Goal: Task Accomplishment & Management: Manage account settings

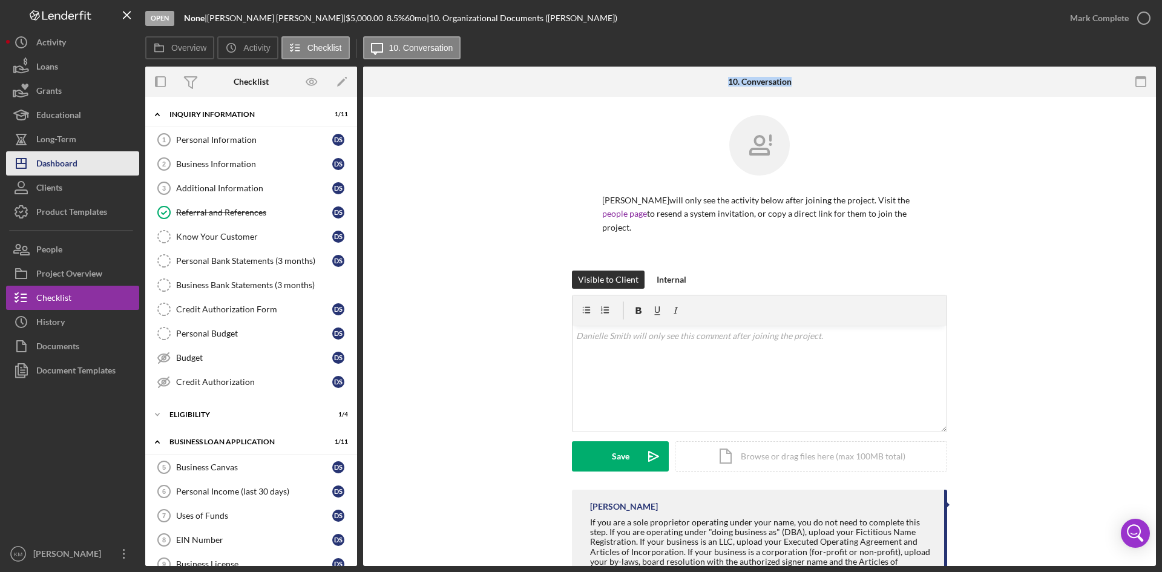
click at [50, 173] on div "Dashboard" at bounding box center [56, 164] width 41 height 27
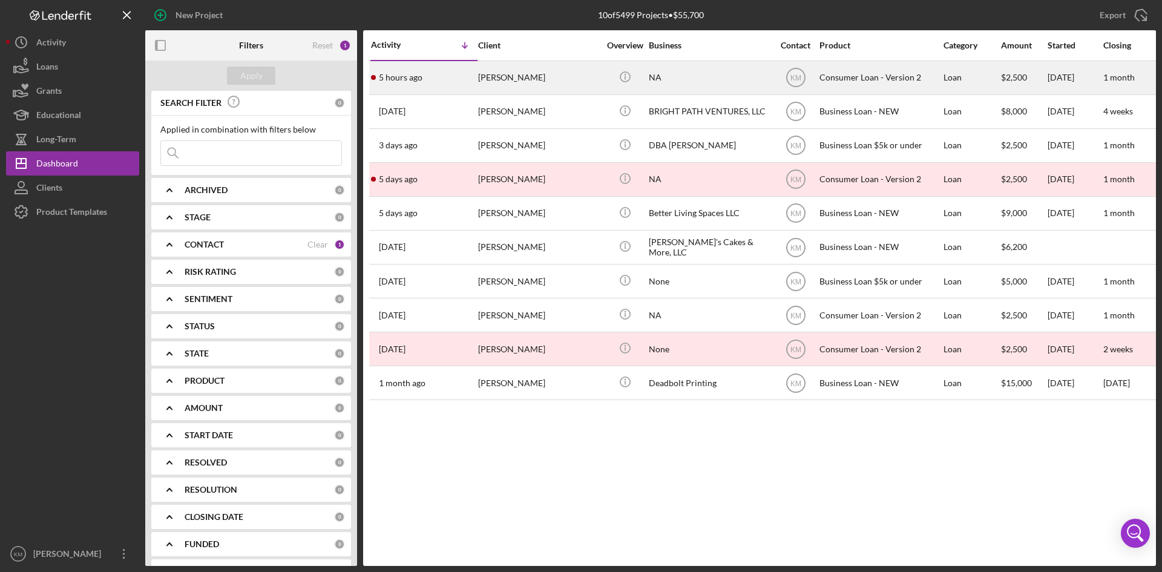
click at [494, 82] on div "[PERSON_NAME]" at bounding box center [538, 78] width 121 height 32
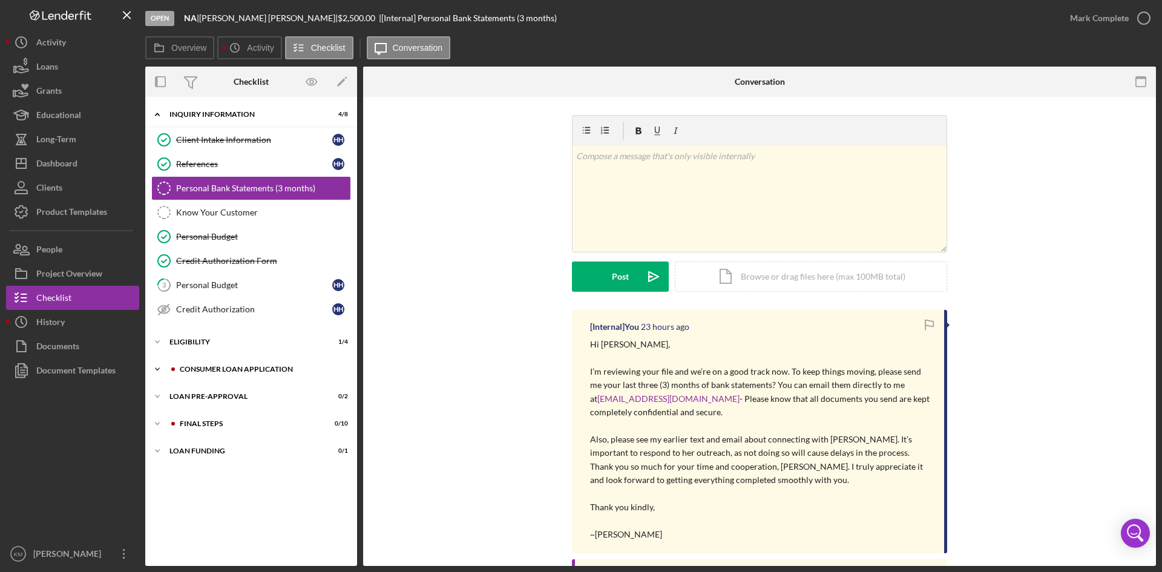
click at [162, 369] on icon "Icon/Expander" at bounding box center [157, 369] width 24 height 24
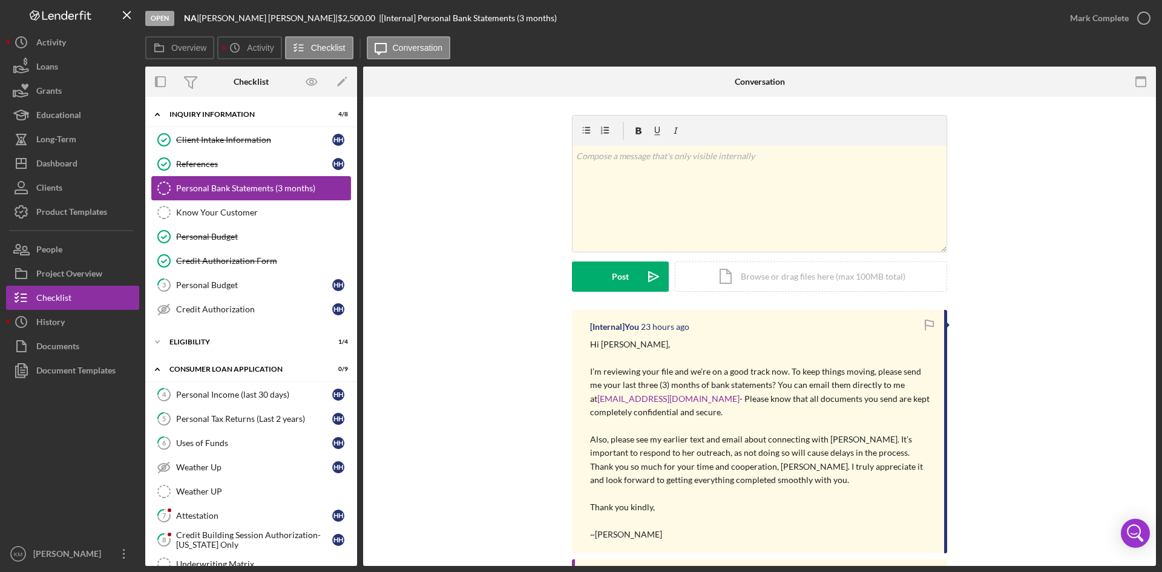
click at [246, 184] on div "Personal Bank Statements (3 months)" at bounding box center [263, 188] width 174 height 10
click at [692, 180] on div "v Color teal Color pink Remove color Add row above Add row below Add column bef…" at bounding box center [760, 199] width 374 height 106
click at [749, 280] on div "Icon/Document Browse or drag files here (max 100MB total) Tap to choose files o…" at bounding box center [811, 276] width 272 height 30
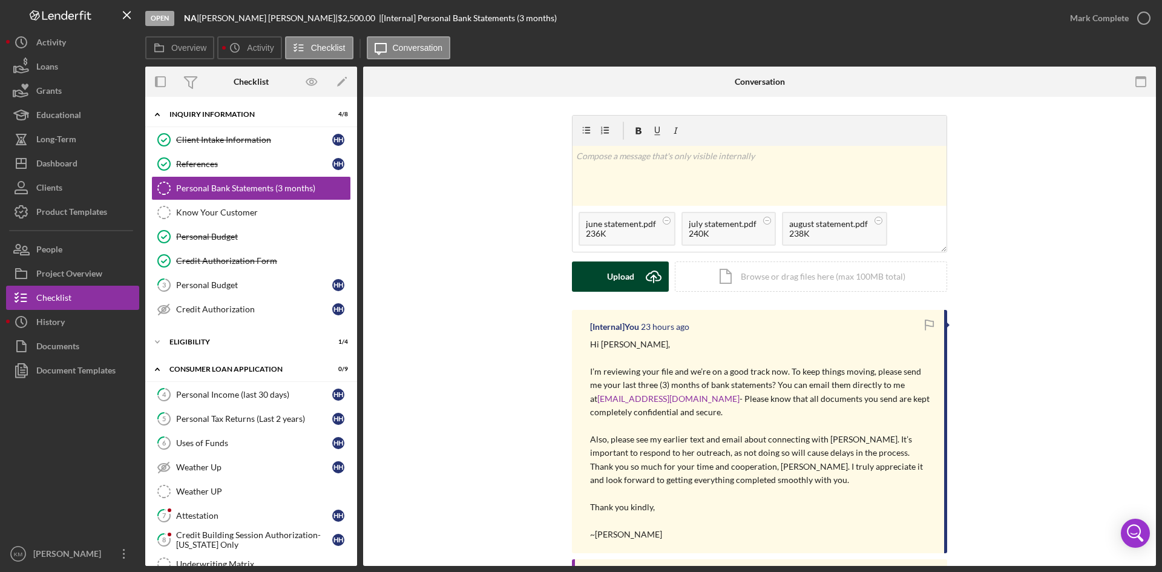
click at [644, 277] on icon "Icon/Upload" at bounding box center [653, 276] width 30 height 30
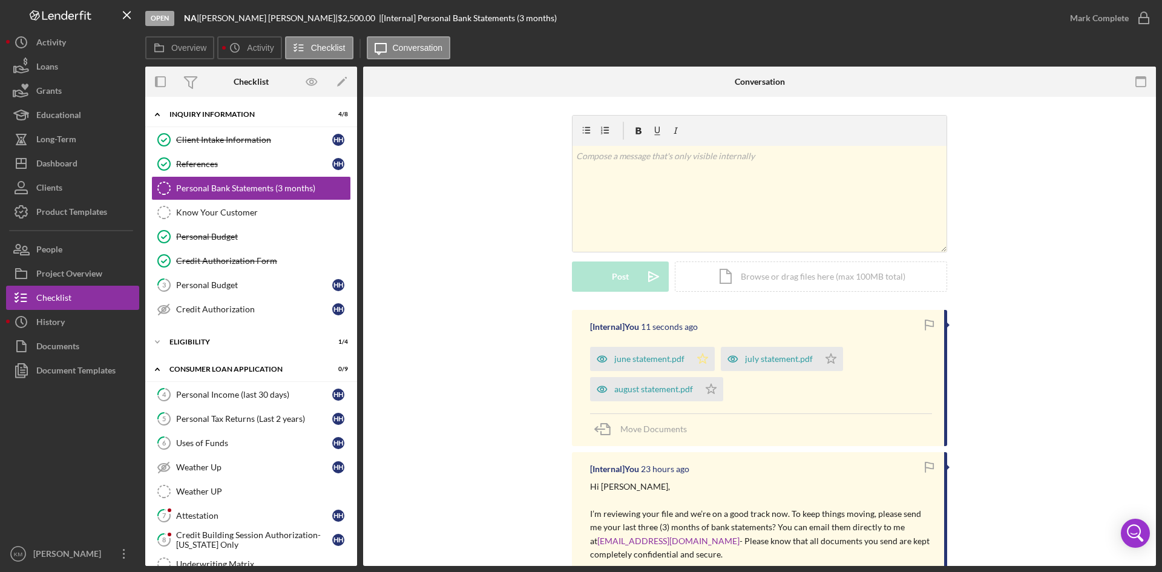
click at [706, 361] on icon "Icon/Star" at bounding box center [703, 359] width 24 height 24
click at [826, 363] on polygon "button" at bounding box center [831, 358] width 10 height 10
click at [827, 358] on icon "Icon/Star" at bounding box center [831, 359] width 24 height 24
click at [1141, 15] on icon "button" at bounding box center [1144, 18] width 30 height 30
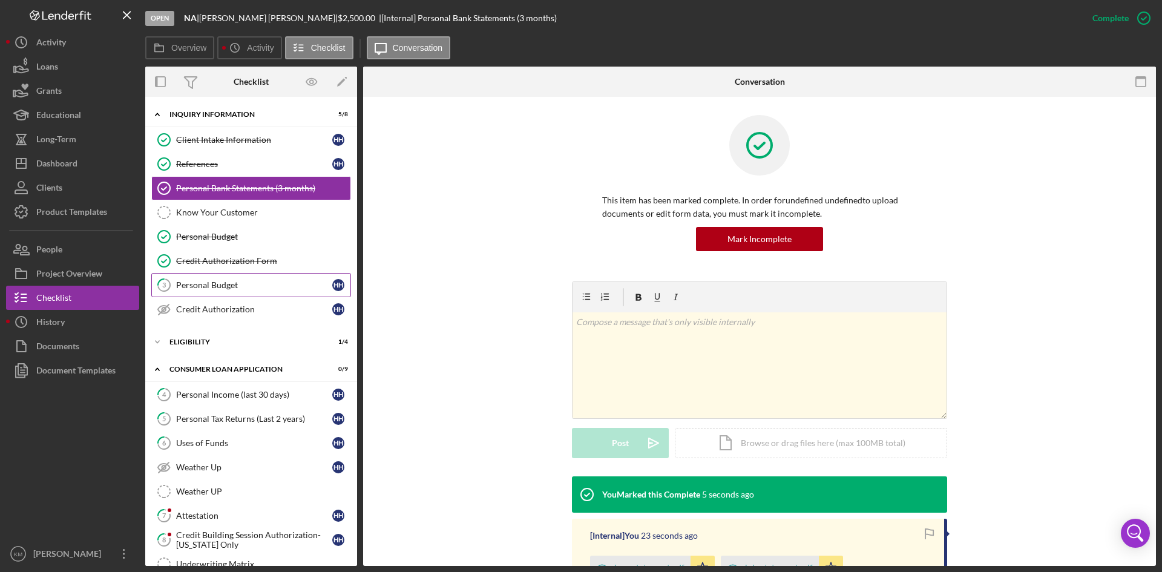
click at [209, 280] on div "Personal Budget" at bounding box center [254, 285] width 156 height 10
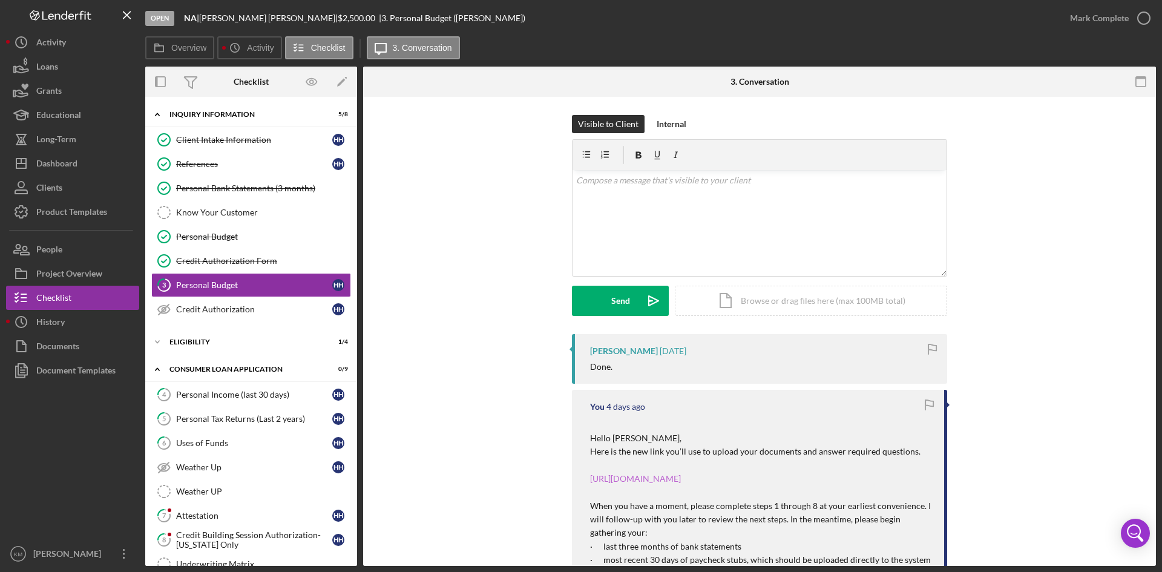
click at [681, 479] on link "[URL][DOMAIN_NAME]" at bounding box center [635, 478] width 91 height 10
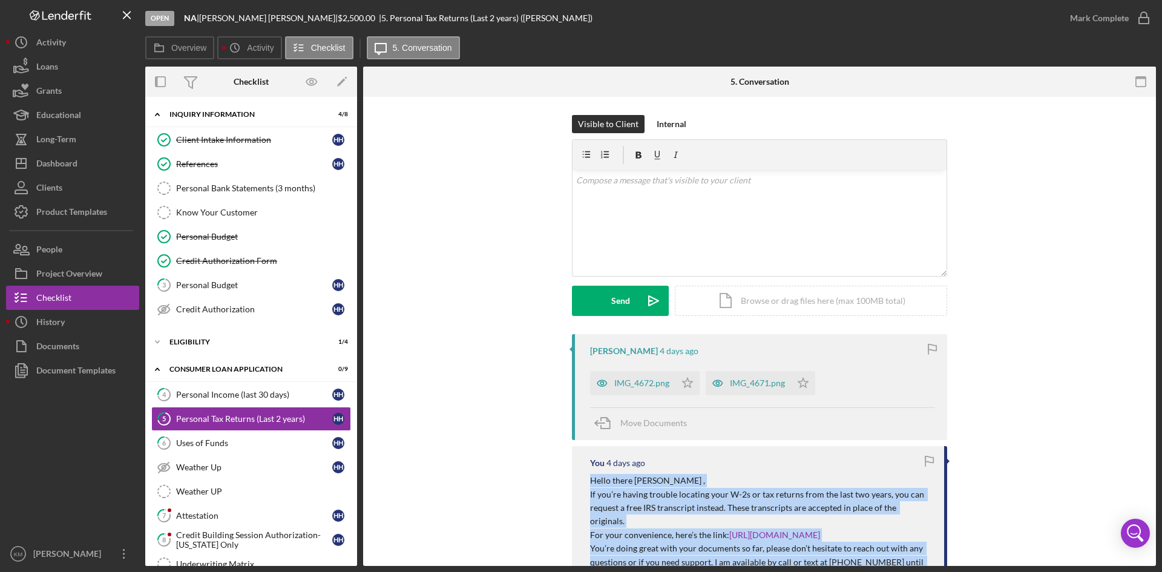
scroll to position [121, 0]
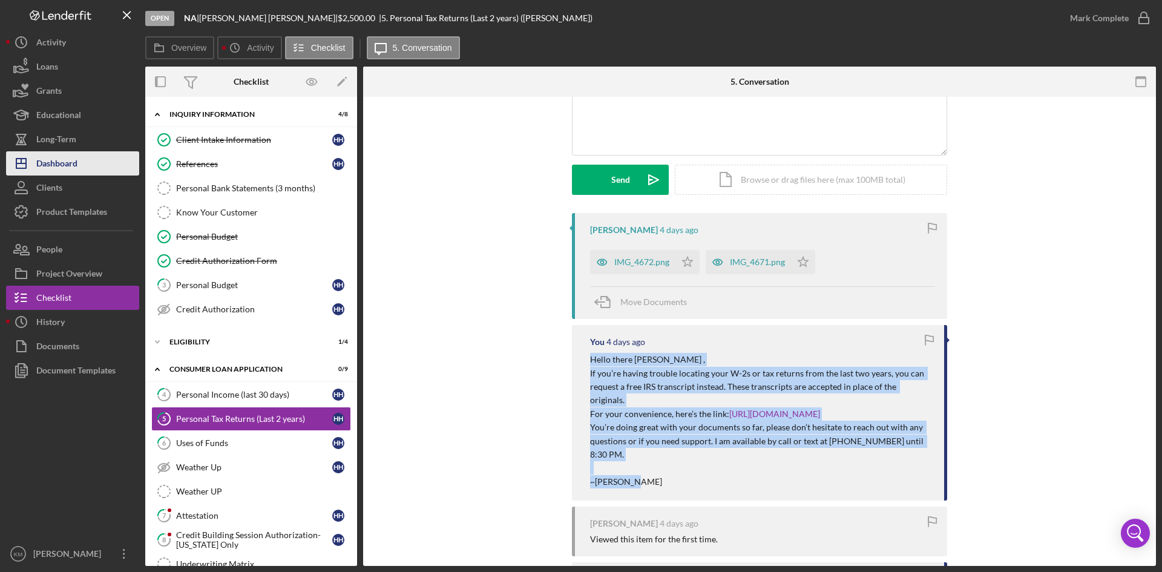
click at [55, 168] on div "Dashboard" at bounding box center [56, 164] width 41 height 27
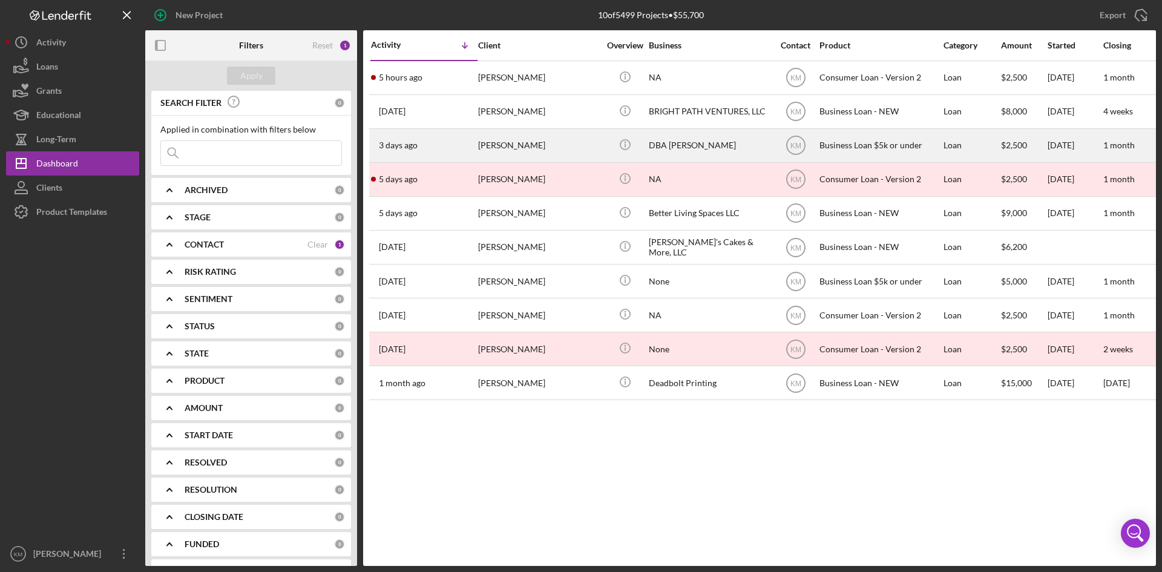
click at [524, 142] on div "[PERSON_NAME]" at bounding box center [538, 146] width 121 height 32
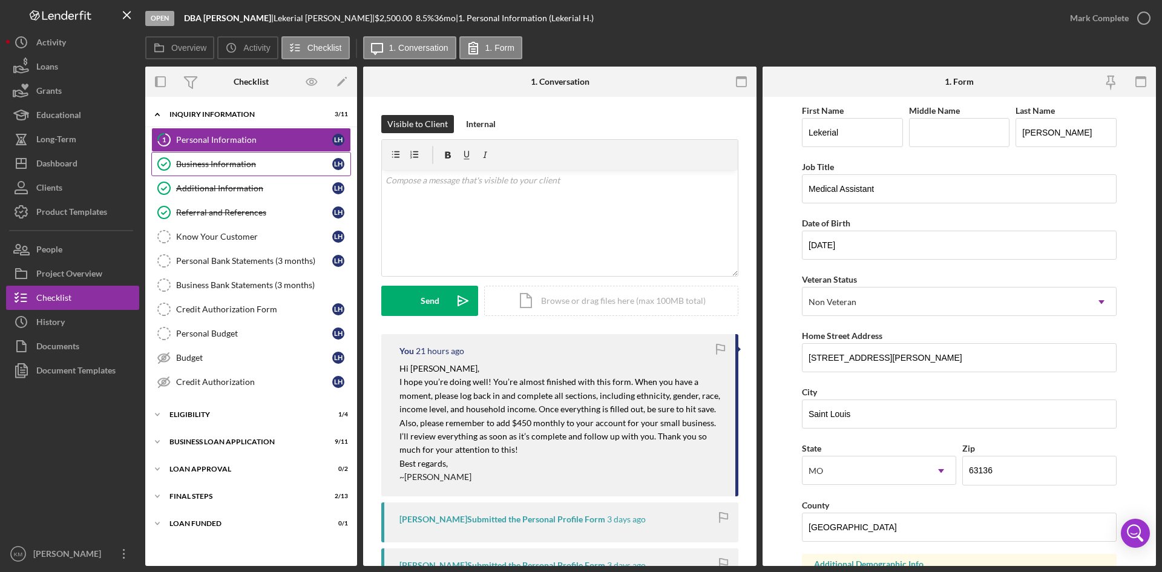
click at [236, 168] on div "Business Information" at bounding box center [254, 164] width 156 height 10
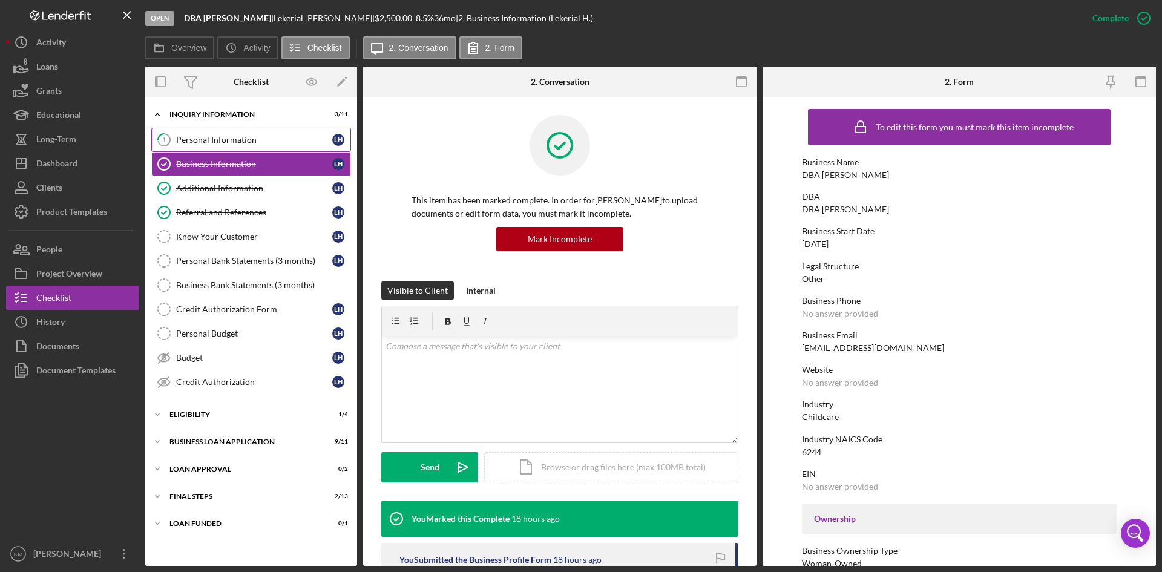
click at [237, 146] on link "1 Personal Information L H" at bounding box center [251, 140] width 200 height 24
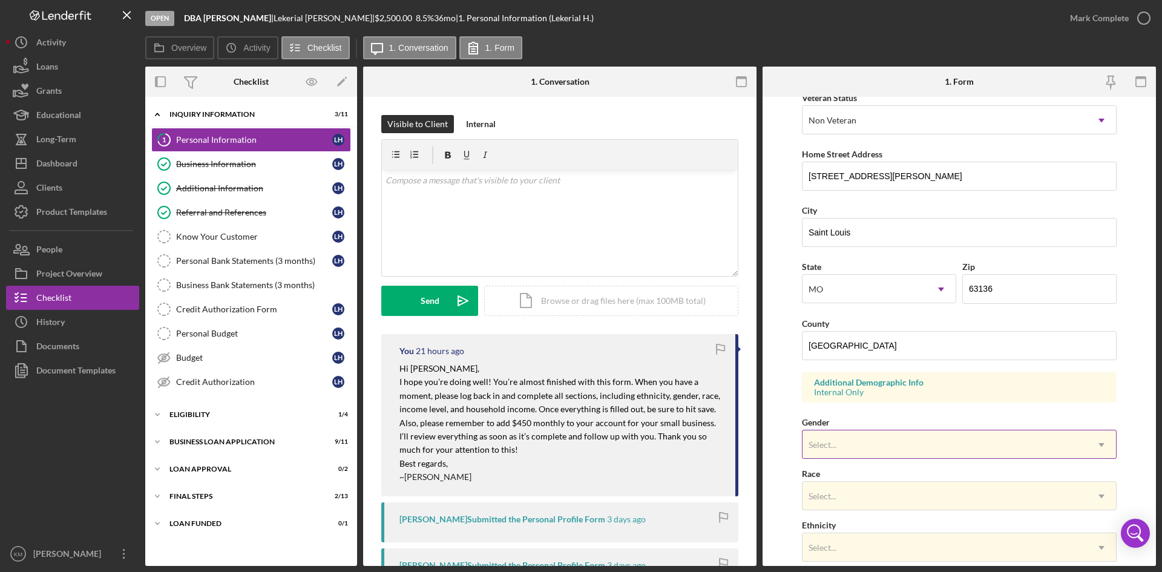
scroll to position [339, 0]
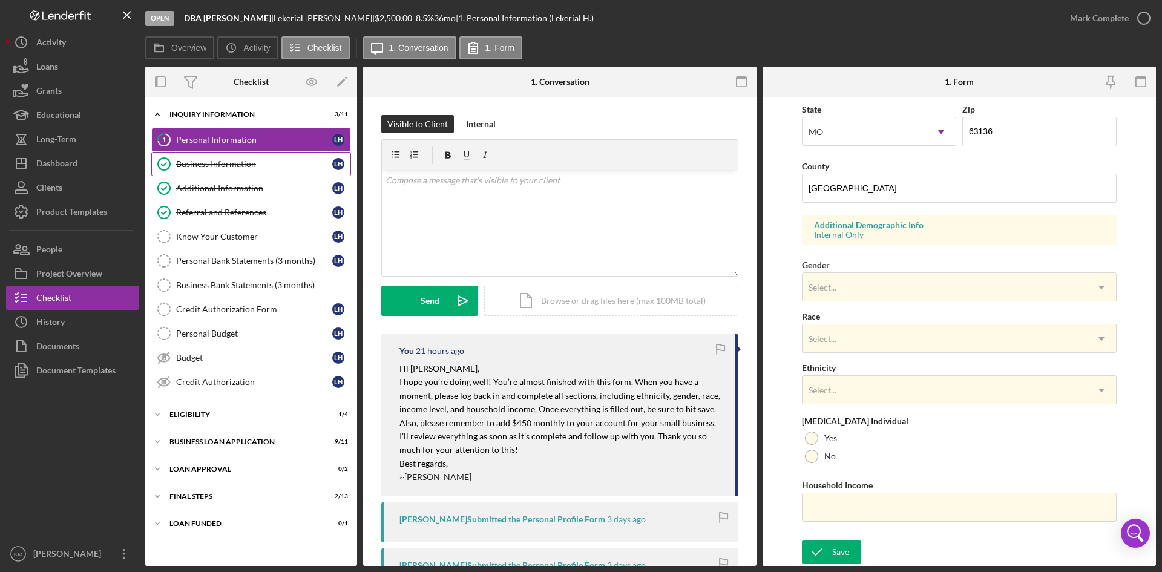
click at [251, 161] on div "Business Information" at bounding box center [254, 164] width 156 height 10
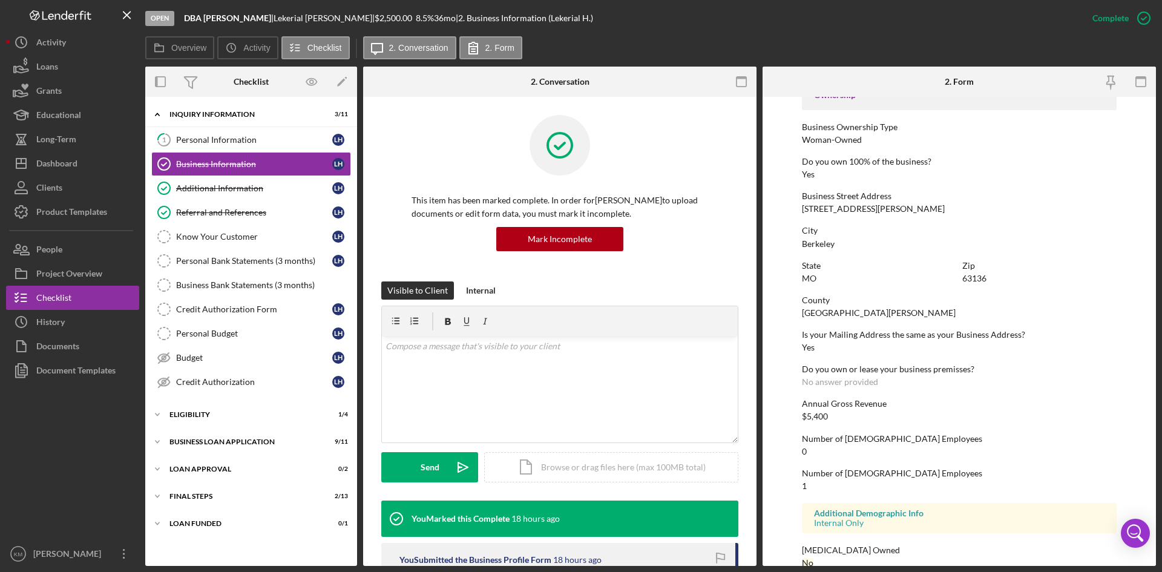
scroll to position [444, 0]
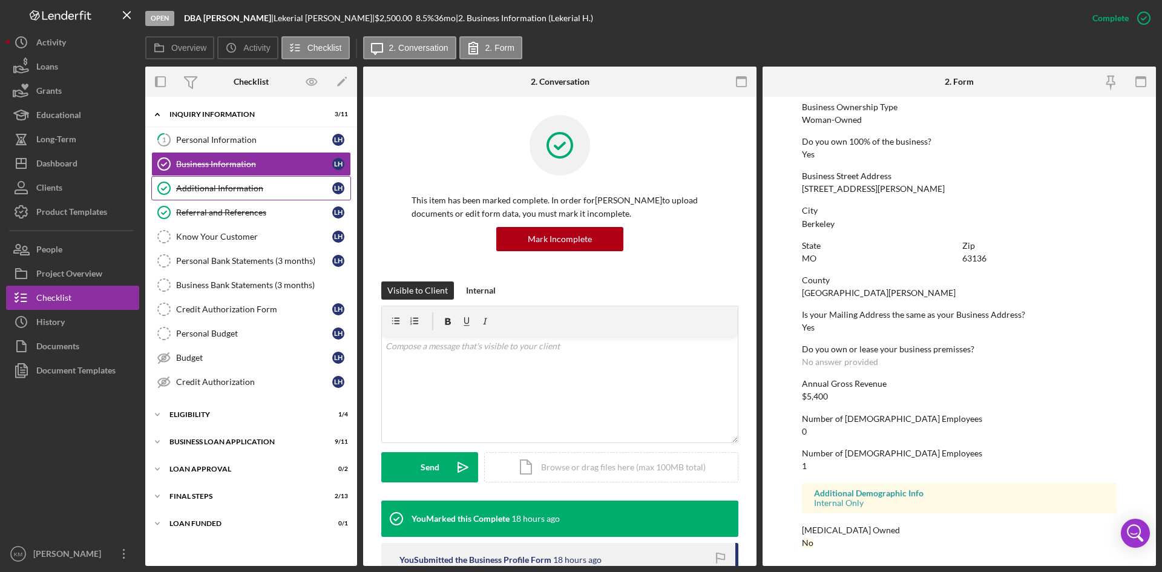
click at [241, 187] on div "Additional Information" at bounding box center [254, 188] width 156 height 10
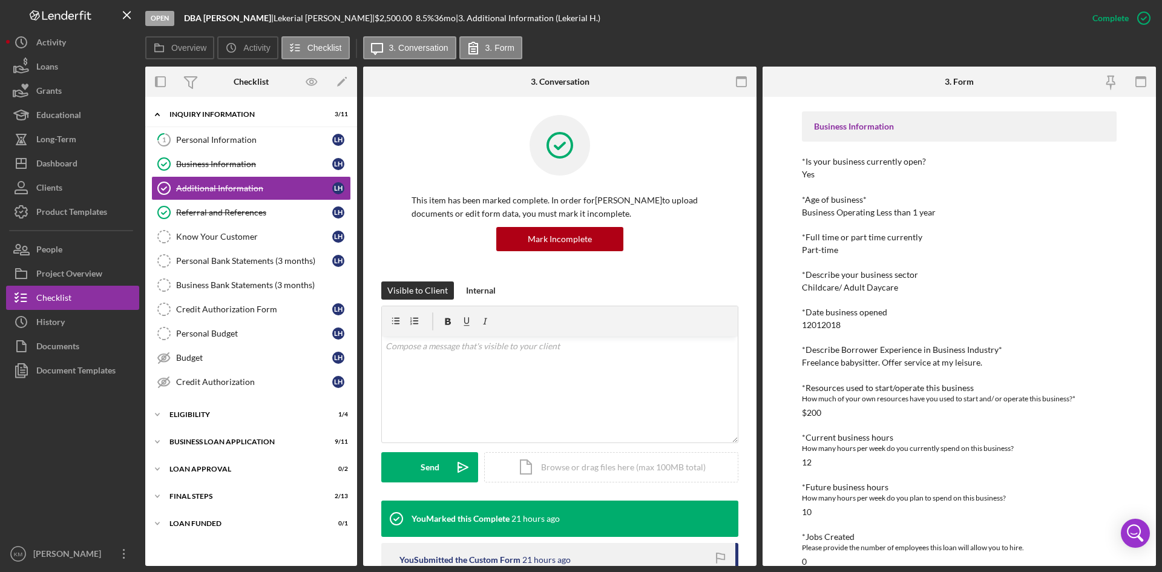
scroll to position [413, 0]
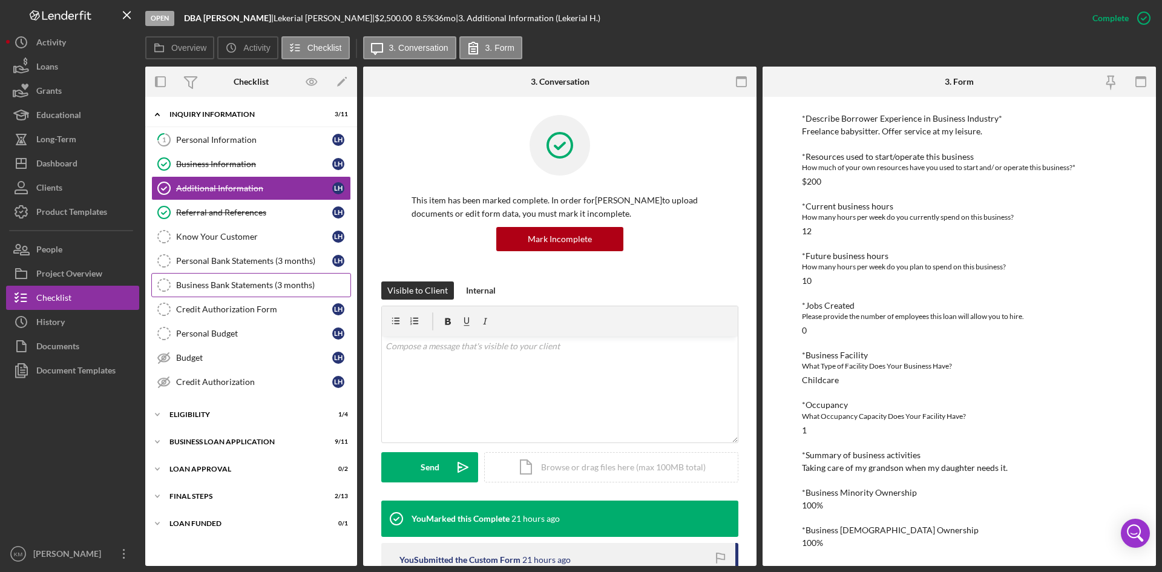
click at [189, 284] on div "Business Bank Statements (3 months)" at bounding box center [263, 285] width 174 height 10
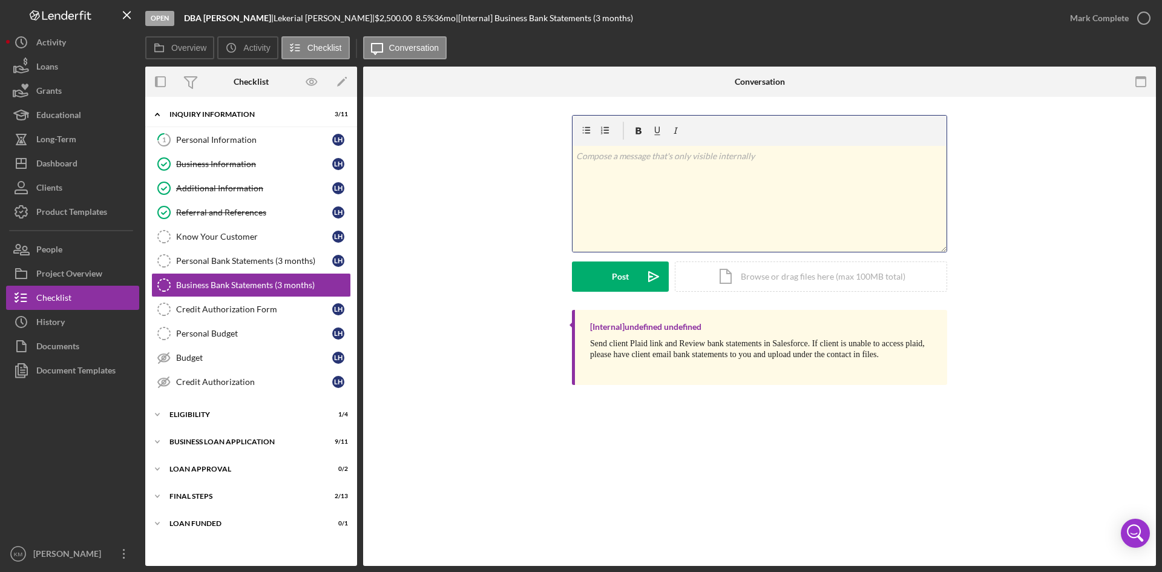
click at [613, 180] on div "v Color teal Color pink Remove color Add row above Add row below Add column bef…" at bounding box center [760, 199] width 374 height 106
click at [650, 281] on icon "Icon/icon-invite-send" at bounding box center [653, 276] width 30 height 30
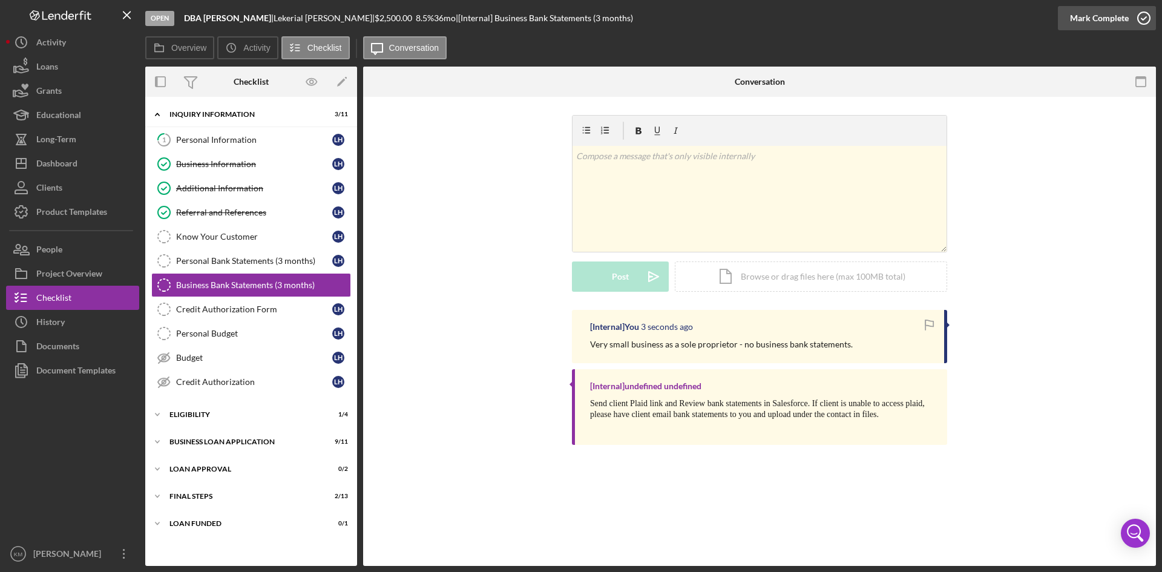
click at [1145, 20] on icon "button" at bounding box center [1144, 18] width 30 height 30
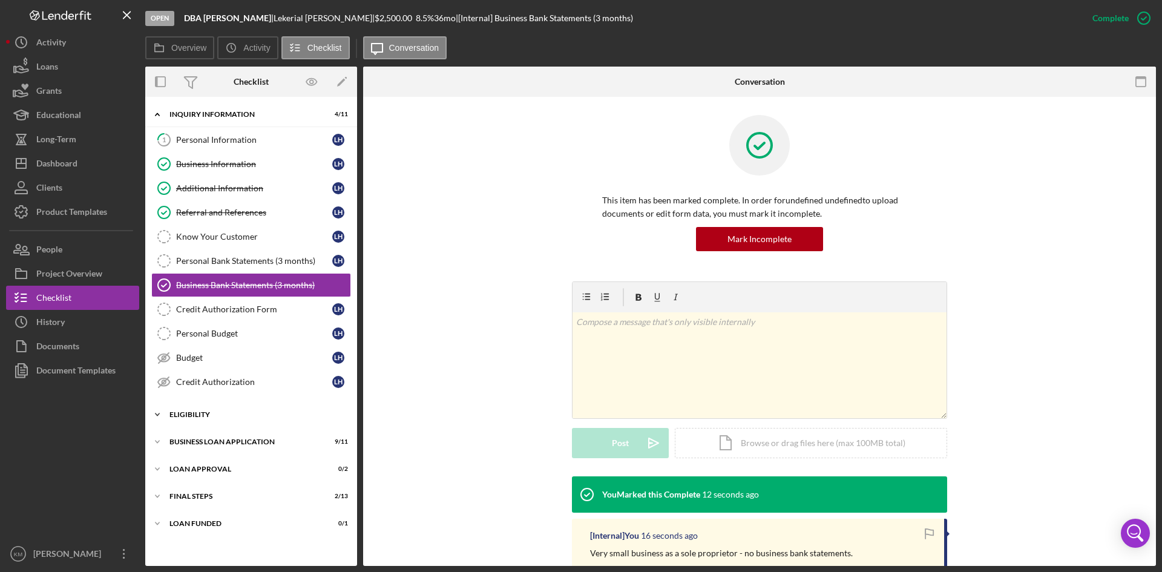
click at [156, 116] on polyline at bounding box center [158, 114] width 4 height 2
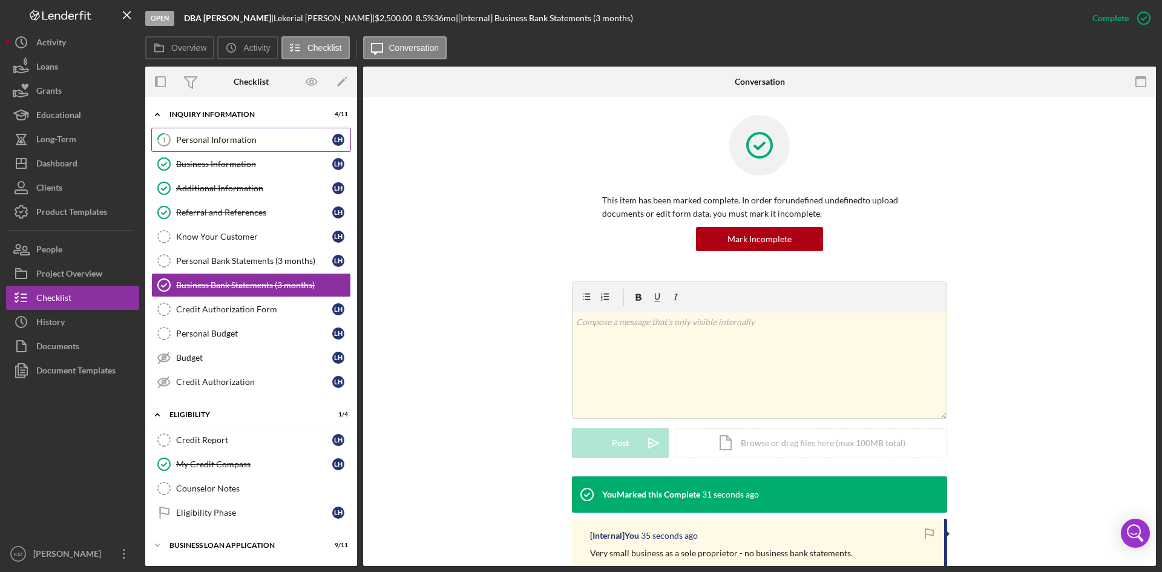
click at [242, 137] on div "Personal Information" at bounding box center [254, 140] width 156 height 10
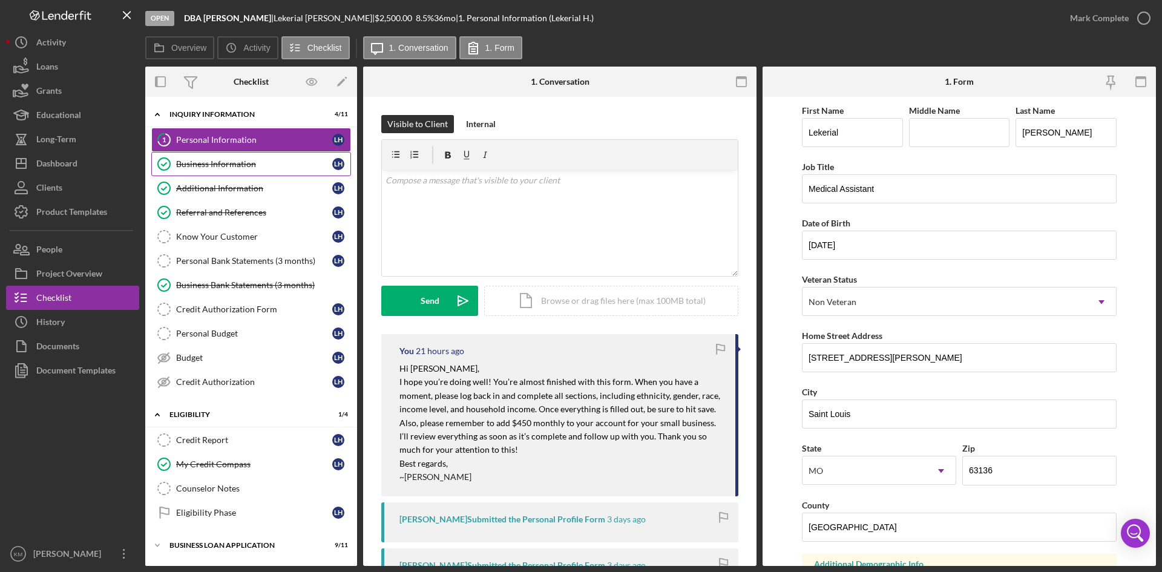
click at [238, 166] on div "Business Information" at bounding box center [254, 164] width 156 height 10
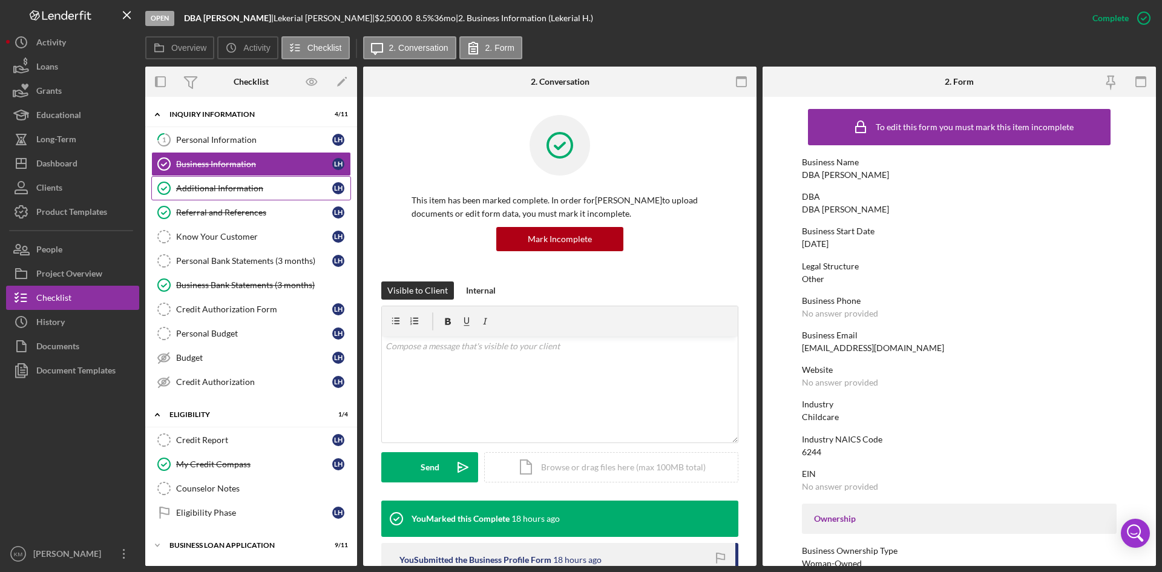
click at [240, 190] on div "Additional Information" at bounding box center [254, 188] width 156 height 10
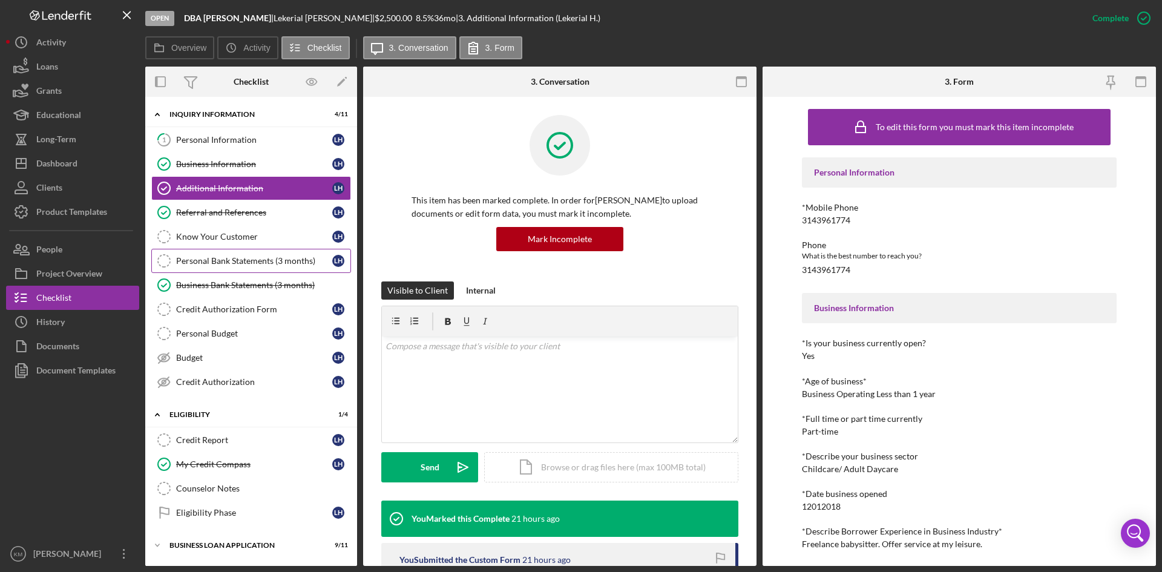
click at [261, 263] on div "Personal Bank Statements (3 months)" at bounding box center [254, 261] width 156 height 10
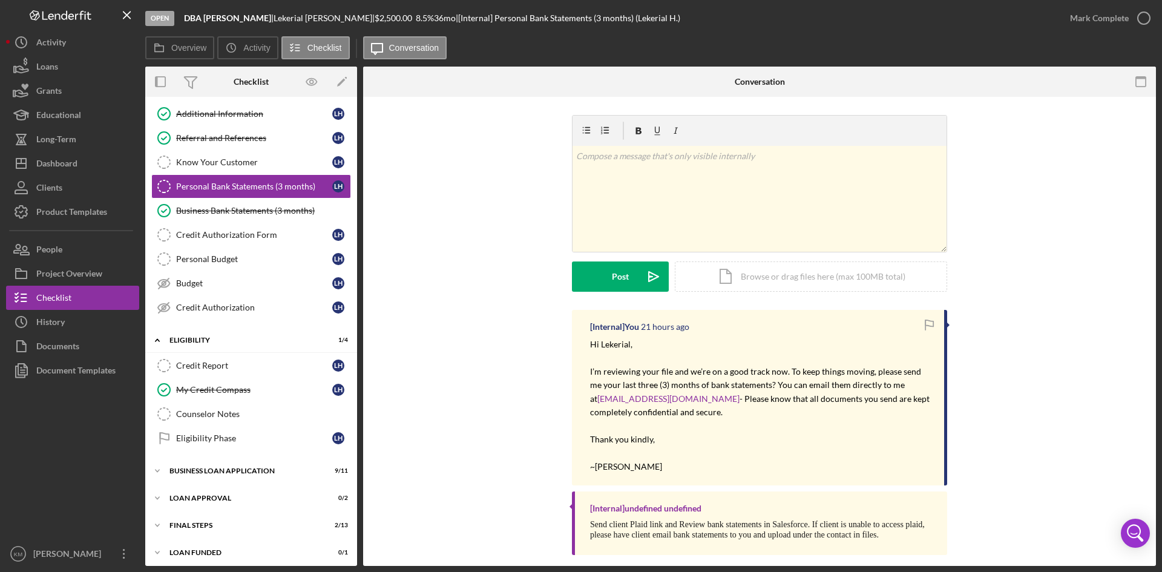
scroll to position [80, 0]
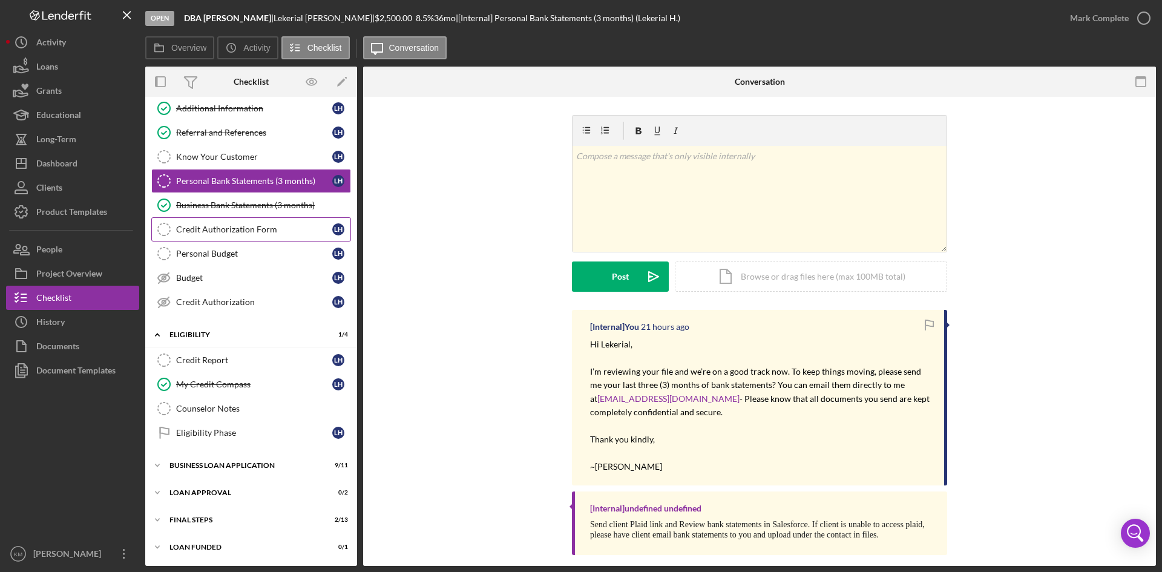
click at [246, 230] on div "Credit Authorization Form" at bounding box center [254, 230] width 156 height 10
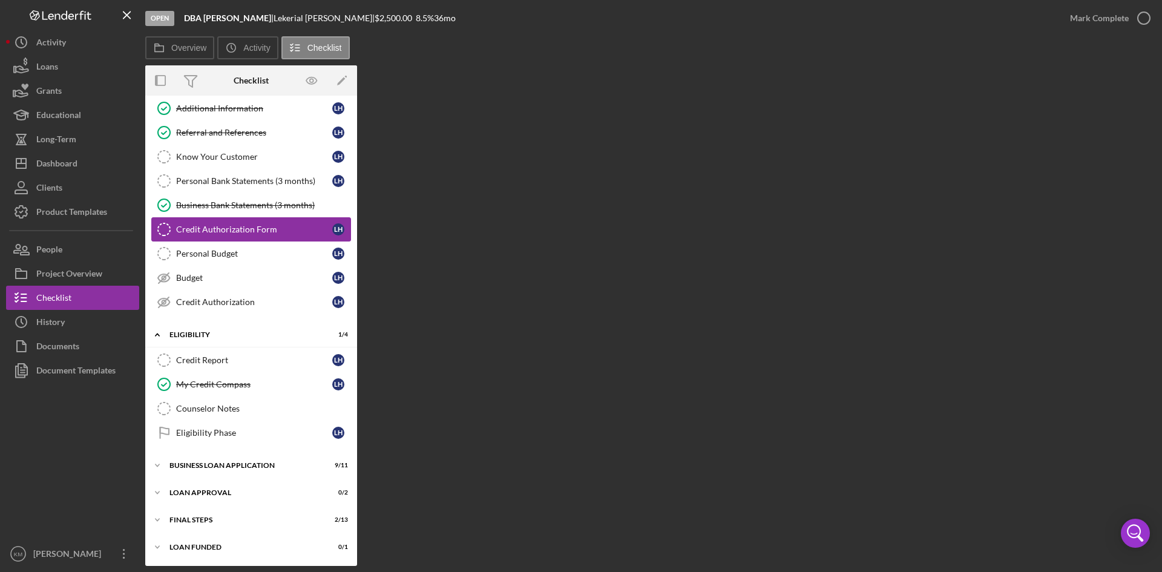
scroll to position [80, 0]
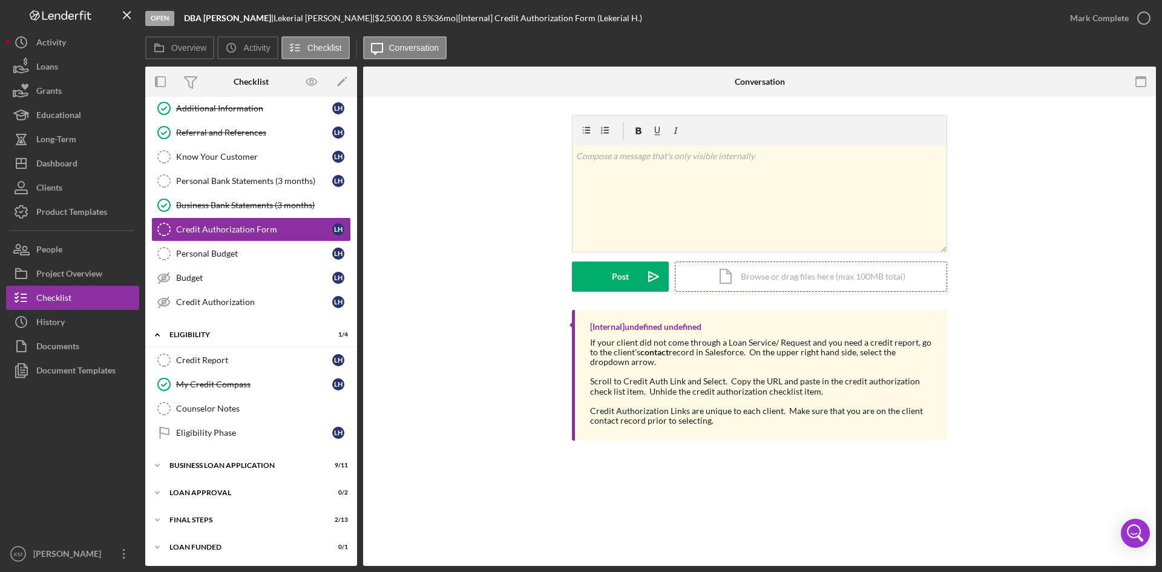
click at [793, 275] on div "Icon/Document Browse or drag files here (max 100MB total) Tap to choose files o…" at bounding box center [811, 276] width 272 height 30
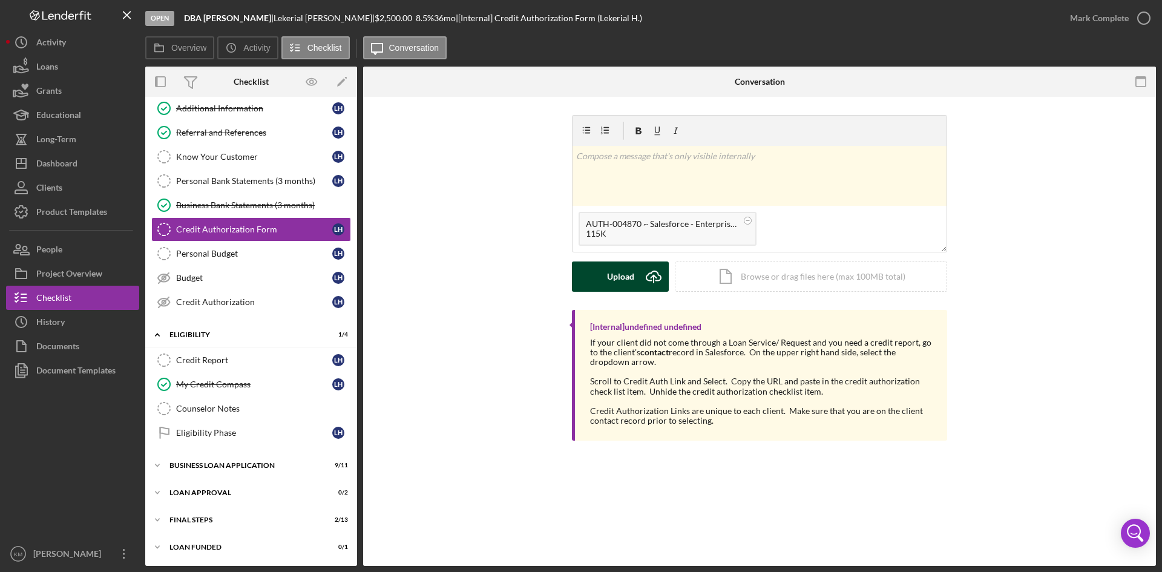
click at [652, 273] on icon "Icon/Upload" at bounding box center [653, 276] width 30 height 30
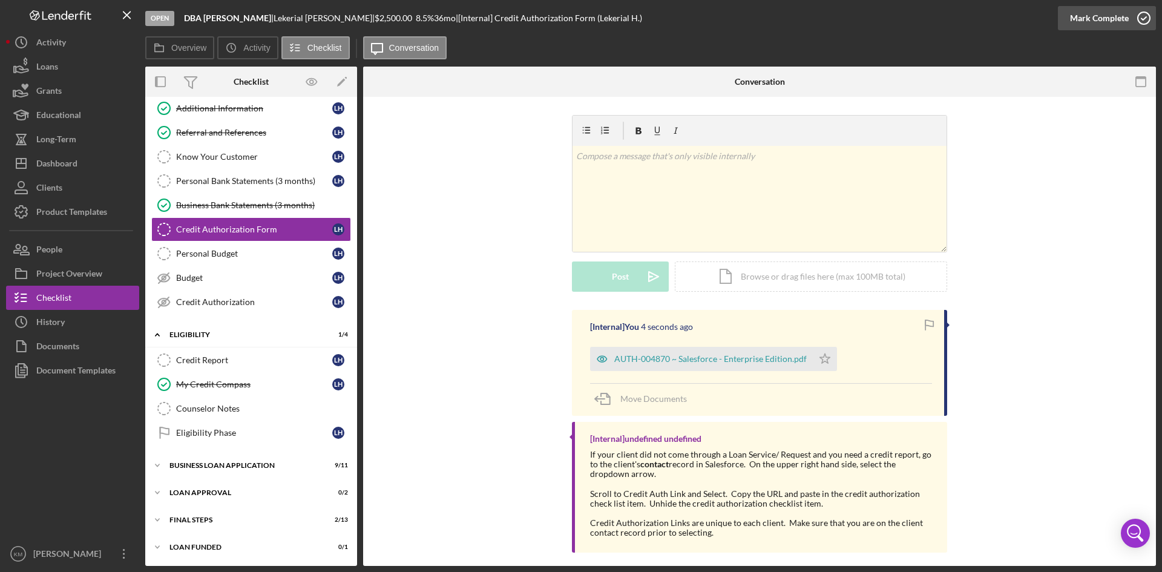
click at [1144, 16] on icon "button" at bounding box center [1144, 18] width 30 height 30
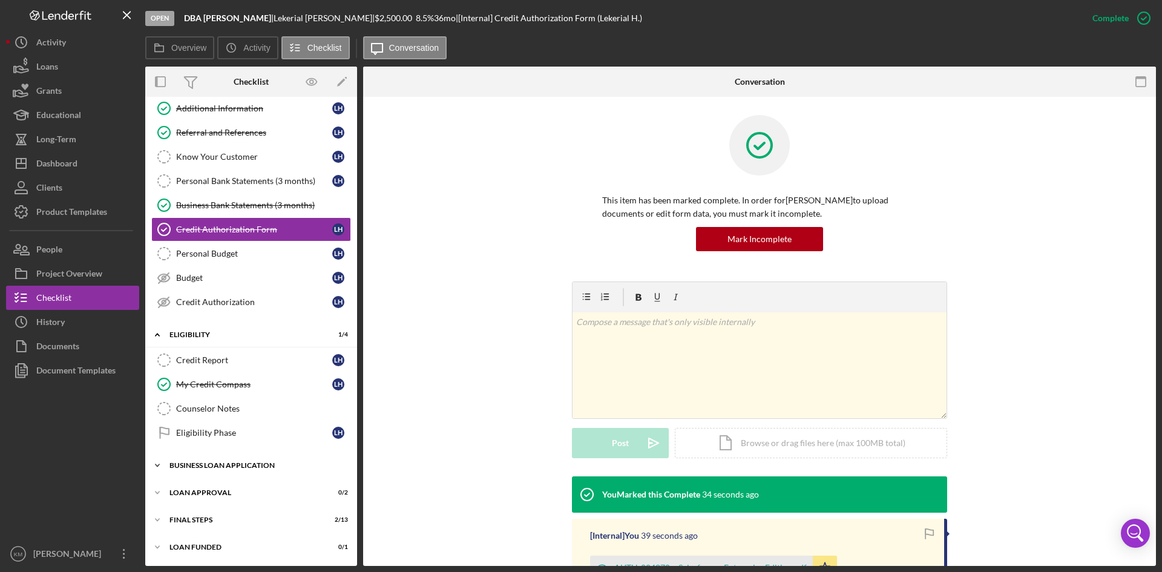
click at [158, 462] on icon "Icon/Expander" at bounding box center [157, 465] width 24 height 24
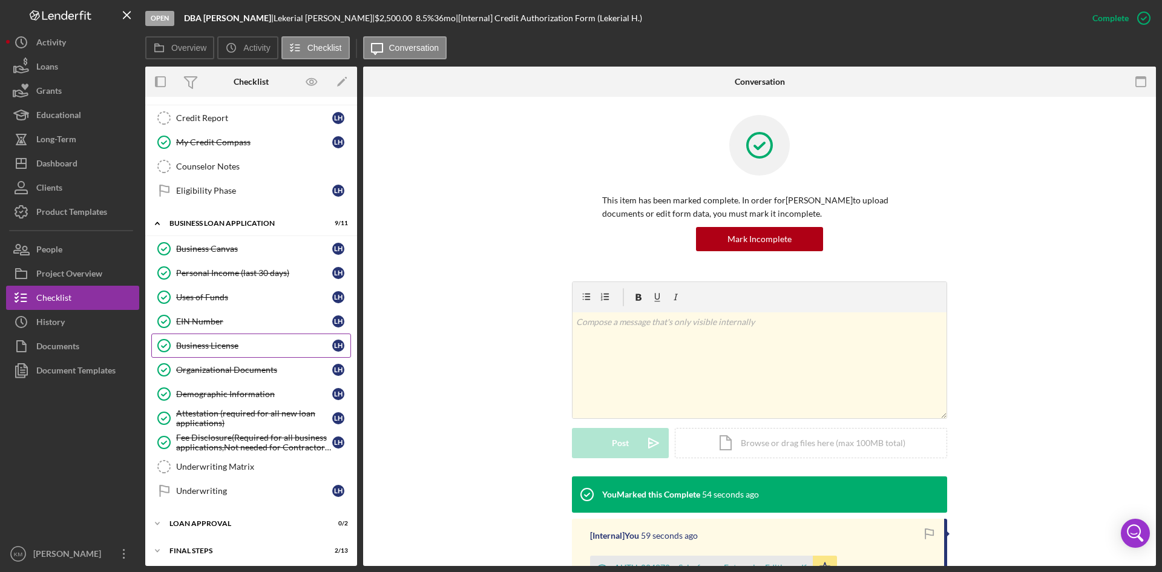
scroll to position [353, 0]
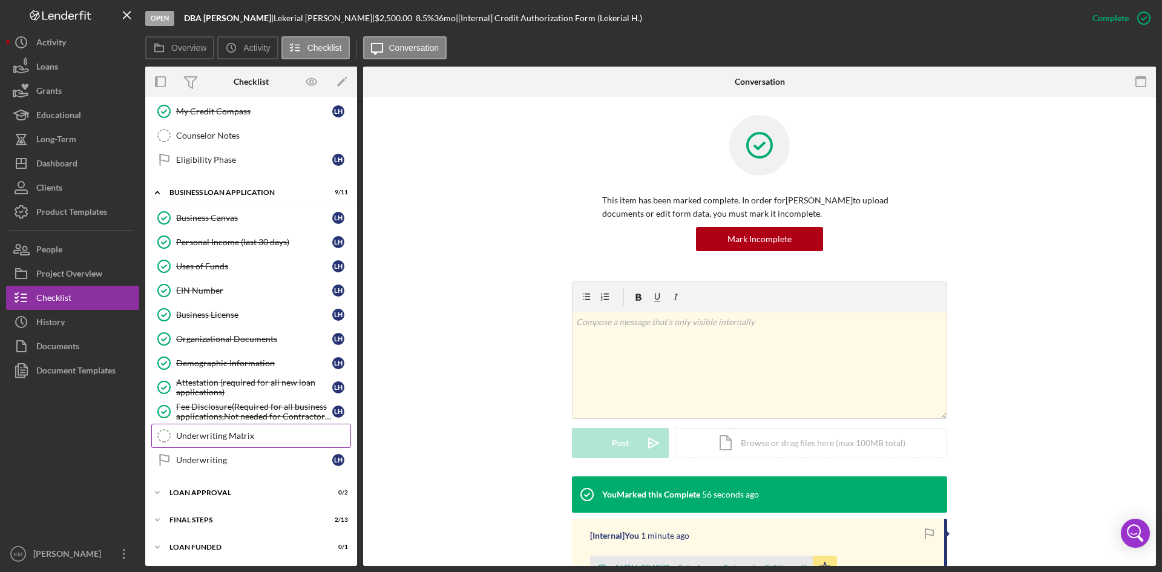
click at [230, 435] on div "Underwriting Matrix" at bounding box center [263, 436] width 174 height 10
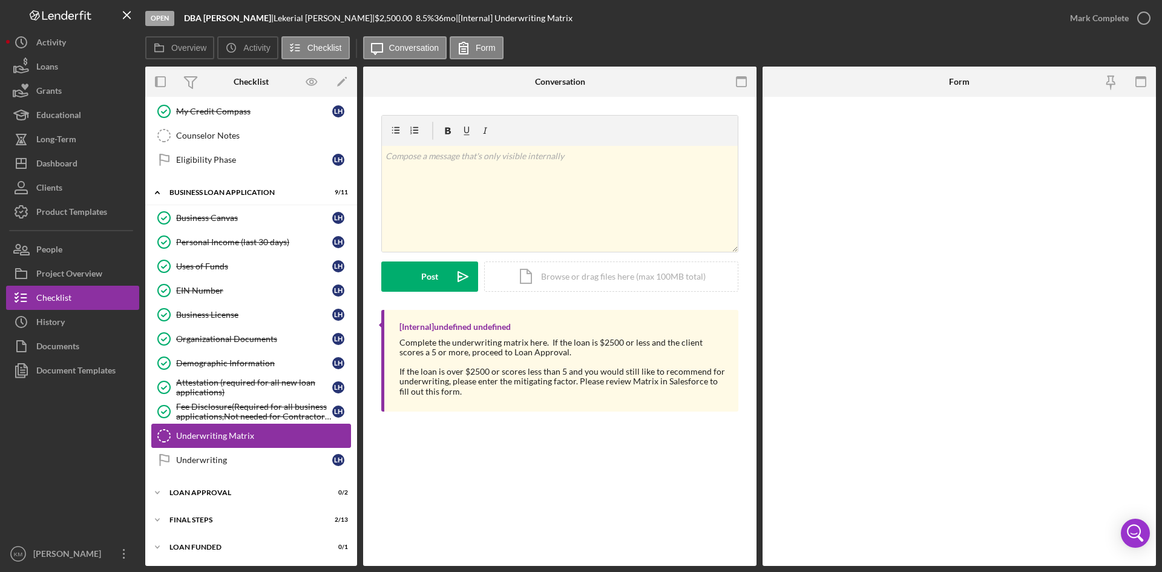
scroll to position [353, 0]
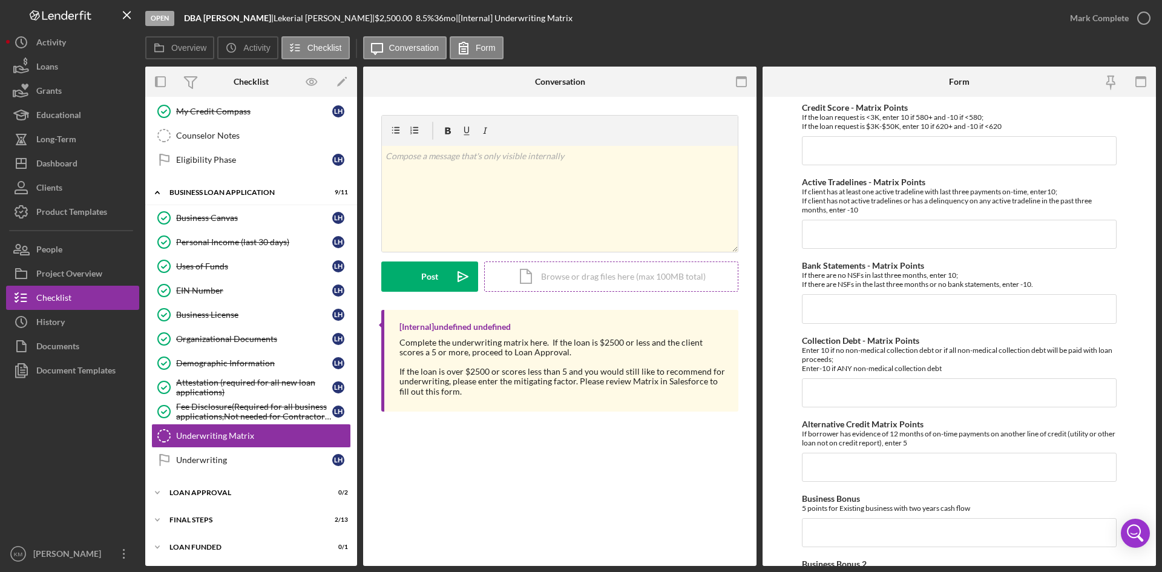
click at [613, 274] on div "Icon/Document Browse or drag files here (max 100MB total) Tap to choose files o…" at bounding box center [611, 276] width 254 height 30
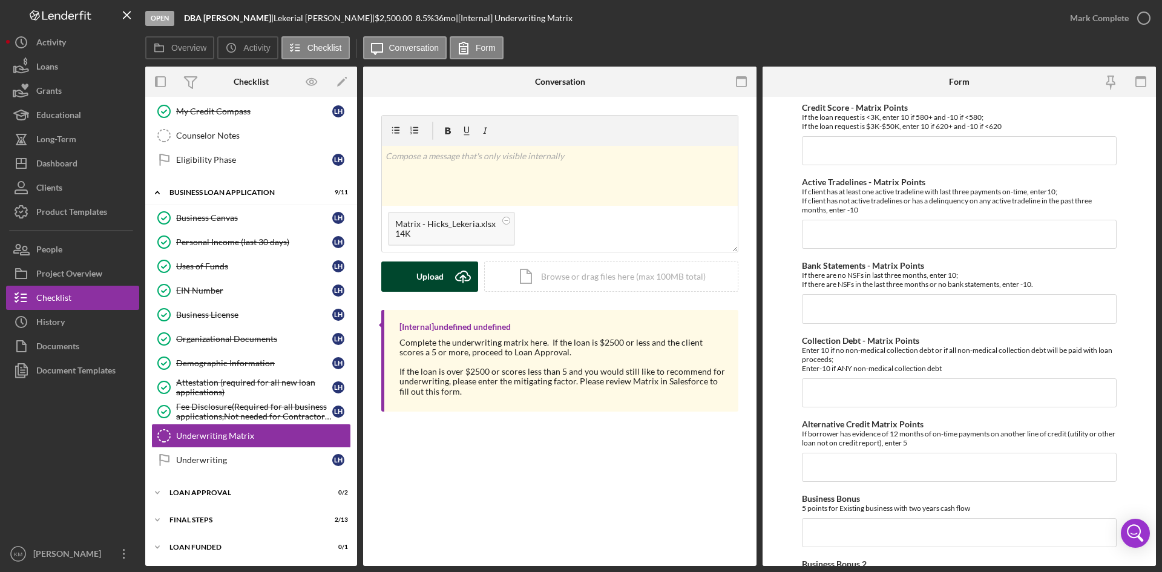
click at [459, 272] on icon "Icon/Upload" at bounding box center [463, 276] width 30 height 30
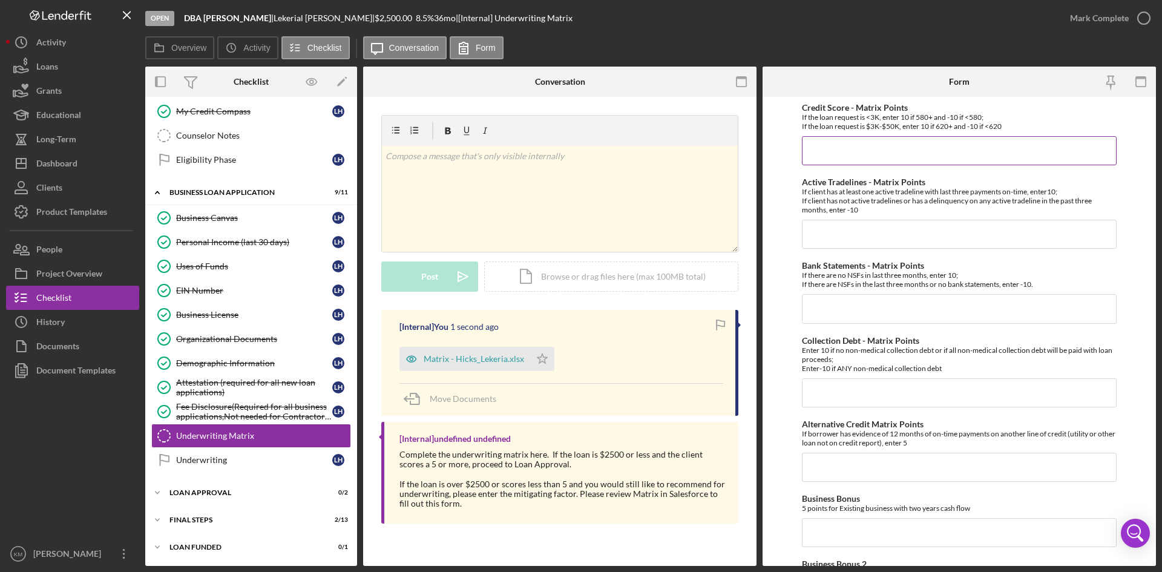
click at [847, 148] on input "Credit Score - Matrix Points" at bounding box center [959, 150] width 315 height 29
type input "10"
click at [853, 230] on input "Active Tradelines - Matrix Points" at bounding box center [959, 234] width 315 height 29
type input "10"
click at [858, 305] on input "Bank Statements - Matrix Points" at bounding box center [959, 308] width 315 height 29
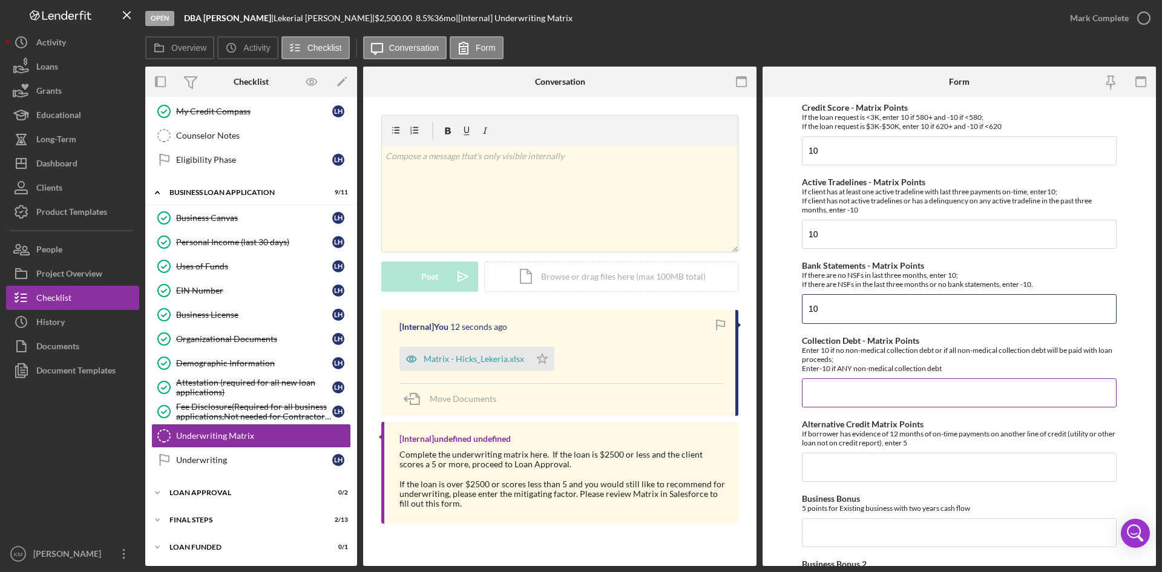
type input "10"
click at [840, 399] on input "Collection Debt - Matrix Points" at bounding box center [959, 392] width 315 height 29
type input "10"
click at [852, 467] on input "Alternative Credit Matrix Points" at bounding box center [959, 467] width 315 height 29
type input "0"
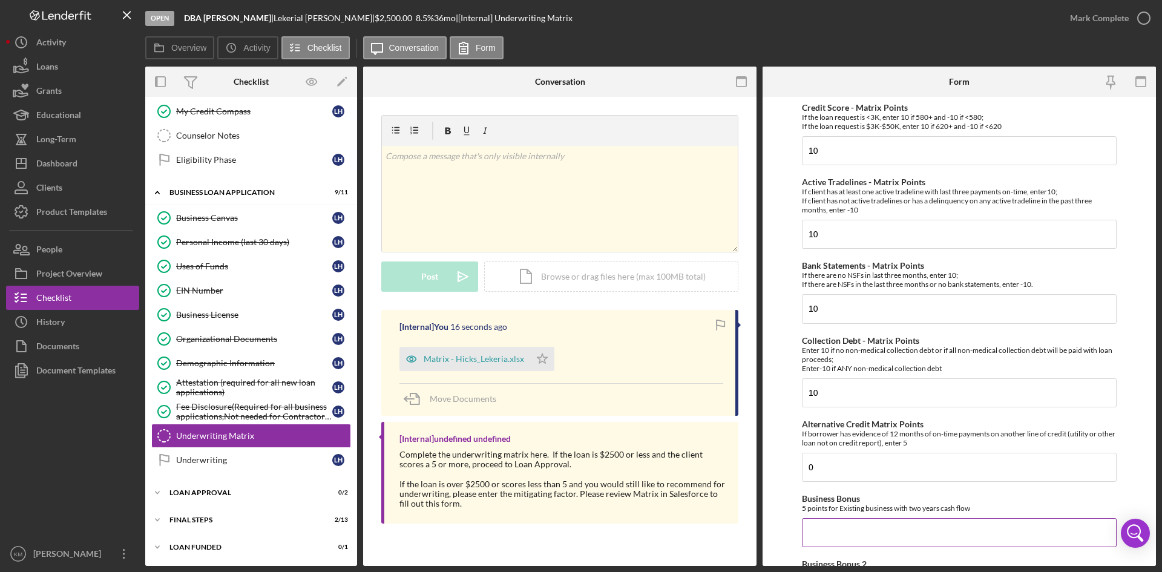
click at [855, 533] on input "Business Bonus" at bounding box center [959, 532] width 315 height 29
type input "0"
drag, startPoint x: 1157, startPoint y: 241, endPoint x: 1156, endPoint y: 269, distance: 28.5
click at [1156, 269] on div "Open DBA Lekerial Hicks | Lekerial Hicks | $2,500.00 8.5 % 36 mo | [Internal] U…" at bounding box center [581, 286] width 1162 height 572
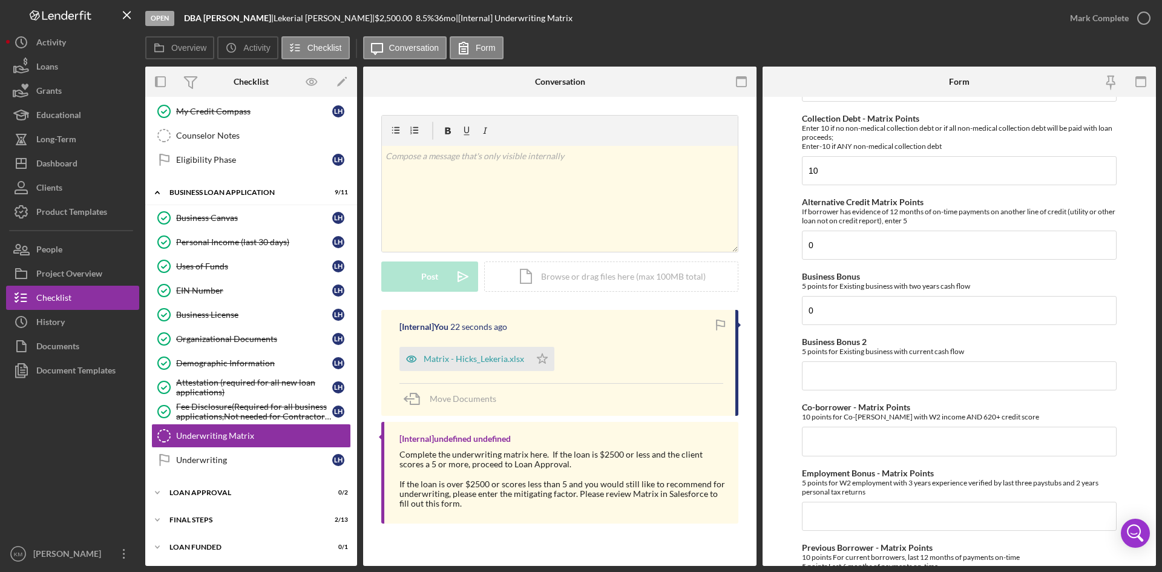
scroll to position [228, 0]
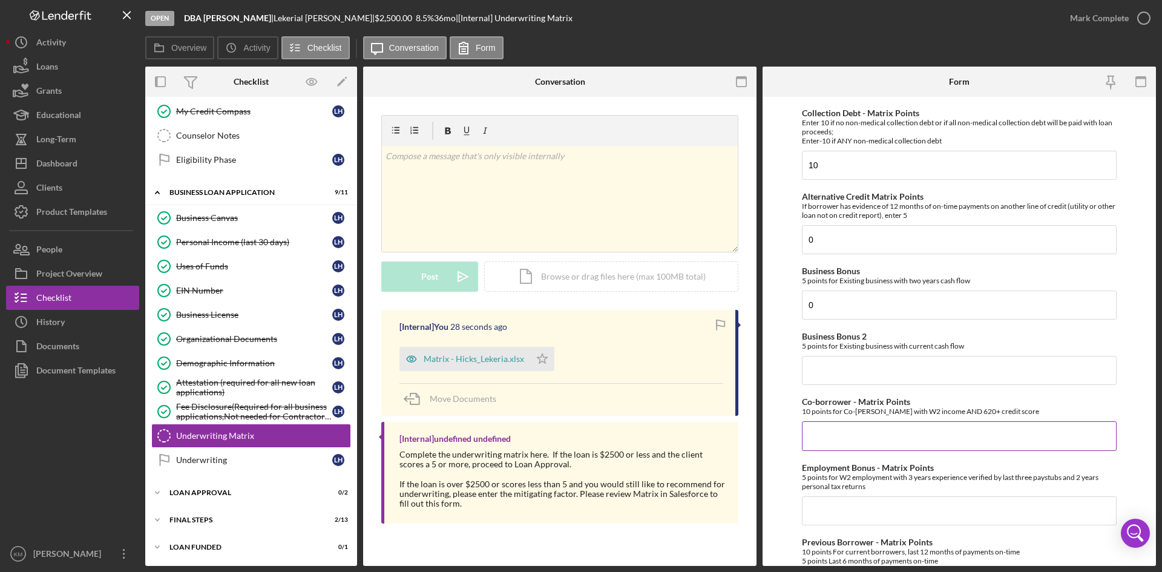
click at [895, 435] on input "Co-borrower - Matrix Points" at bounding box center [959, 435] width 315 height 29
type input "0"
click at [856, 367] on input "Business Bonus 2" at bounding box center [959, 370] width 315 height 29
type input "0"
click at [815, 511] on input "Employment Bonus - Matrix Points" at bounding box center [959, 510] width 315 height 29
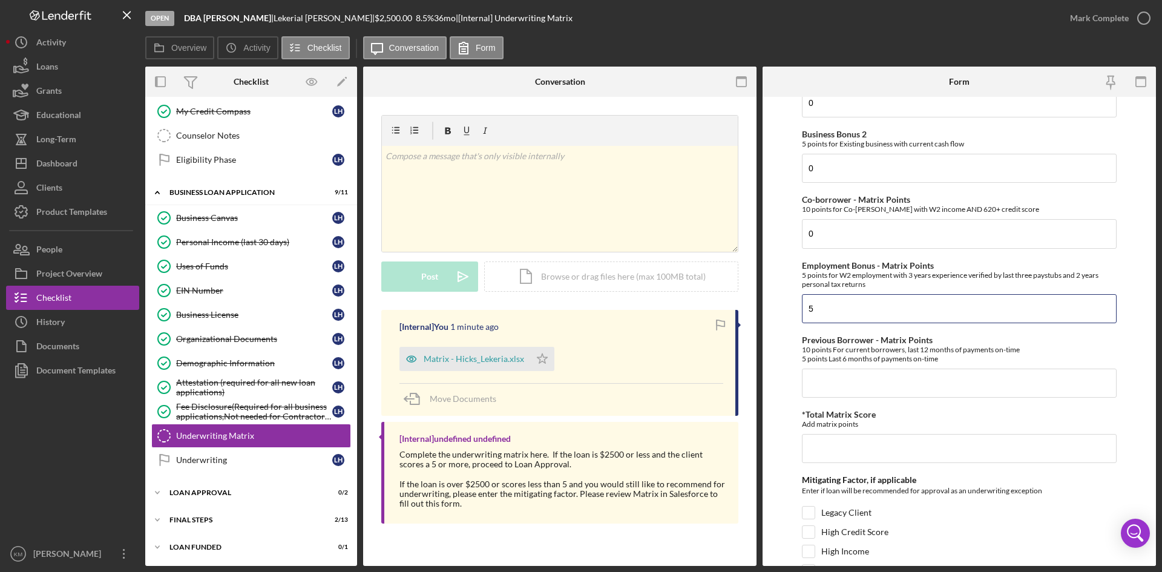
scroll to position [438, 0]
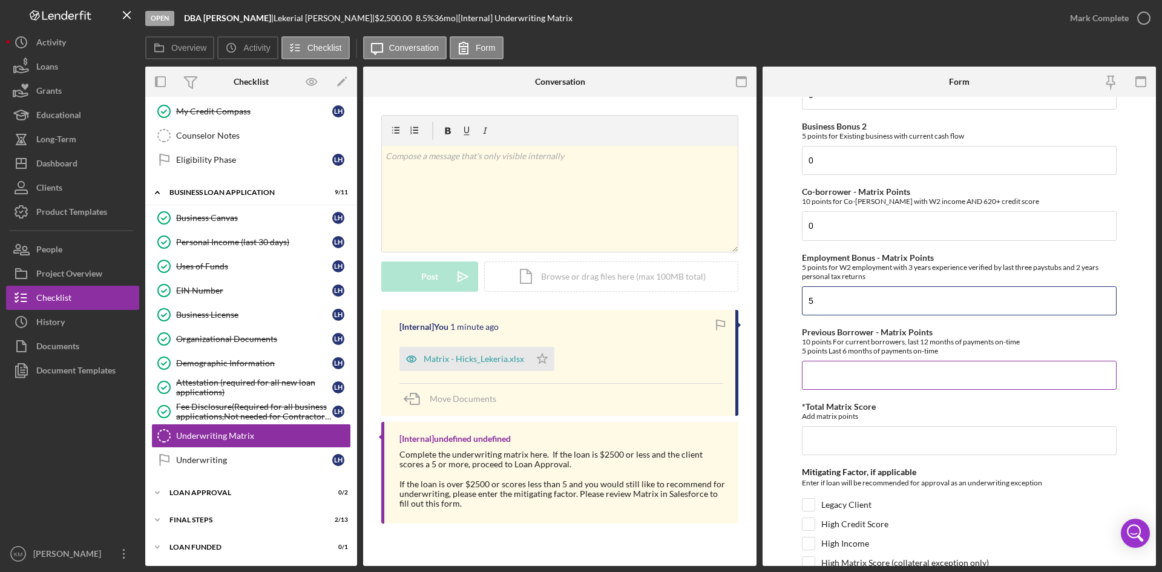
type input "5"
click at [841, 373] on input "Previous Borrower - Matrix Points" at bounding box center [959, 375] width 315 height 29
type input "0"
click at [838, 442] on input "*Total Matrix Score" at bounding box center [959, 440] width 315 height 29
type input "45"
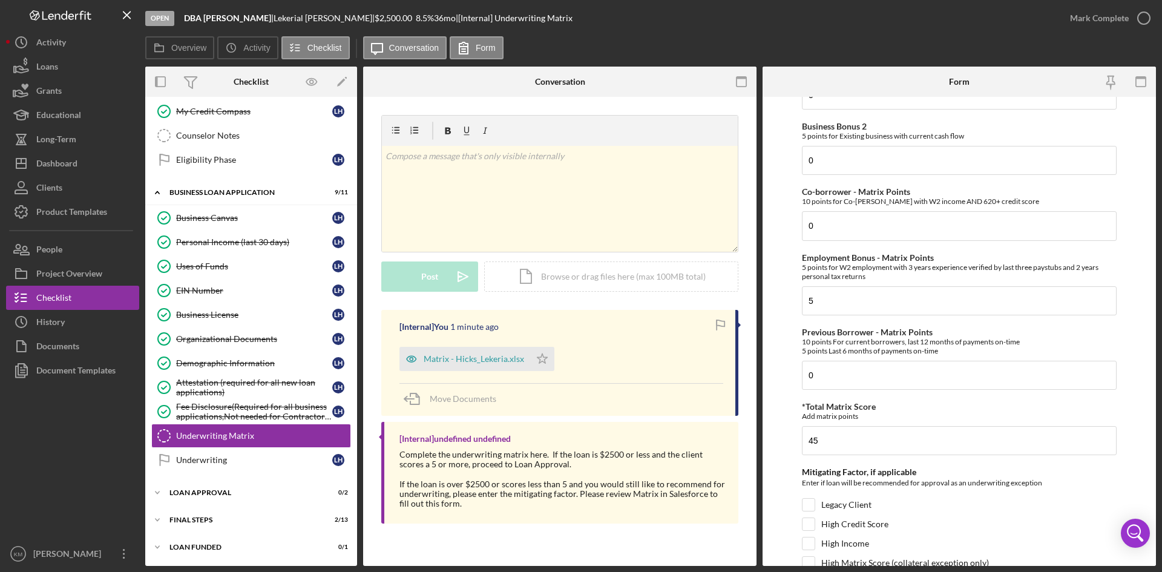
click at [1104, 488] on div "Enter if loan will be recommended for approval as an underwriting exception" at bounding box center [959, 484] width 315 height 15
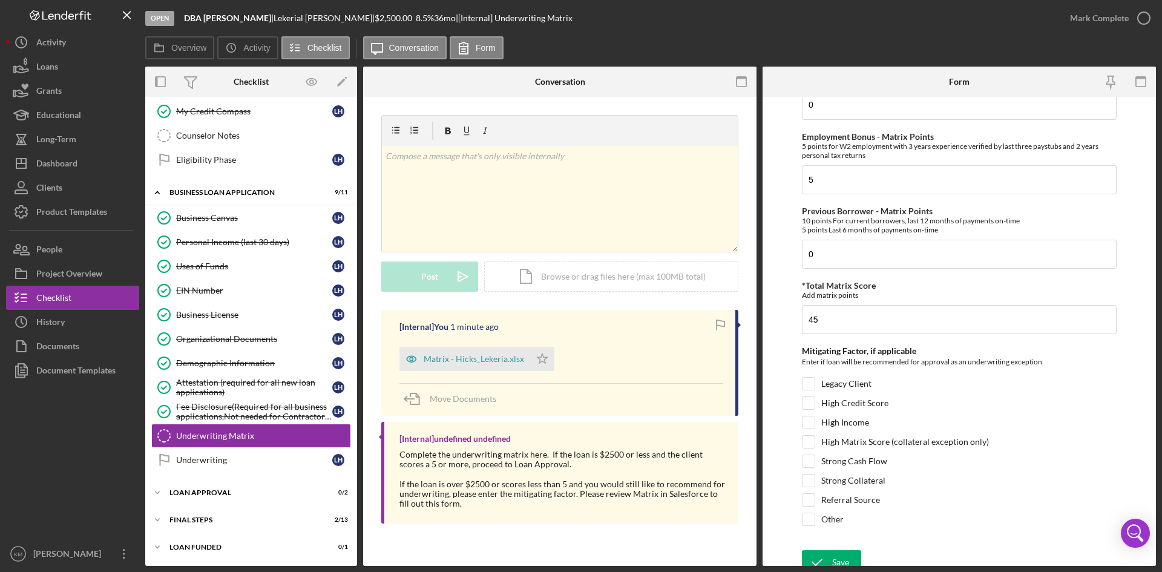
scroll to position [569, 0]
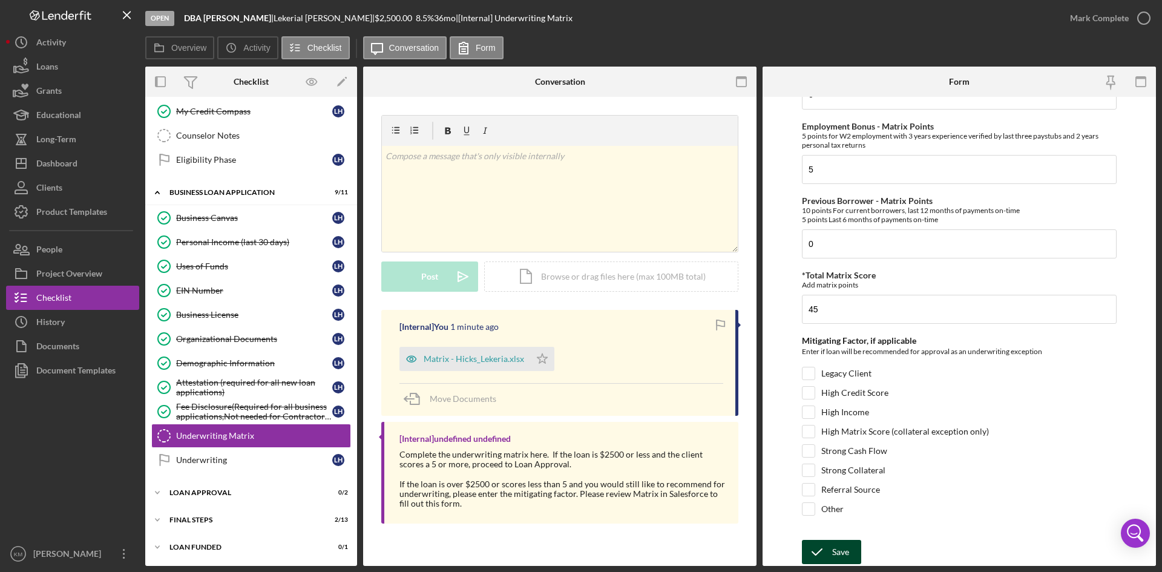
click at [832, 551] on div "Save" at bounding box center [840, 552] width 17 height 24
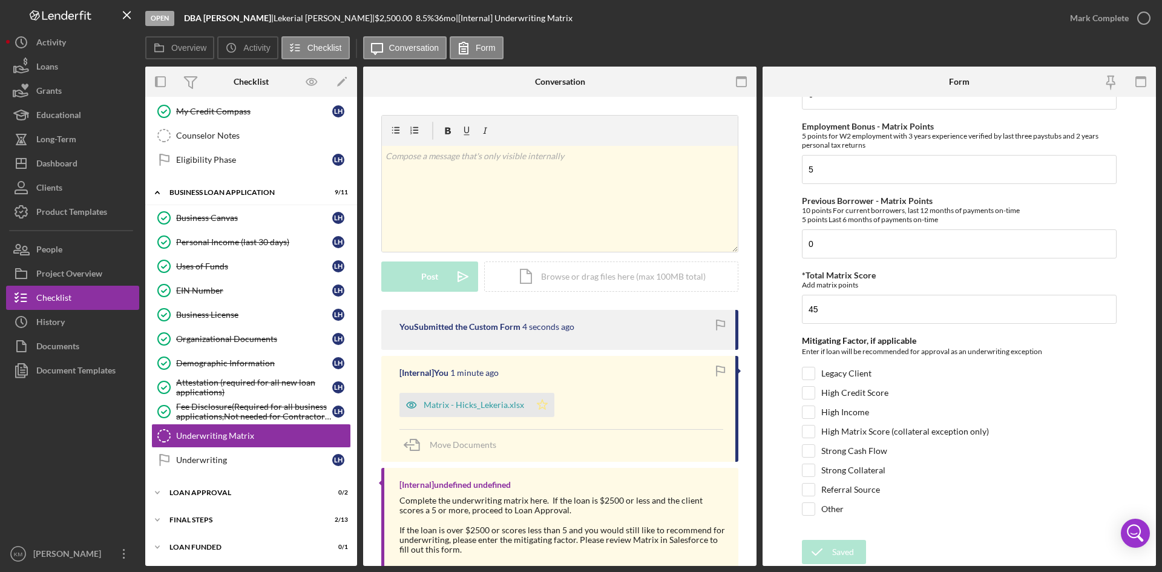
click at [539, 405] on icon "Icon/Star" at bounding box center [542, 405] width 24 height 24
click at [1139, 16] on icon "button" at bounding box center [1144, 18] width 30 height 30
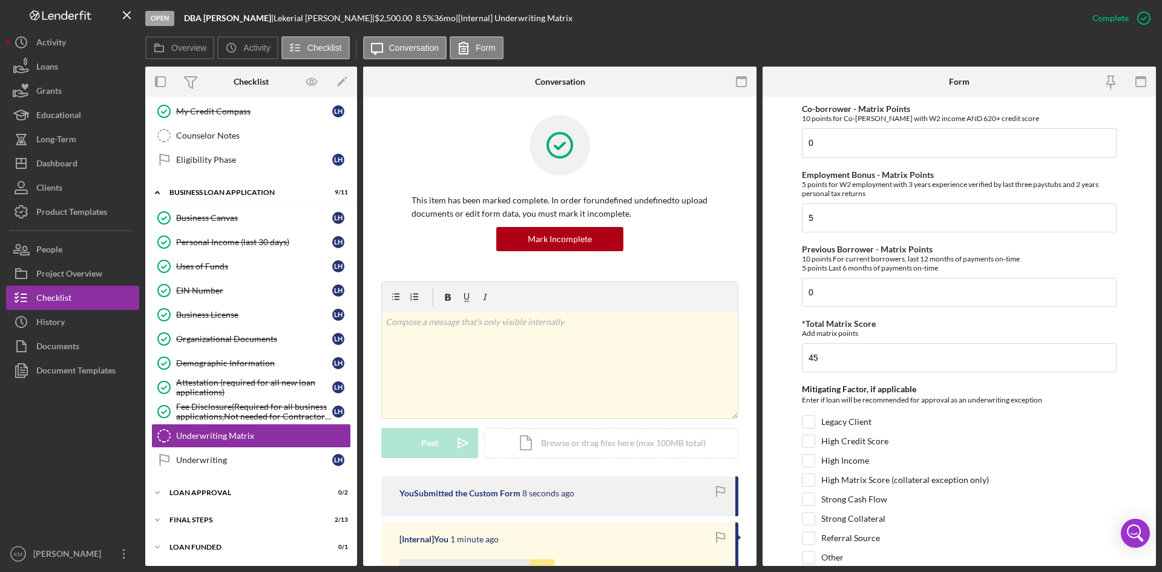
scroll to position [617, 0]
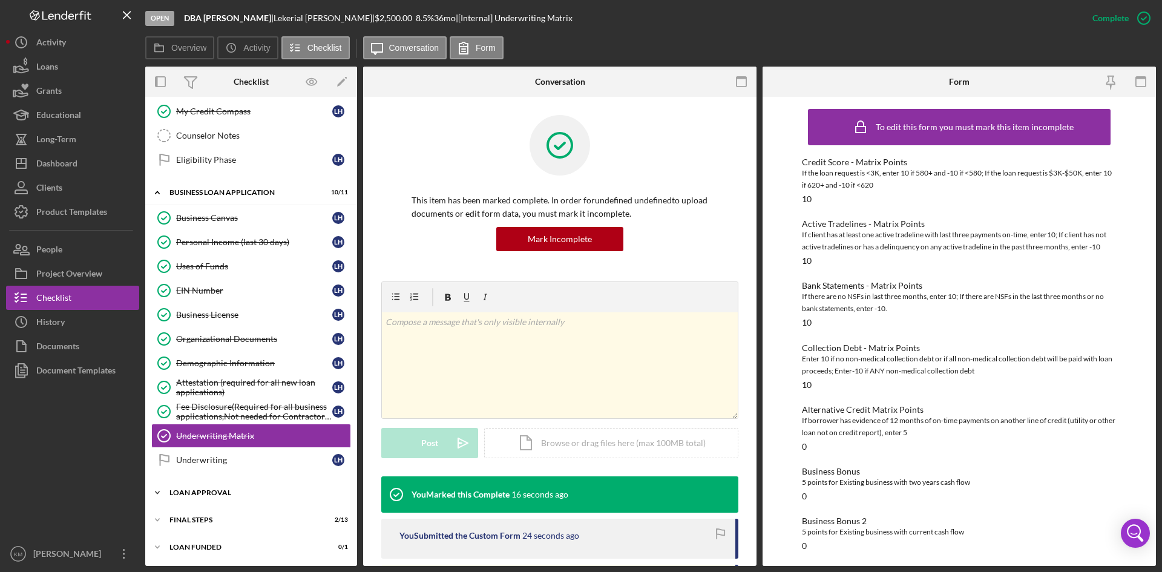
click at [159, 493] on icon "Icon/Expander" at bounding box center [157, 493] width 24 height 24
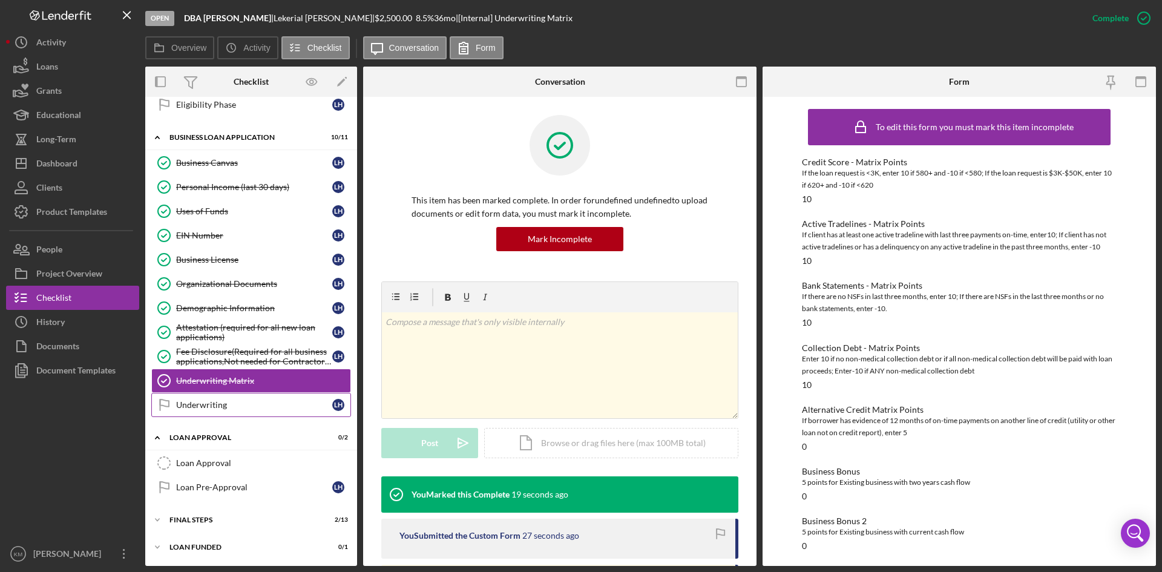
click at [228, 407] on div "Underwriting" at bounding box center [254, 405] width 156 height 10
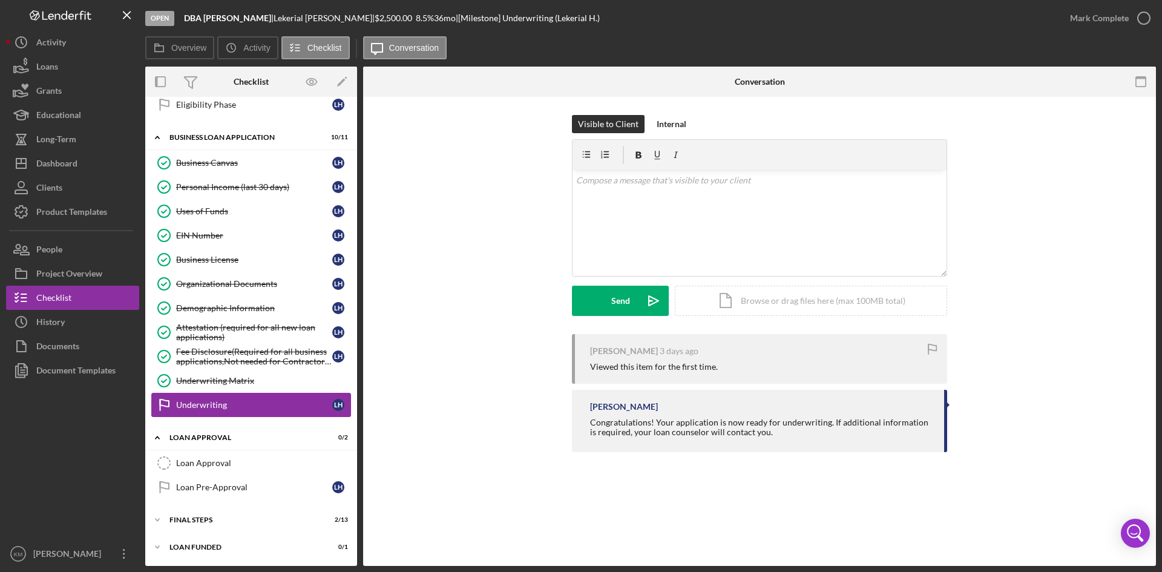
scroll to position [408, 0]
click at [155, 518] on icon "Icon/Expander" at bounding box center [157, 520] width 24 height 24
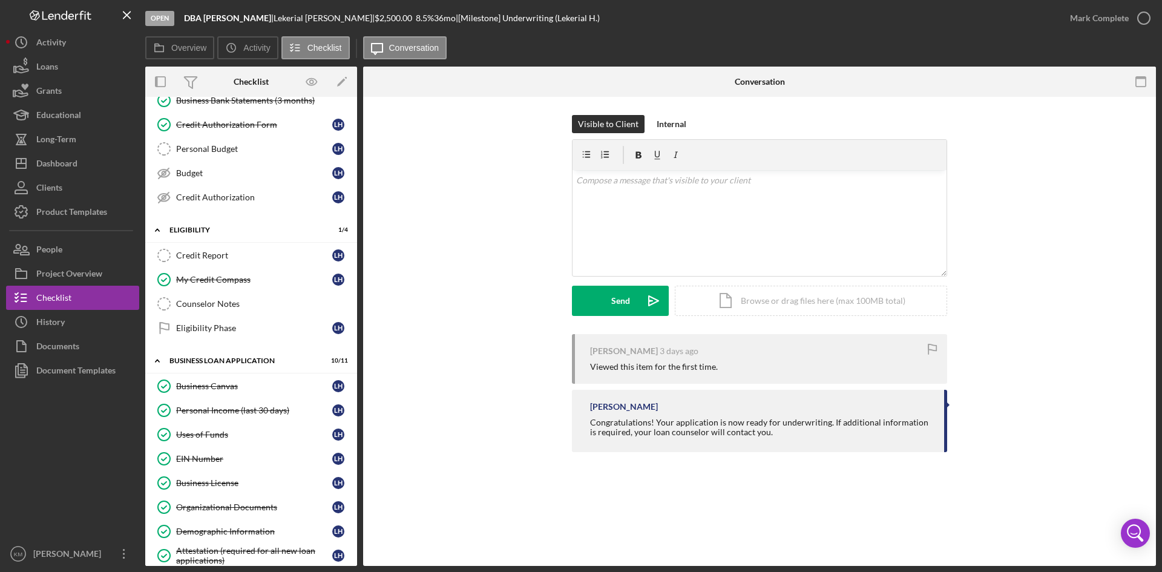
scroll to position [0, 0]
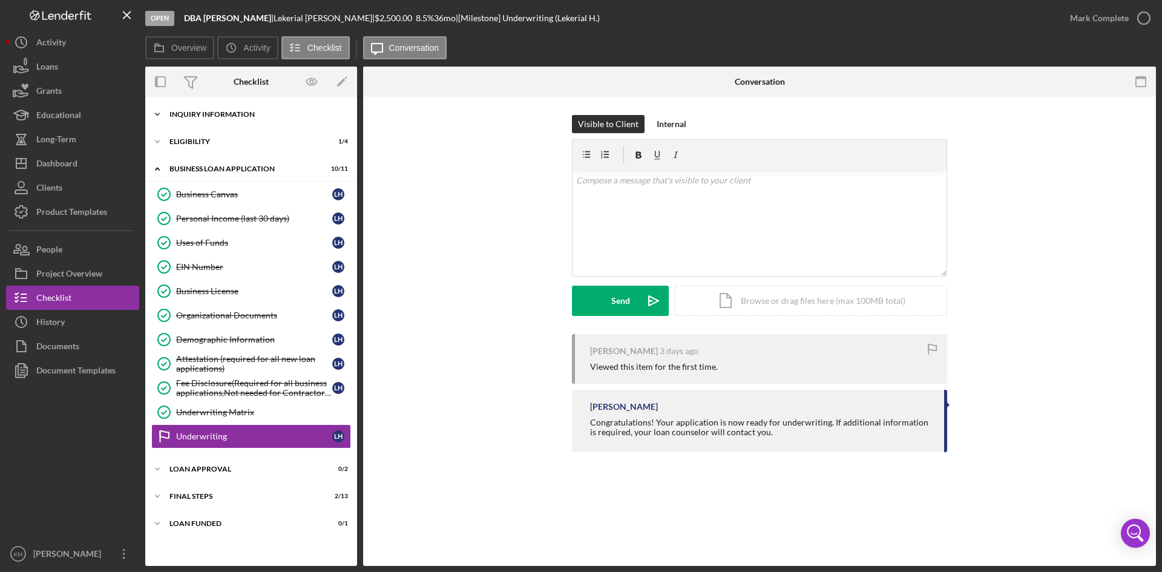
click at [163, 114] on icon "Icon/Expander" at bounding box center [157, 114] width 24 height 24
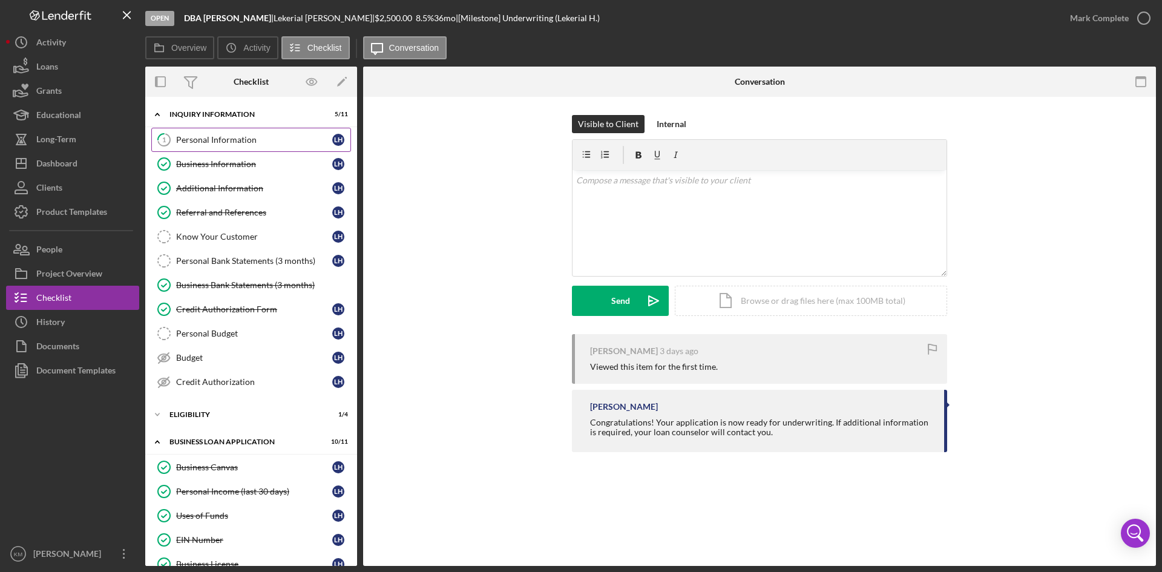
click at [230, 144] on div "Personal Information" at bounding box center [254, 140] width 156 height 10
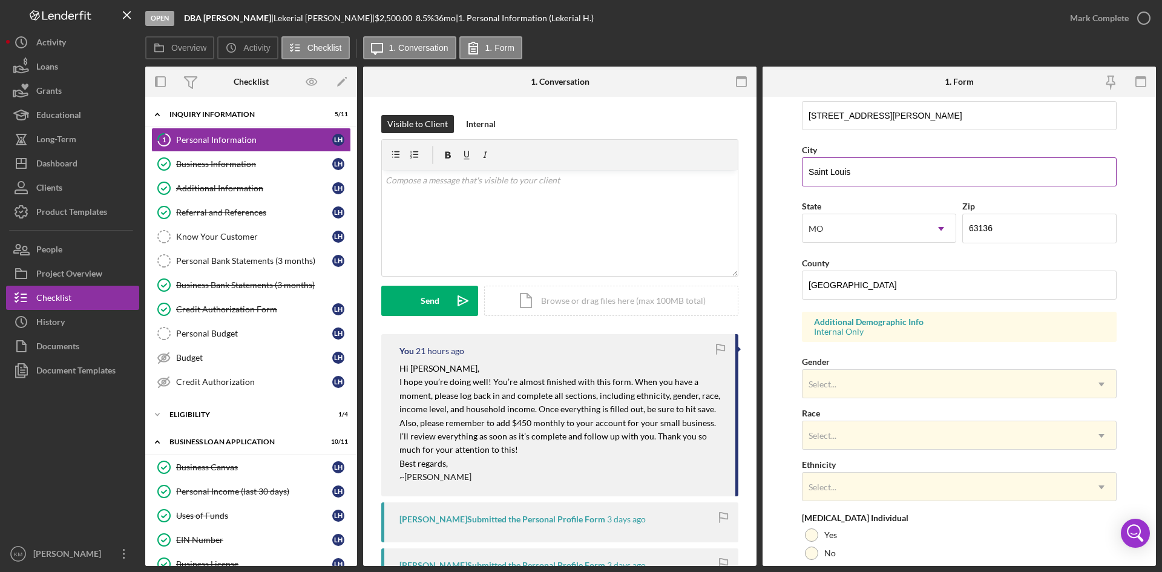
scroll to position [339, 0]
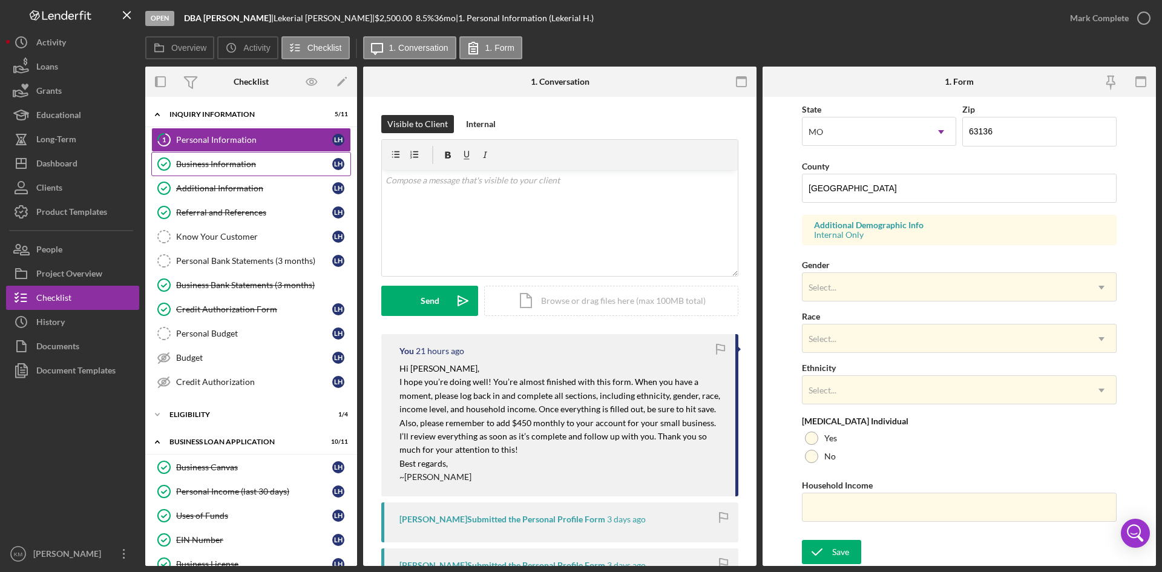
click at [225, 168] on div "Business Information" at bounding box center [254, 164] width 156 height 10
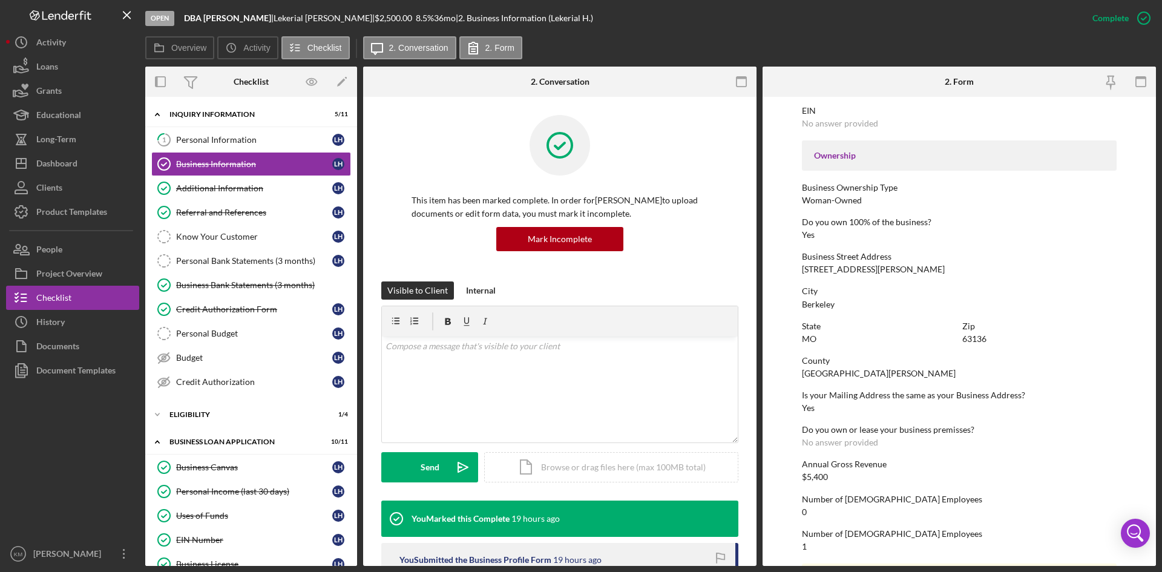
scroll to position [444, 0]
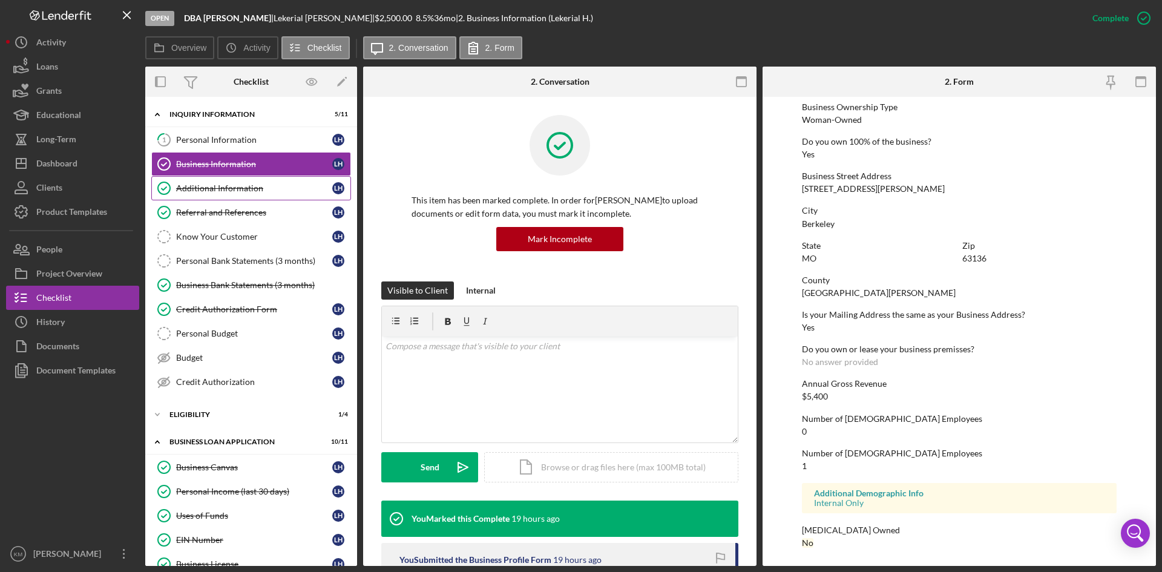
click at [200, 191] on div "Additional Information" at bounding box center [254, 188] width 156 height 10
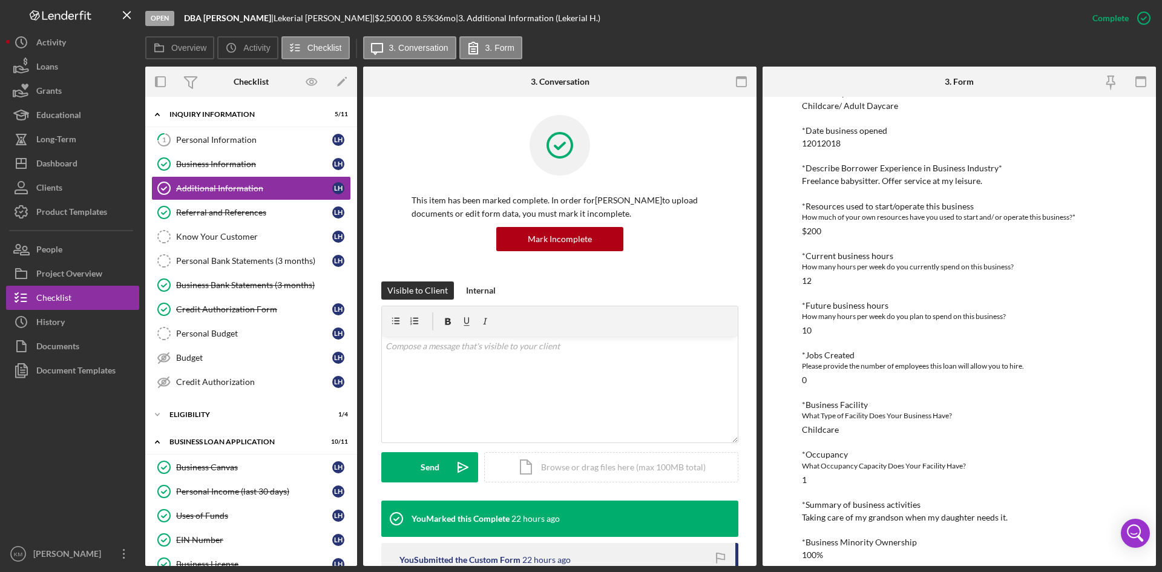
scroll to position [413, 0]
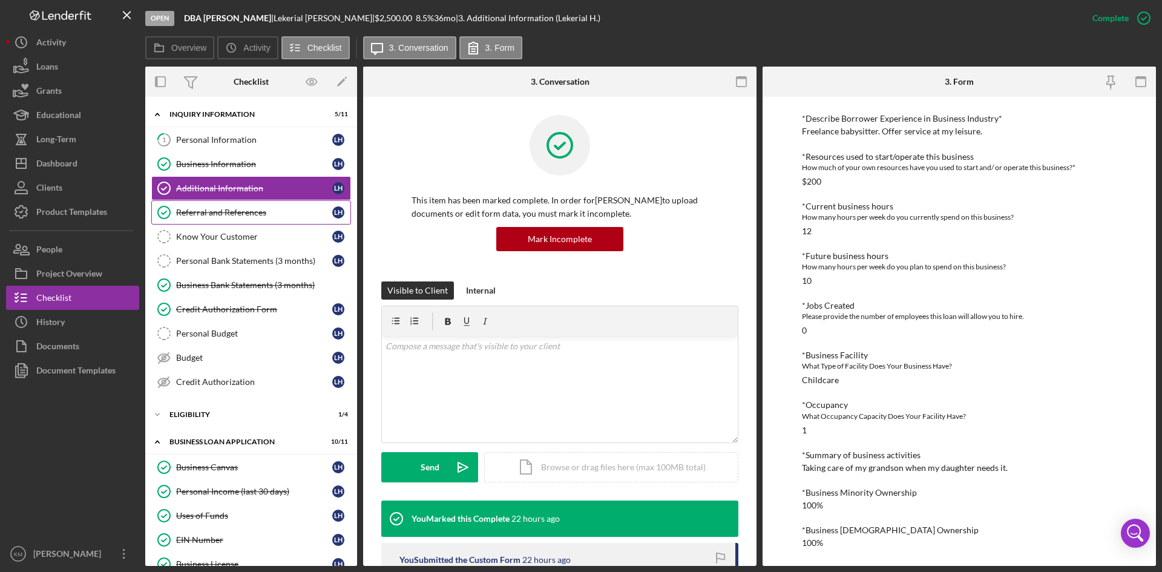
click at [207, 218] on link "Referral and References Referral and References L H" at bounding box center [251, 212] width 200 height 24
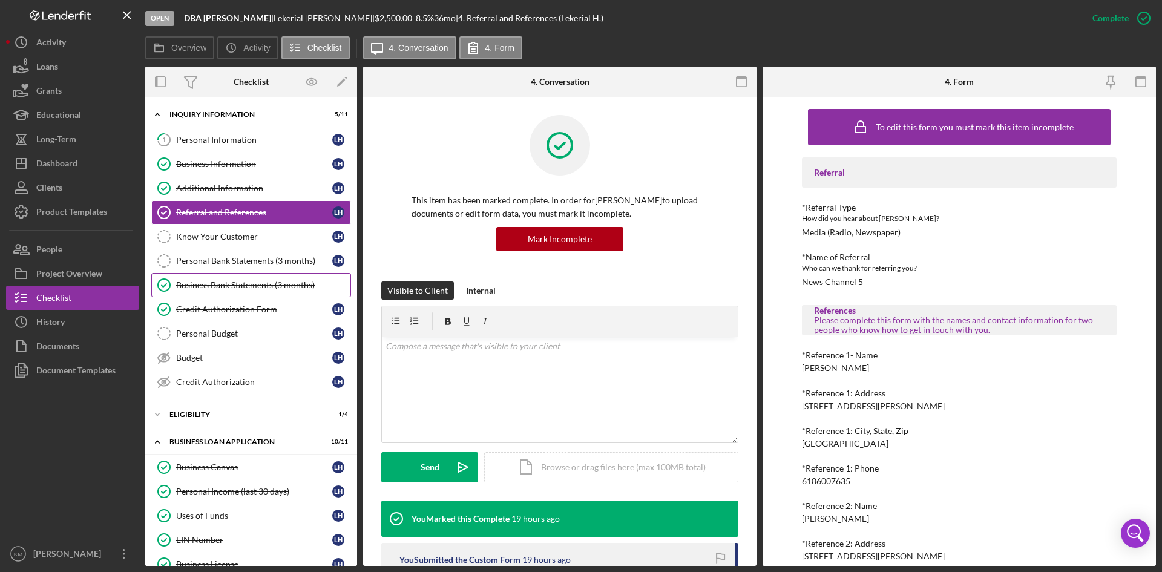
click at [219, 289] on div "Business Bank Statements (3 months)" at bounding box center [263, 285] width 174 height 10
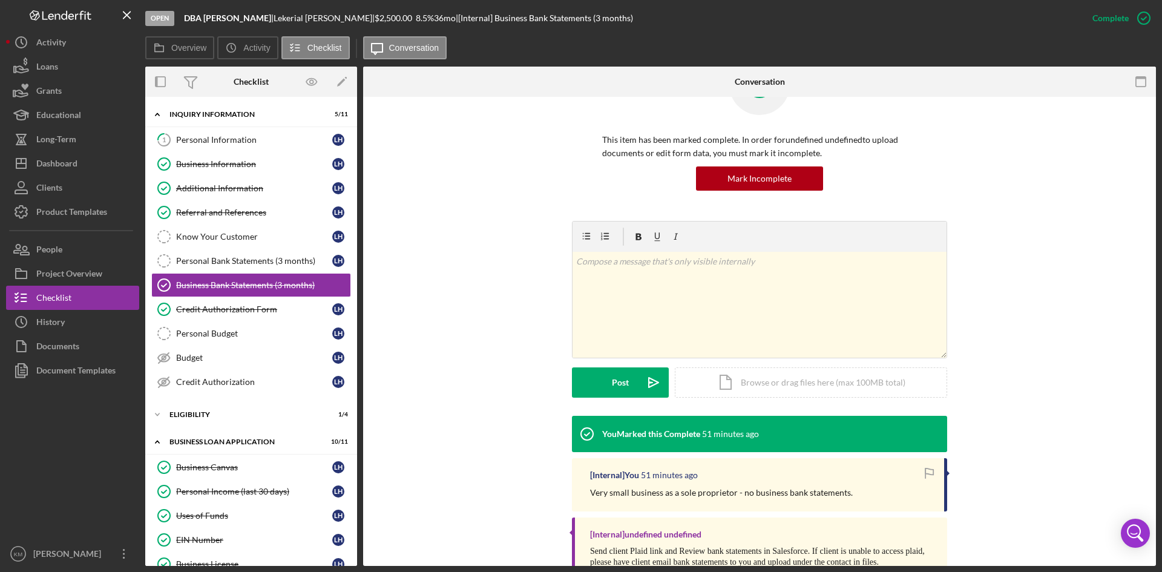
scroll to position [111, 0]
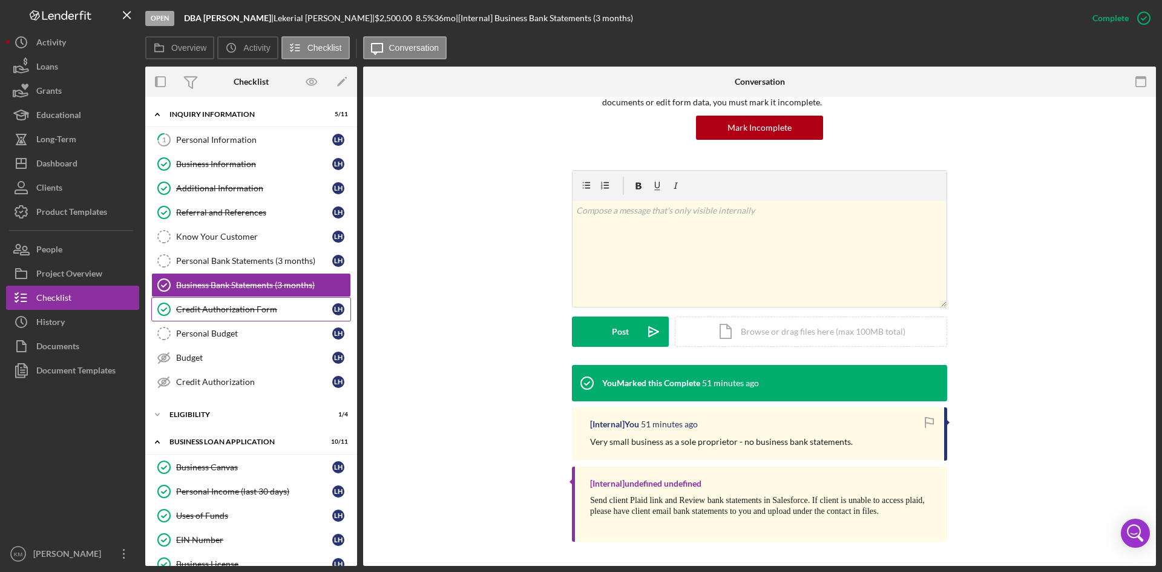
click at [232, 310] on div "Credit Authorization Form" at bounding box center [254, 309] width 156 height 10
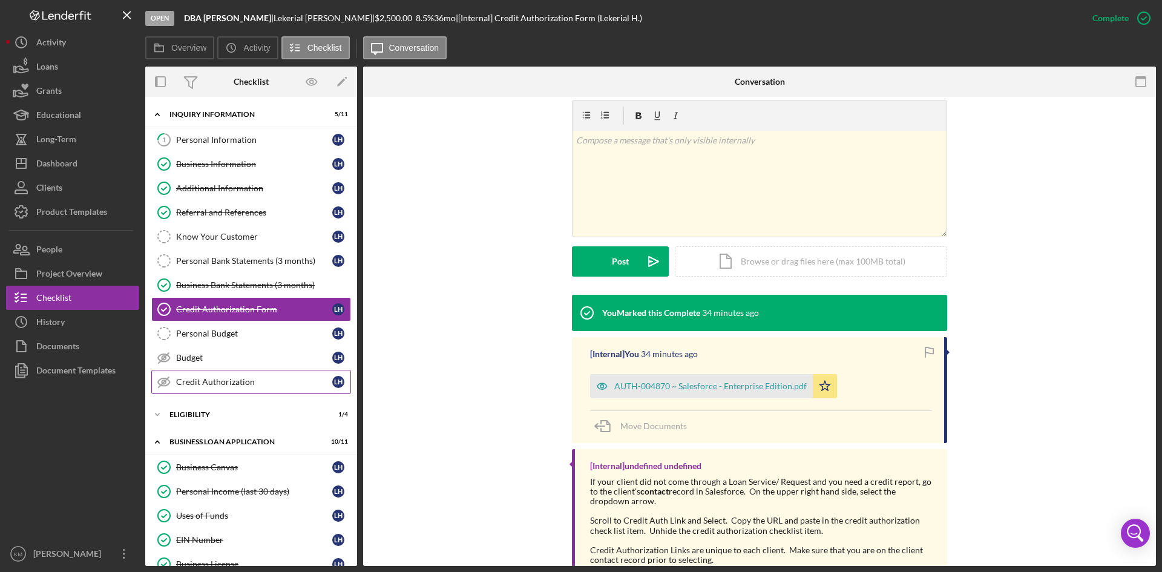
scroll to position [61, 0]
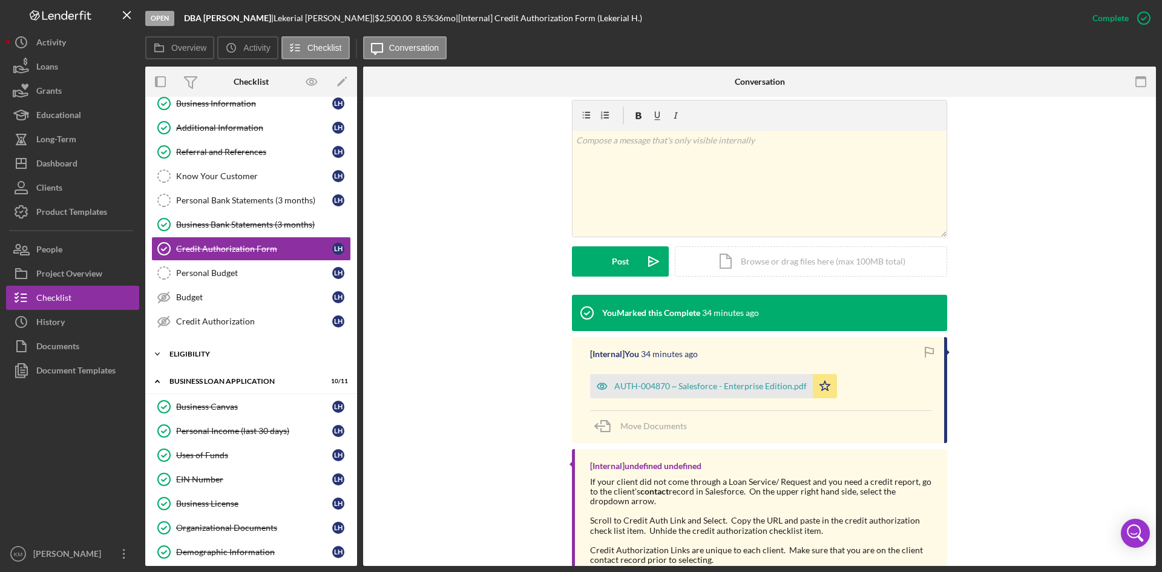
click at [156, 354] on icon "Icon/Expander" at bounding box center [157, 354] width 24 height 24
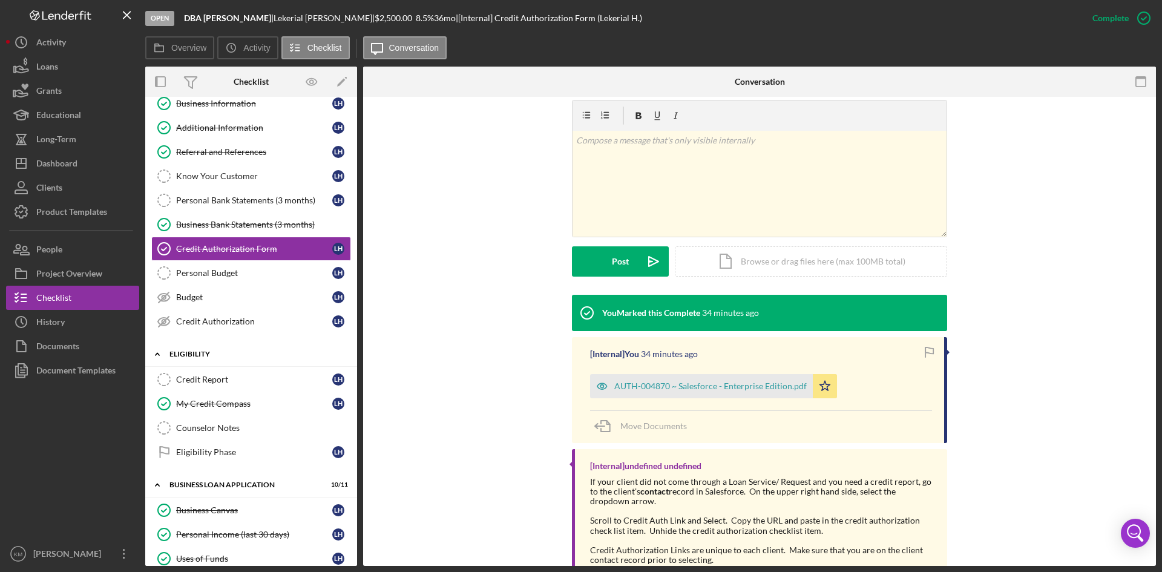
click at [163, 356] on icon "Icon/Expander" at bounding box center [157, 354] width 24 height 24
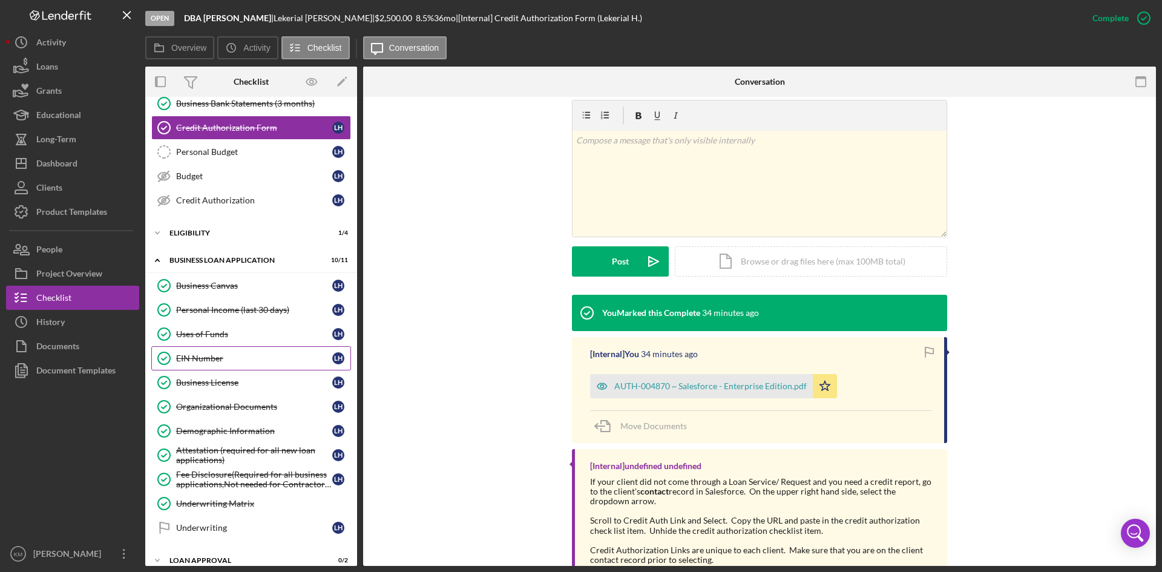
scroll to position [249, 0]
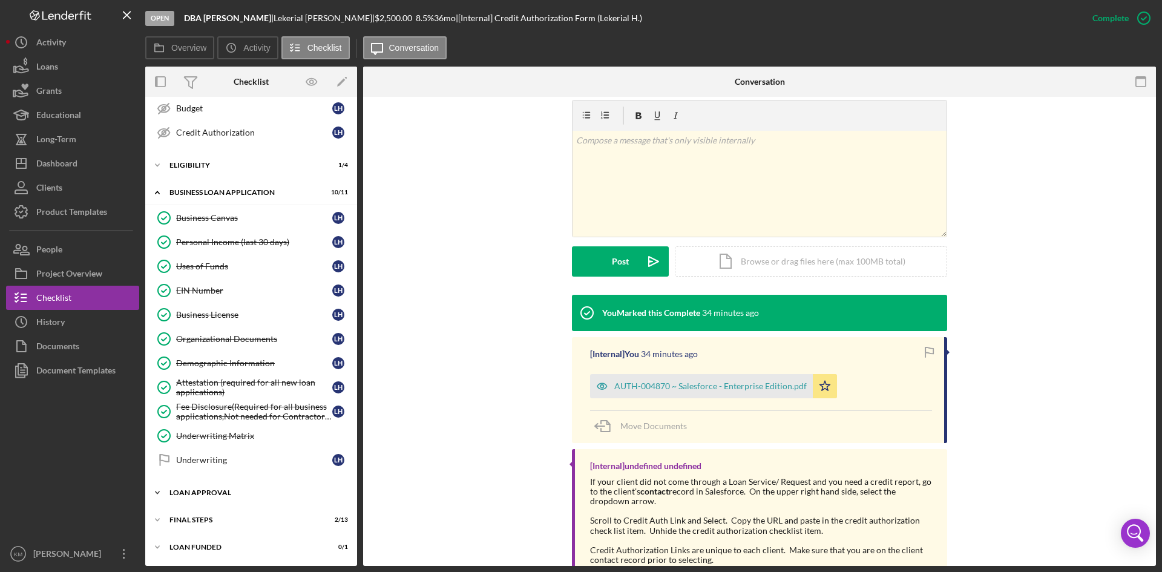
click at [156, 491] on icon "Icon/Expander" at bounding box center [157, 493] width 24 height 24
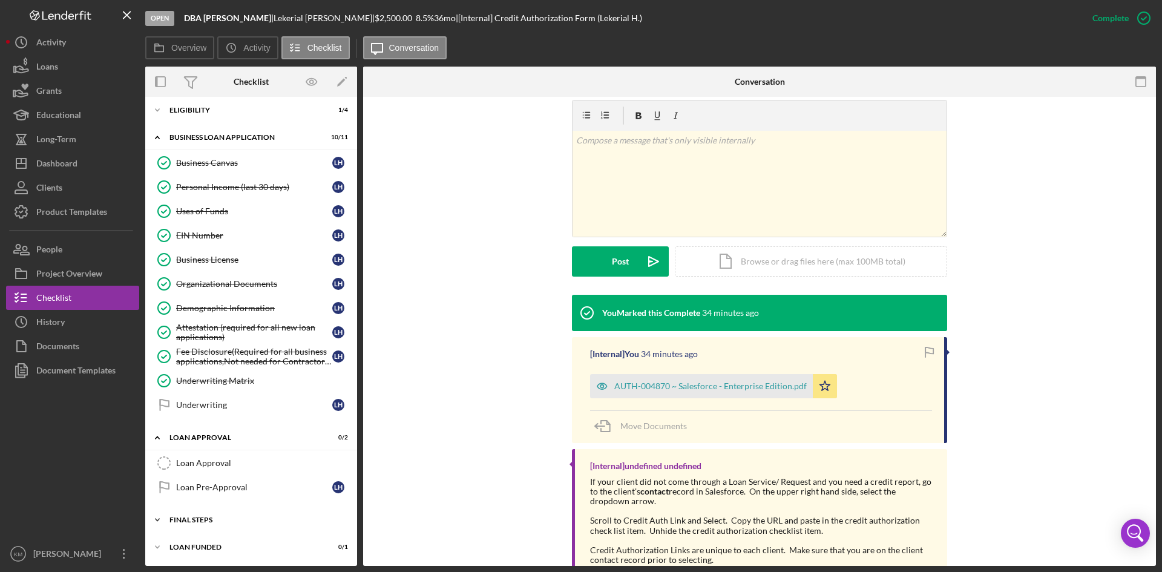
click at [153, 520] on icon "Icon/Expander" at bounding box center [157, 520] width 24 height 24
drag, startPoint x: 357, startPoint y: 252, endPoint x: 357, endPoint y: 153, distance: 99.9
click at [357, 153] on div "Overview Internal Workflow Stage Open Icon/Dropdown Arrow Archive (can unarchiv…" at bounding box center [650, 316] width 1011 height 499
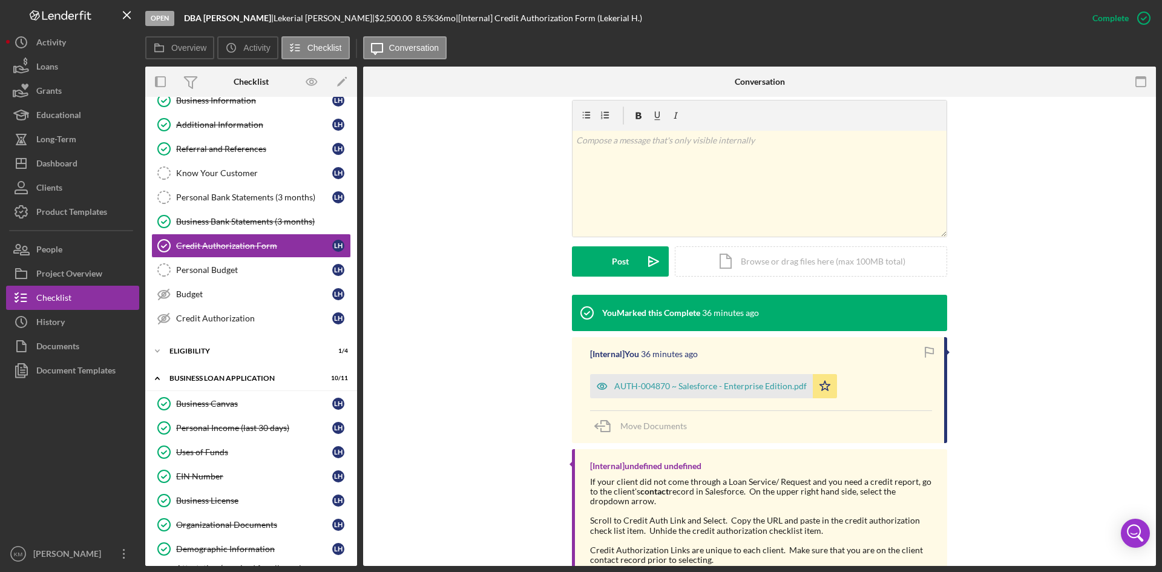
scroll to position [0, 0]
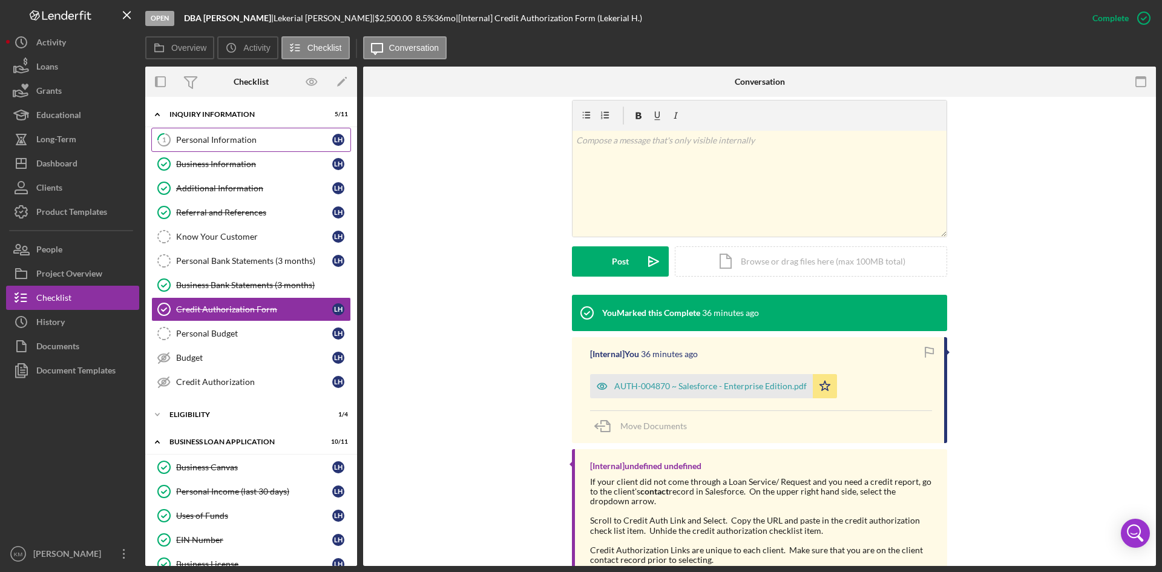
click at [188, 139] on div "Personal Information" at bounding box center [254, 140] width 156 height 10
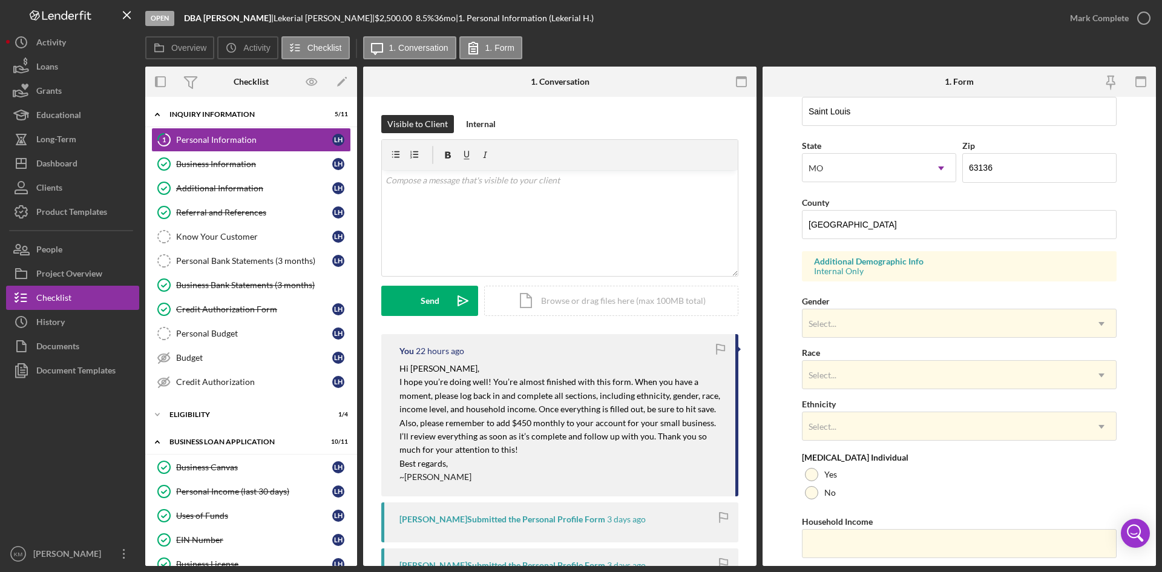
scroll to position [339, 0]
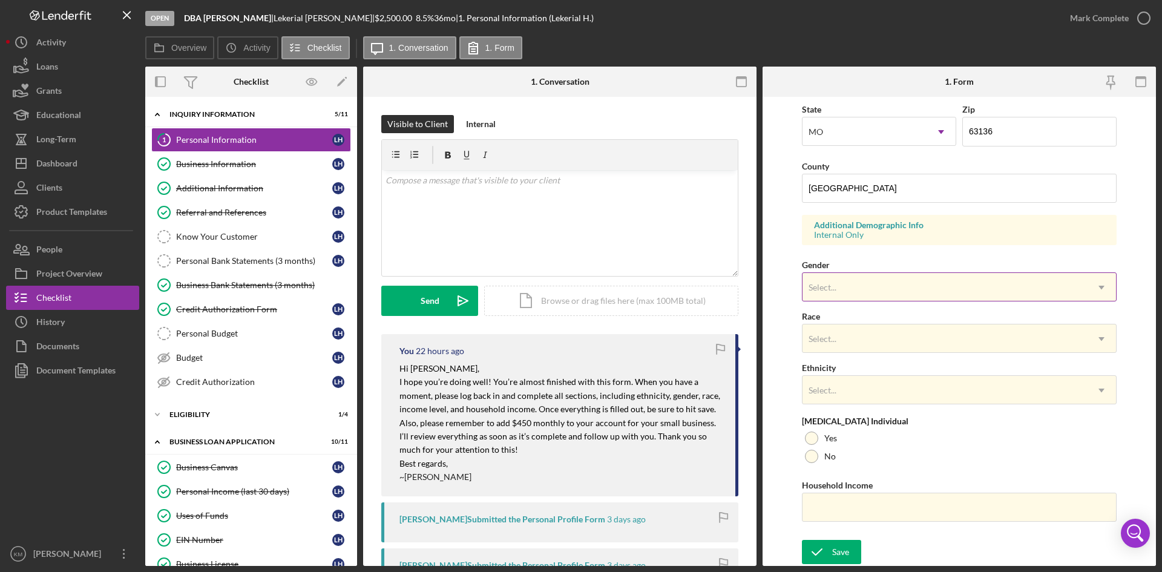
click at [1103, 287] on icon "Icon/Dropdown Arrow" at bounding box center [1101, 287] width 29 height 29
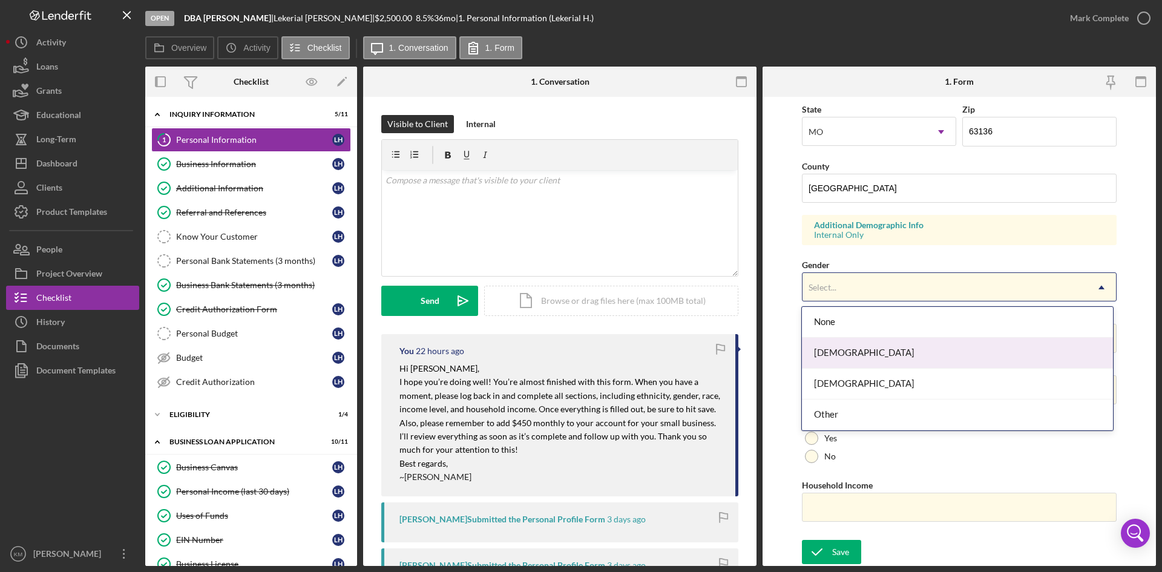
click at [919, 363] on div "Female" at bounding box center [957, 353] width 310 height 31
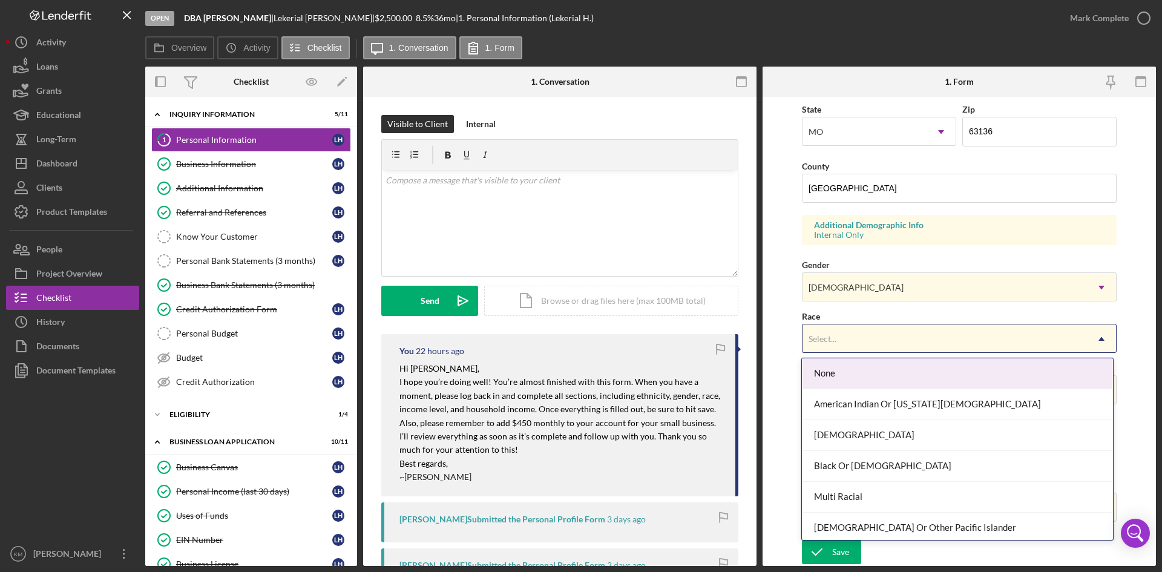
click at [1096, 333] on icon "Icon/Dropdown Arrow" at bounding box center [1101, 338] width 29 height 29
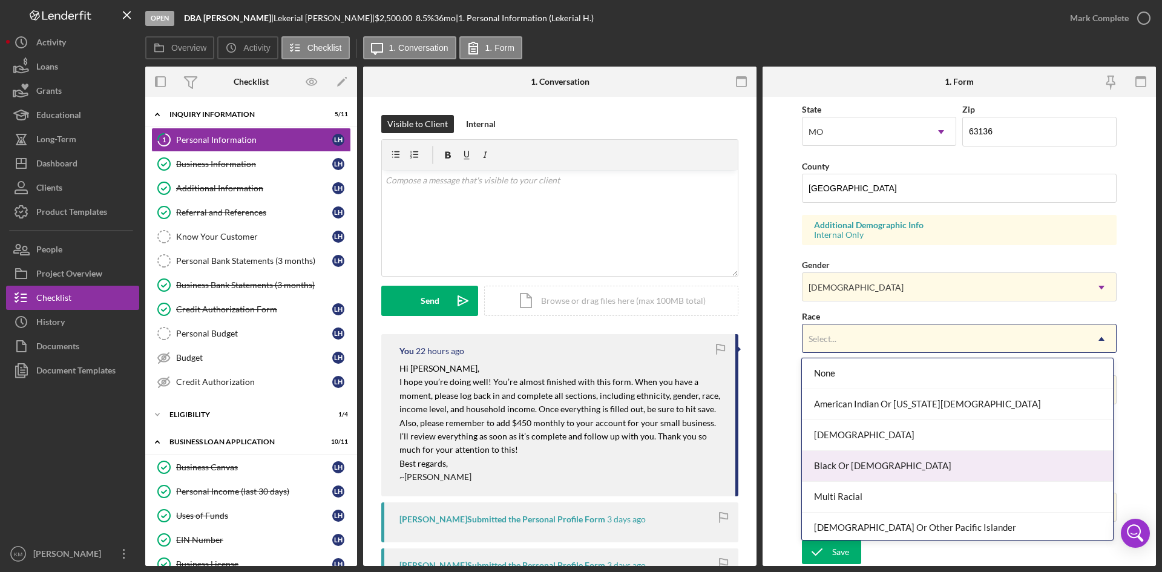
click at [911, 459] on div "Black Or African American" at bounding box center [957, 466] width 310 height 31
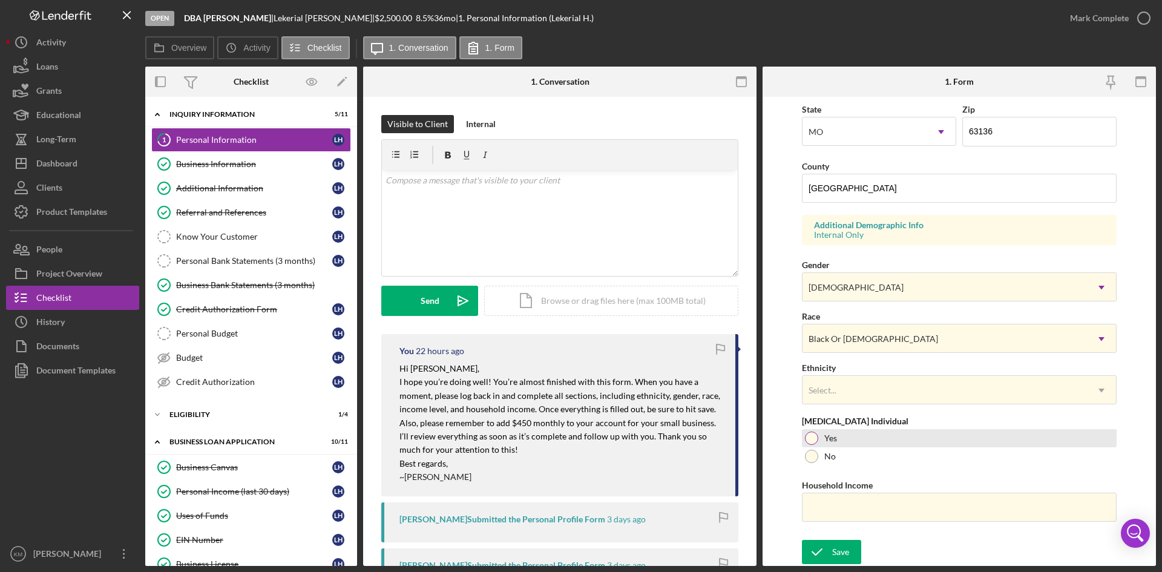
click at [813, 440] on div at bounding box center [811, 438] width 13 height 13
click at [842, 507] on input "Household Income" at bounding box center [959, 507] width 315 height 29
click at [1099, 389] on use at bounding box center [1101, 391] width 6 height 4
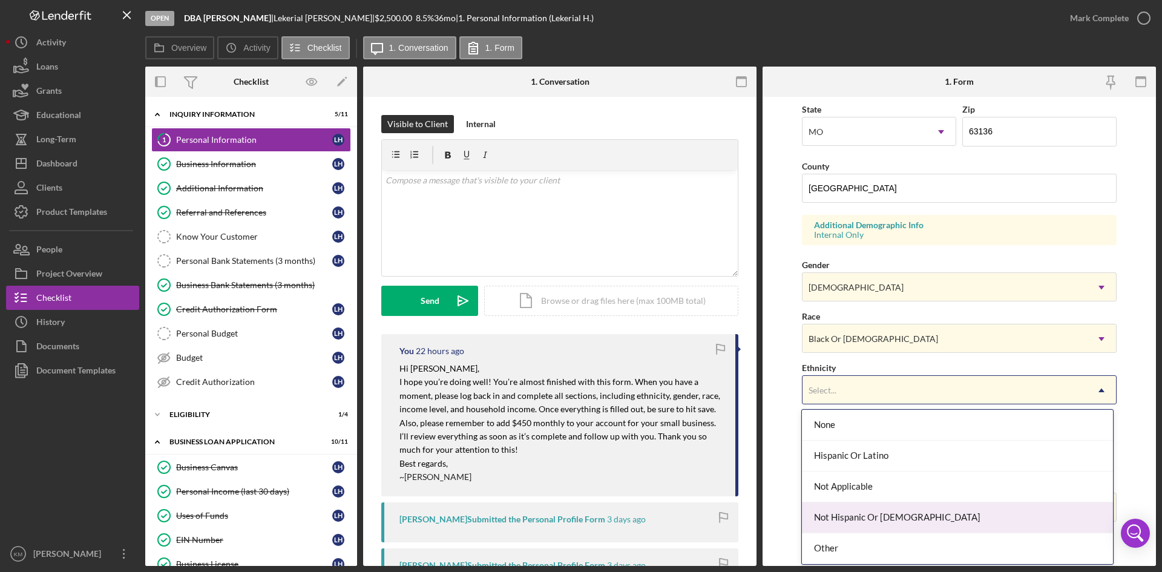
click at [931, 515] on div "Not Hispanic Or Latino" at bounding box center [957, 517] width 310 height 31
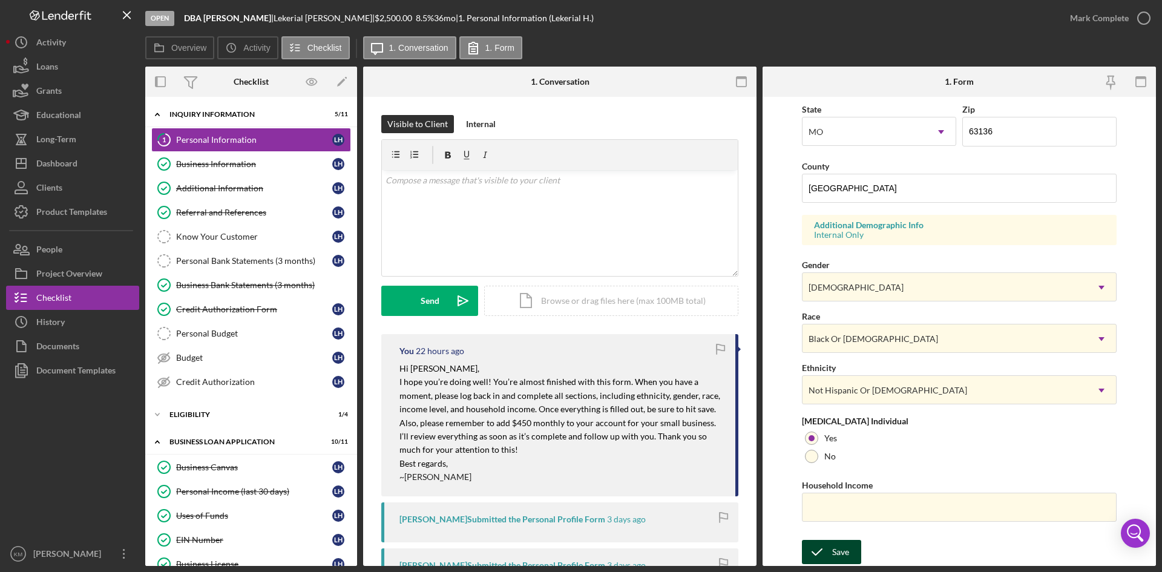
click at [845, 550] on div "Save" at bounding box center [840, 552] width 17 height 24
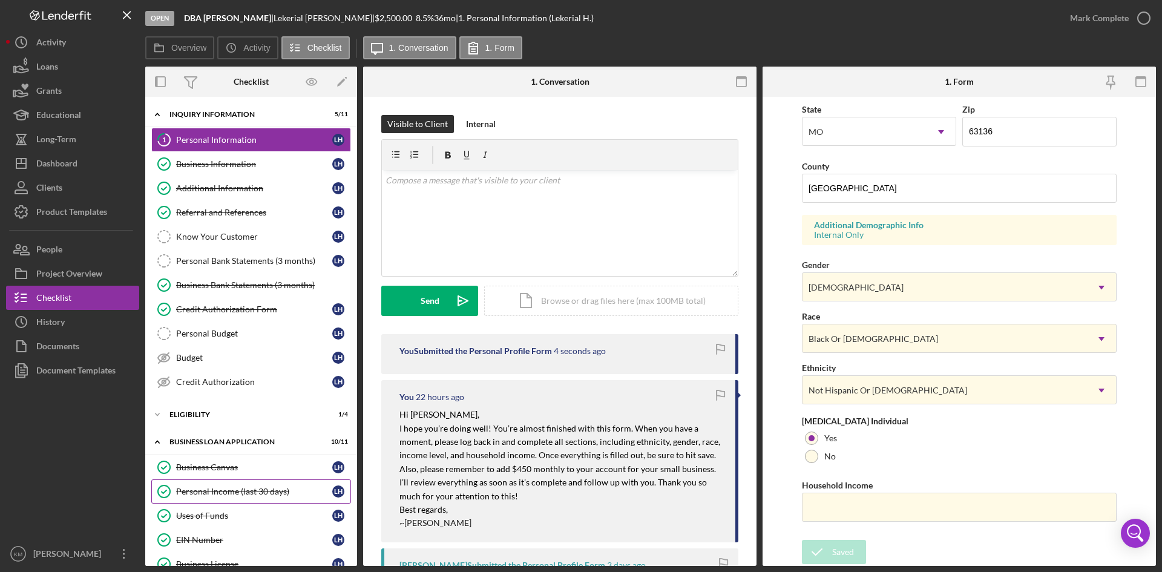
click at [195, 488] on div "Personal Income (last 30 days)" at bounding box center [254, 492] width 156 height 10
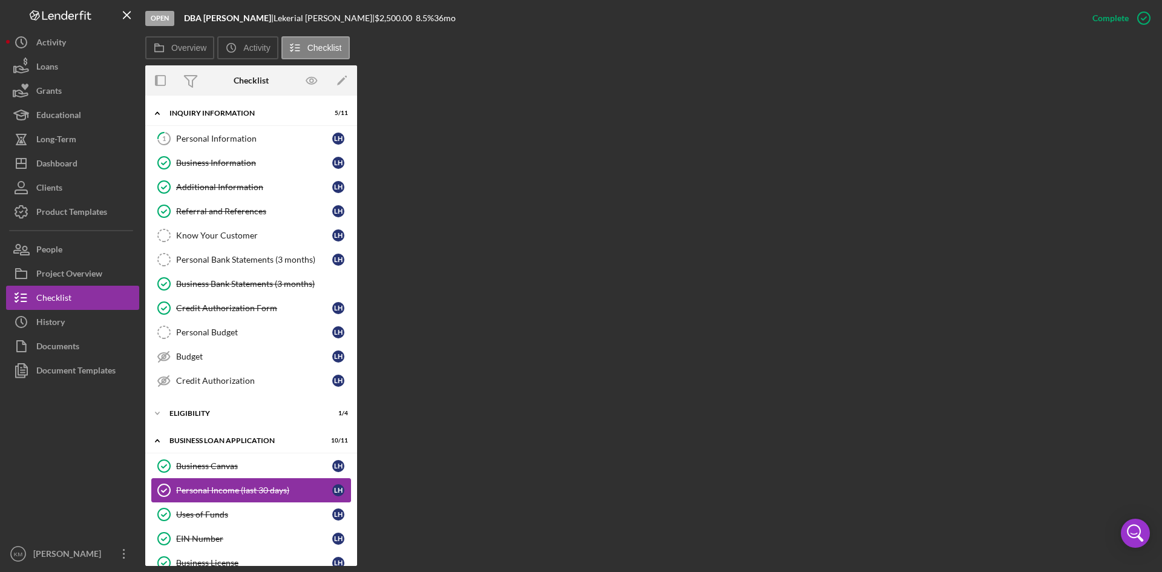
click at [263, 490] on div "Personal Income (last 30 days)" at bounding box center [254, 490] width 156 height 10
click at [208, 411] on div "Eligibility" at bounding box center [255, 413] width 172 height 7
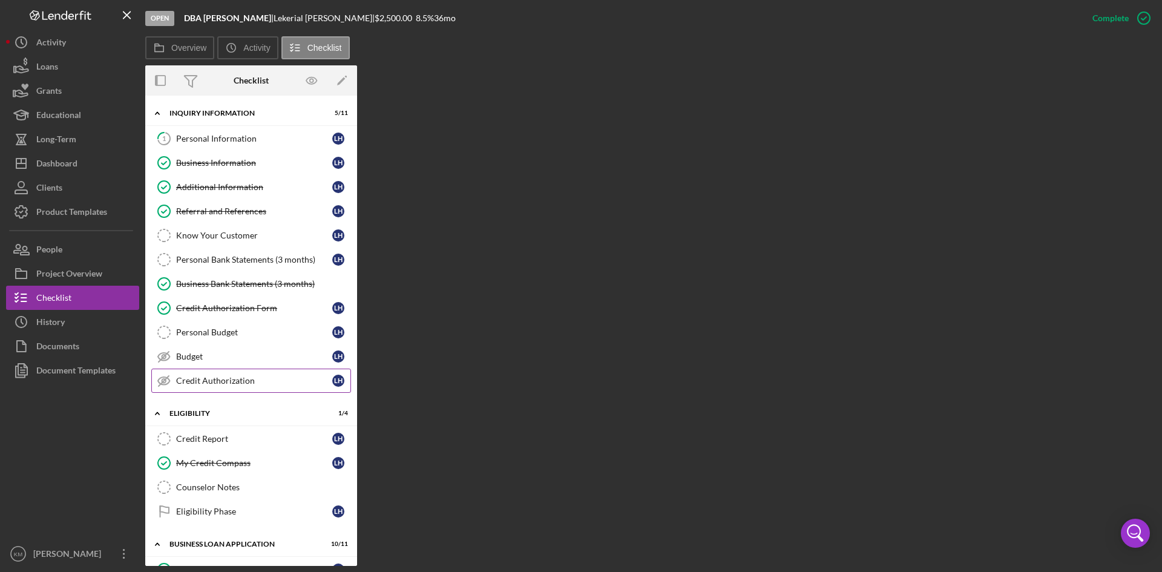
click at [223, 372] on link "Credit Authorization Credit Authorization L H" at bounding box center [251, 381] width 200 height 24
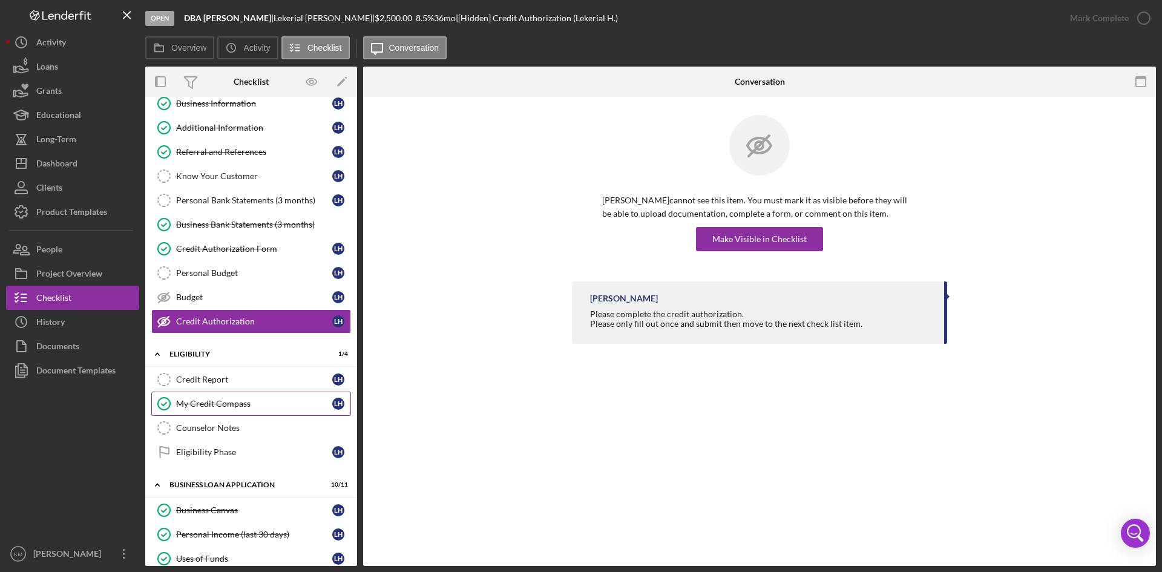
scroll to position [182, 0]
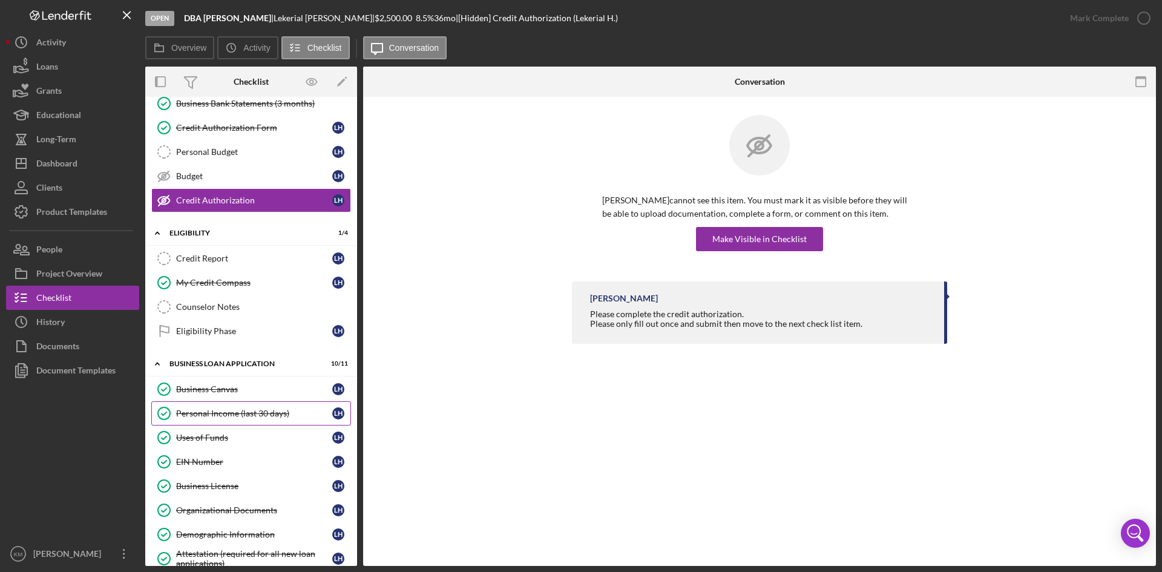
click at [243, 407] on link "Personal Income (last 30 days) Personal Income (last 30 days) L H" at bounding box center [251, 413] width 200 height 24
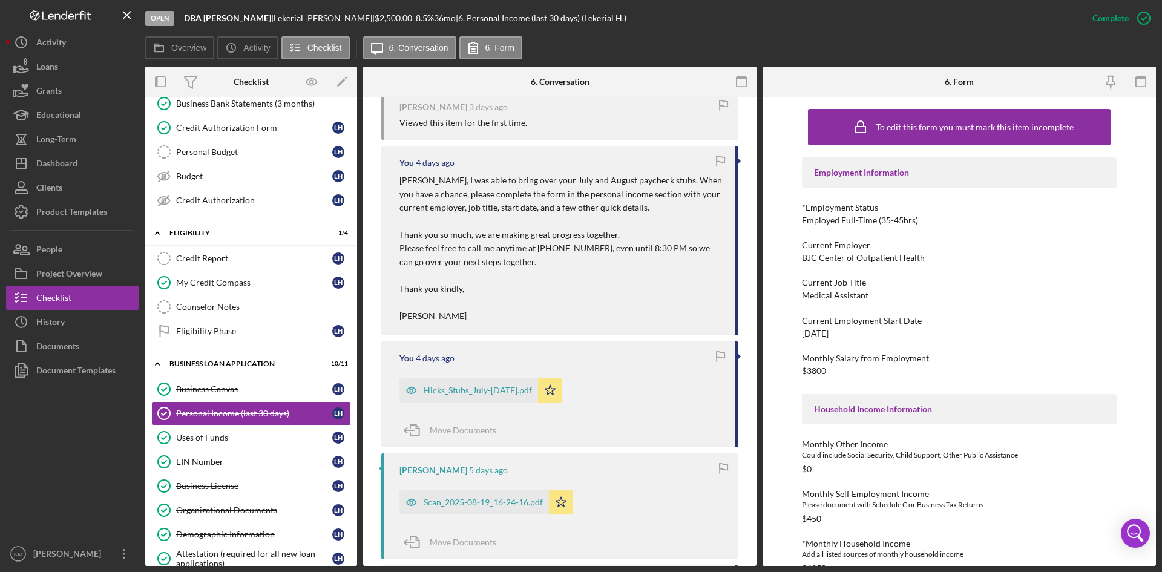
scroll to position [666, 0]
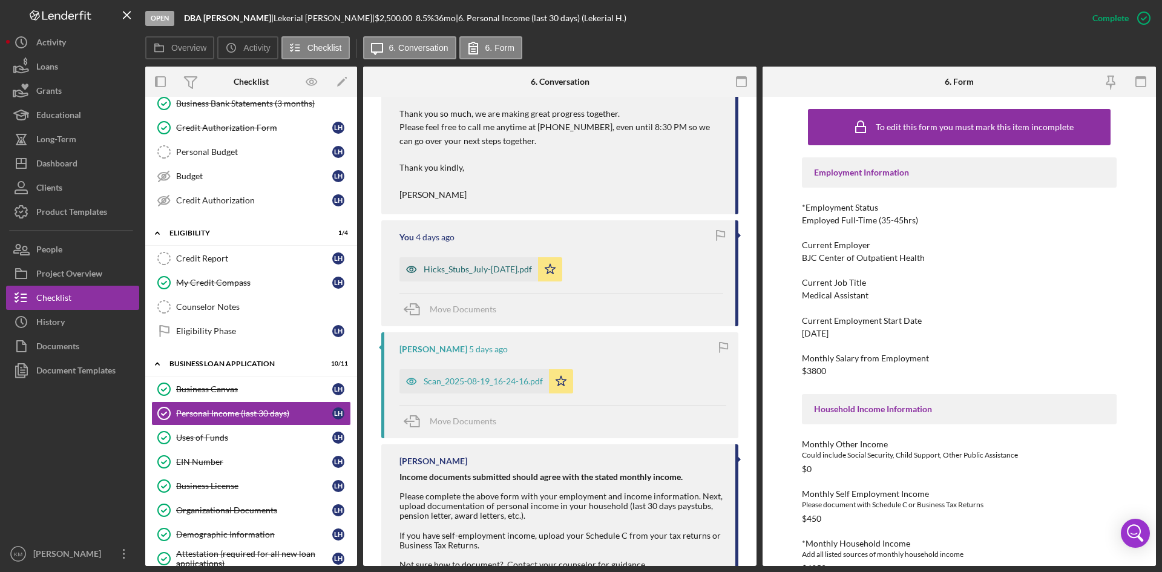
click at [491, 271] on div "Hicks_Stubs_July-Aug 2025.pdf" at bounding box center [478, 269] width 108 height 10
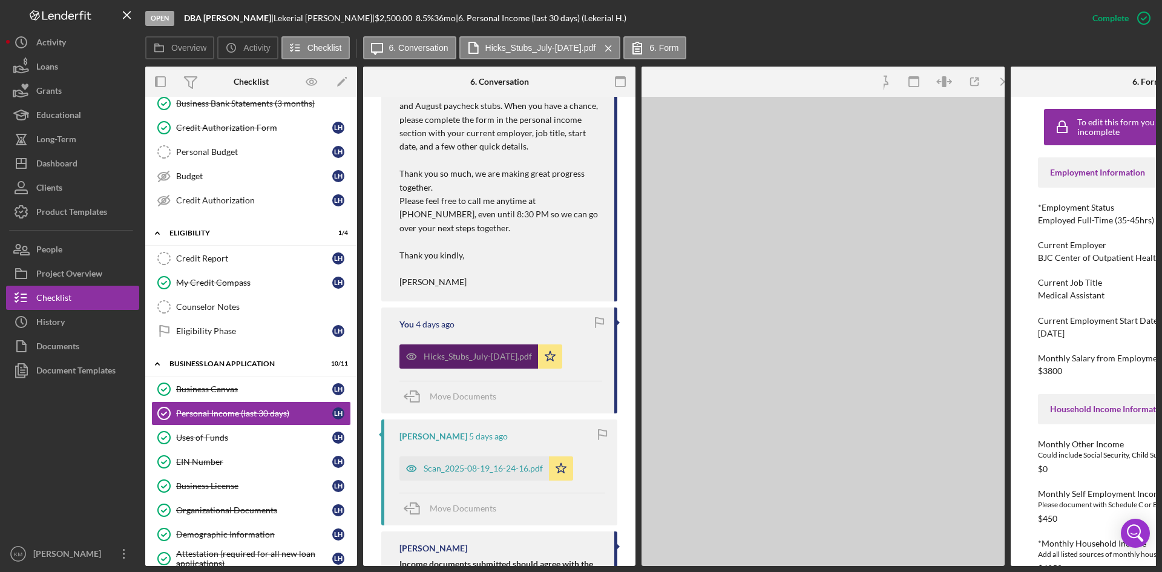
scroll to position [726, 0]
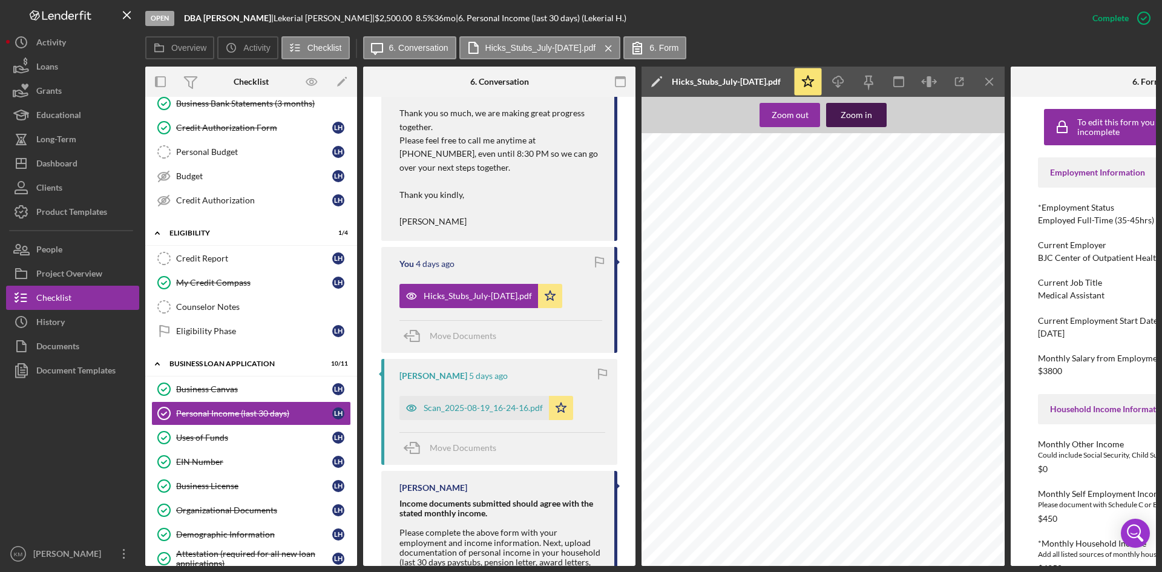
click at [861, 108] on div "Zoom in" at bounding box center [856, 115] width 31 height 24
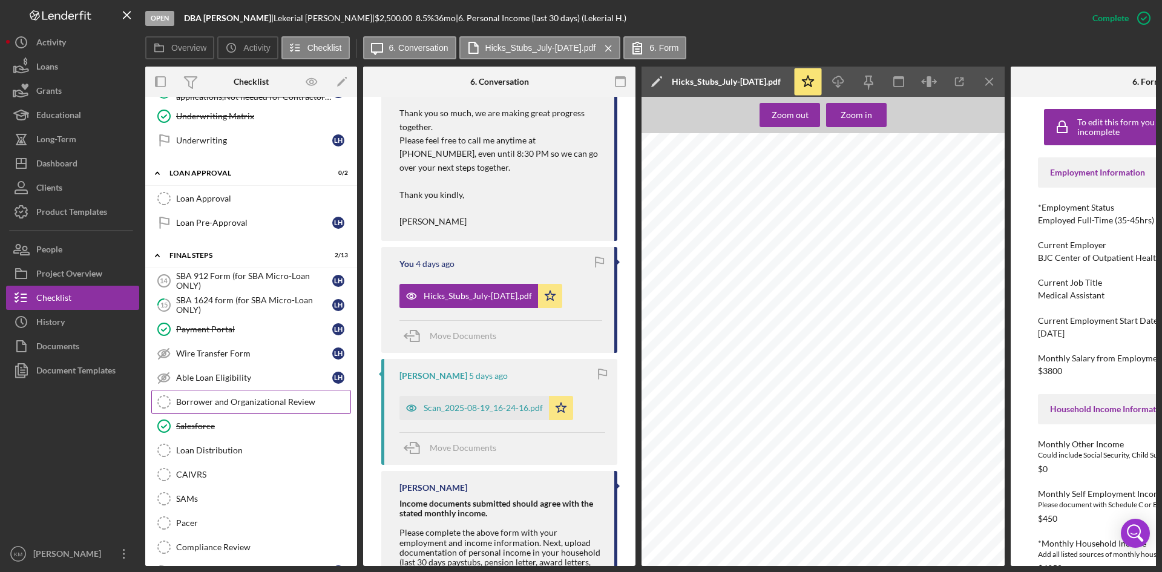
scroll to position [551, 0]
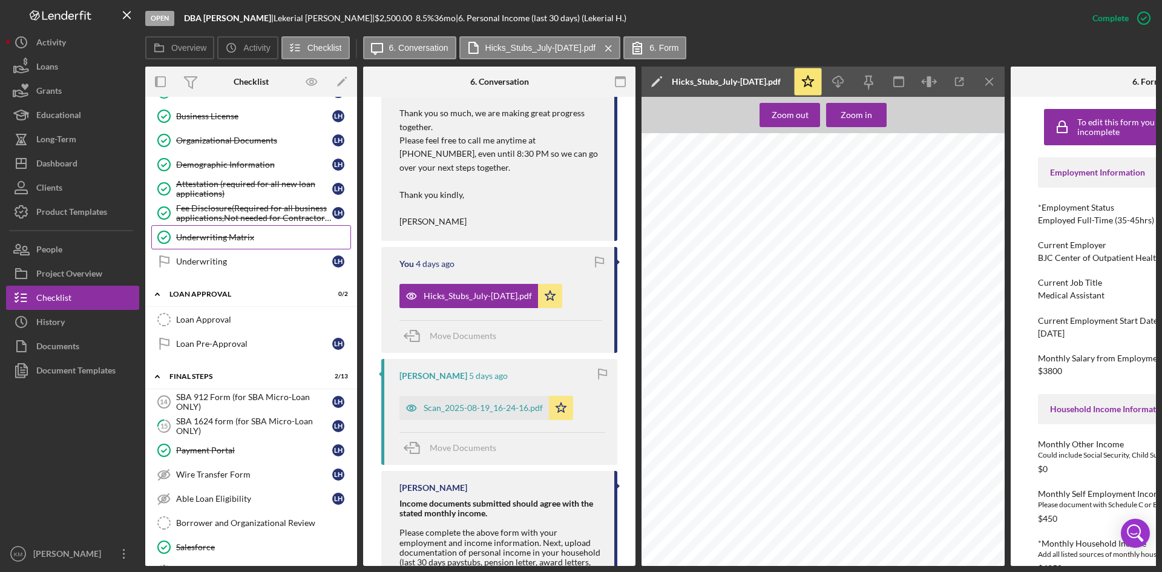
click at [245, 241] on div "Underwriting Matrix" at bounding box center [263, 237] width 174 height 10
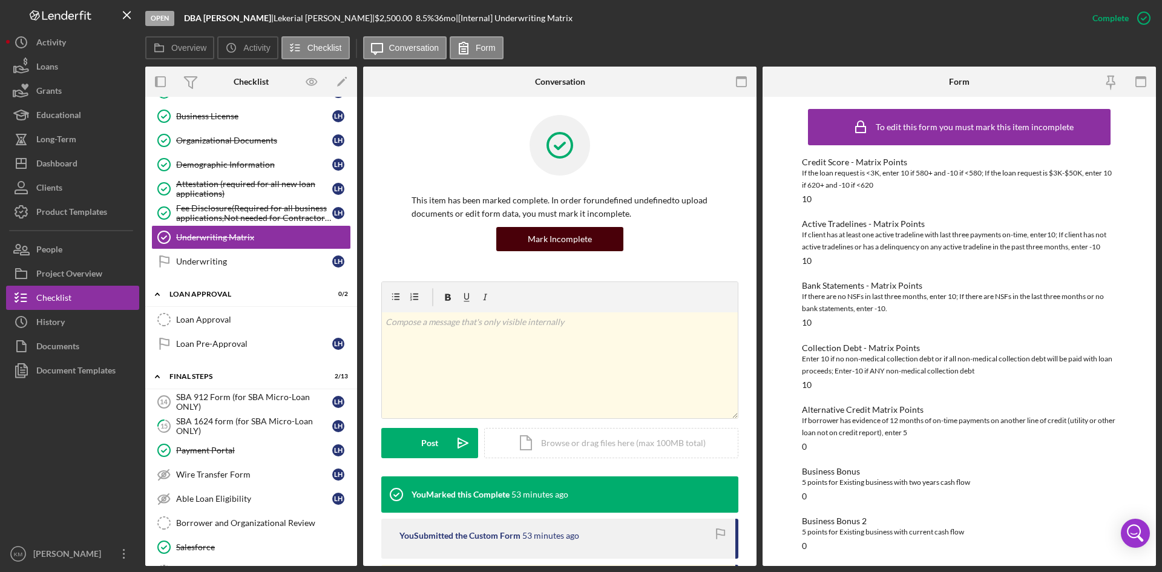
click at [545, 240] on div "Mark Incomplete" at bounding box center [560, 239] width 64 height 24
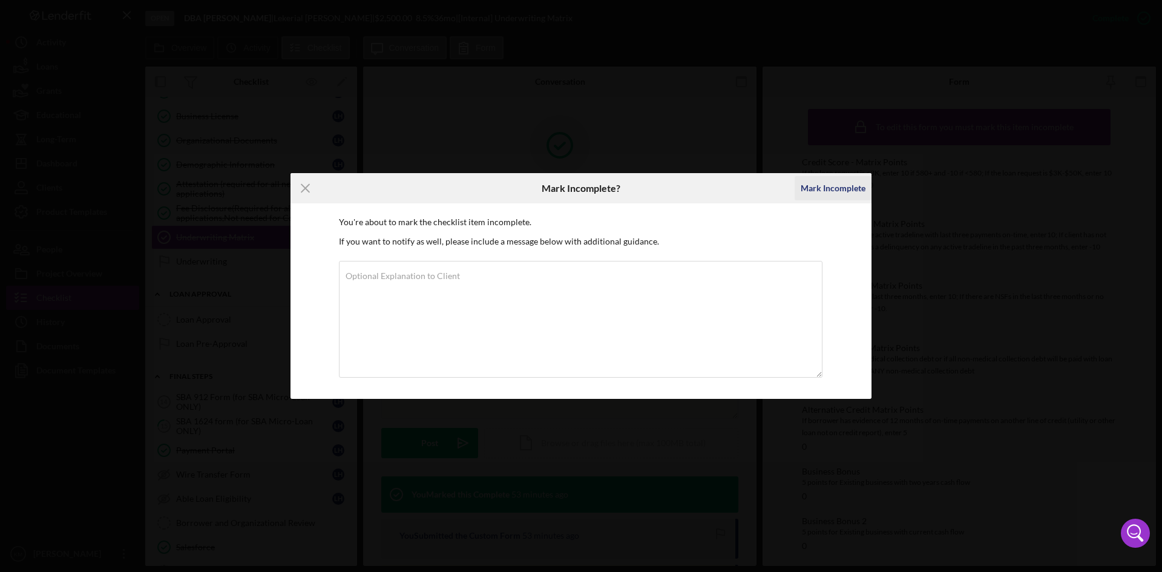
click at [842, 188] on div "Mark Incomplete" at bounding box center [833, 188] width 65 height 24
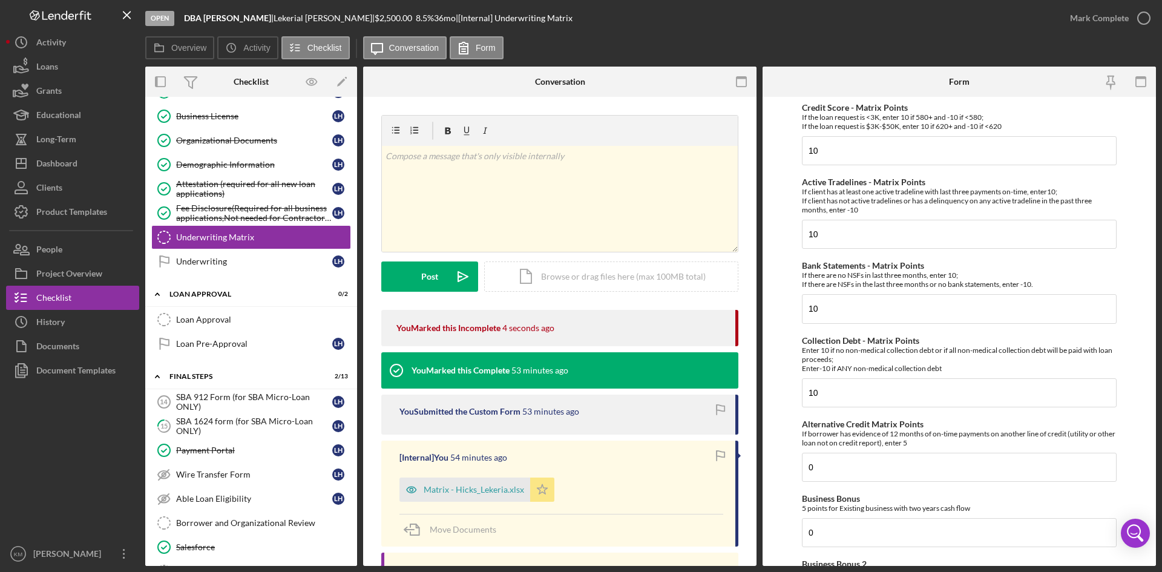
click at [546, 491] on icon "Icon/Star" at bounding box center [542, 490] width 24 height 24
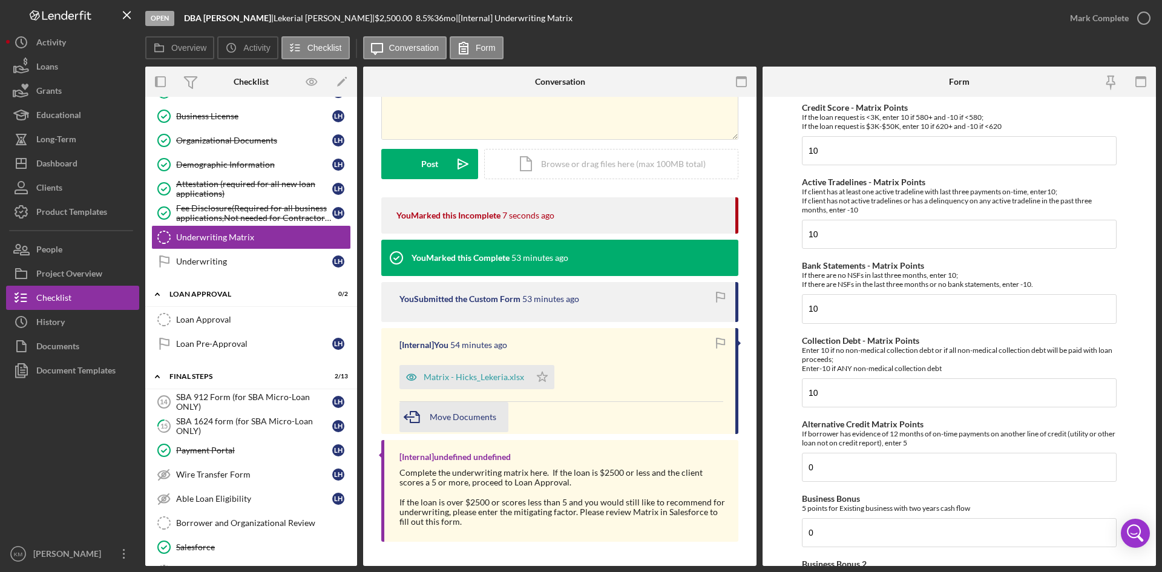
click at [454, 416] on span "Move Documents" at bounding box center [463, 417] width 67 height 10
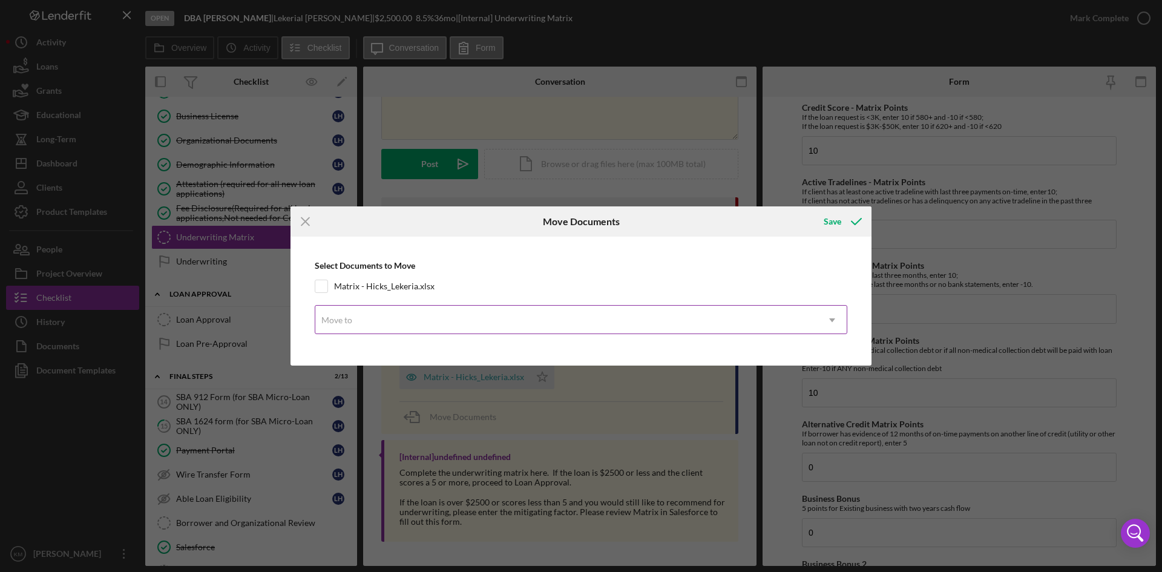
click at [837, 323] on icon "Icon/Dropdown Arrow" at bounding box center [832, 320] width 29 height 29
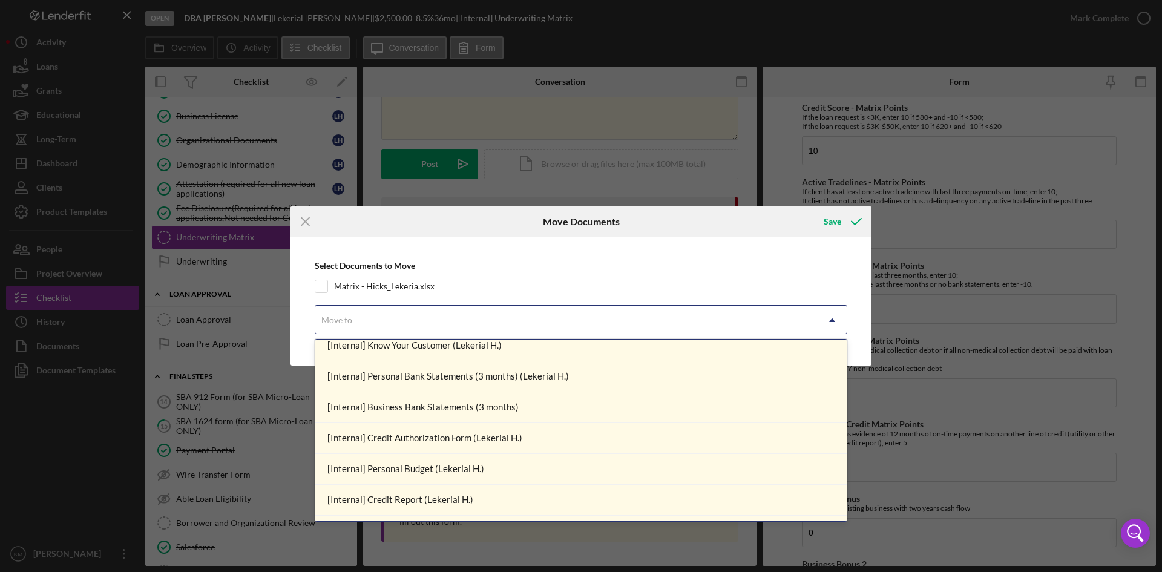
scroll to position [0, 0]
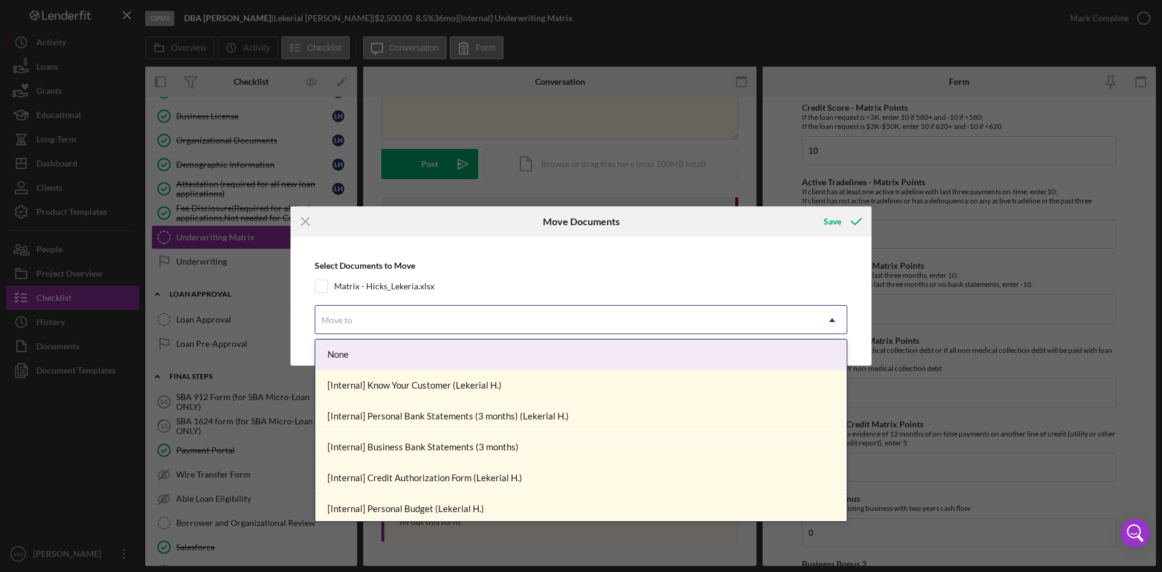
click at [720, 259] on div "Select Documents to Move Matrix - Hicks_Lekeria.xlsx 17 results available. Use …" at bounding box center [581, 301] width 569 height 117
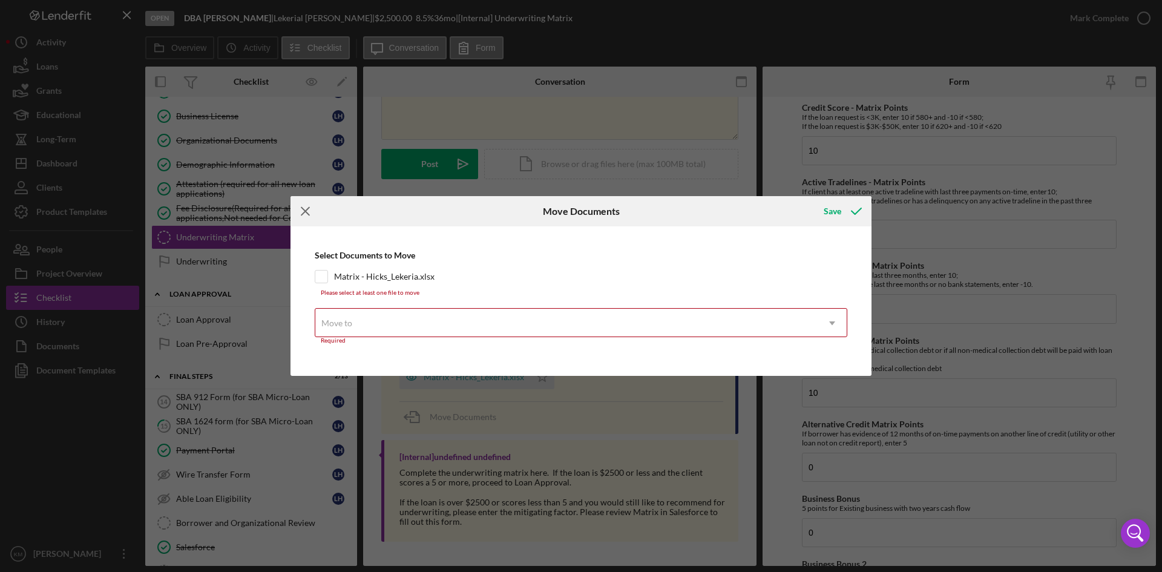
click at [308, 209] on line at bounding box center [305, 212] width 8 height 8
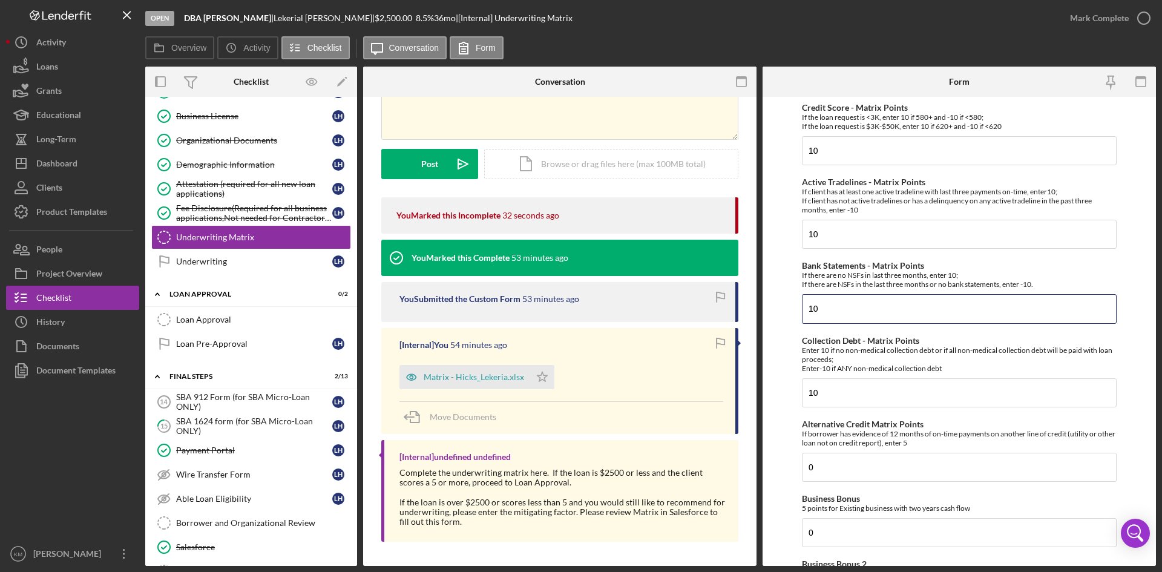
drag, startPoint x: 845, startPoint y: 312, endPoint x: 760, endPoint y: 303, distance: 85.3
click at [760, 303] on div "Overview Internal Workflow Stage Open Icon/Dropdown Arrow Archive (can unarchiv…" at bounding box center [650, 316] width 1011 height 499
type input "-10"
click at [1147, 375] on form "Credit Score - Matrix Points If the loan request is <3K, enter 10 if 580+ and -…" at bounding box center [959, 331] width 393 height 469
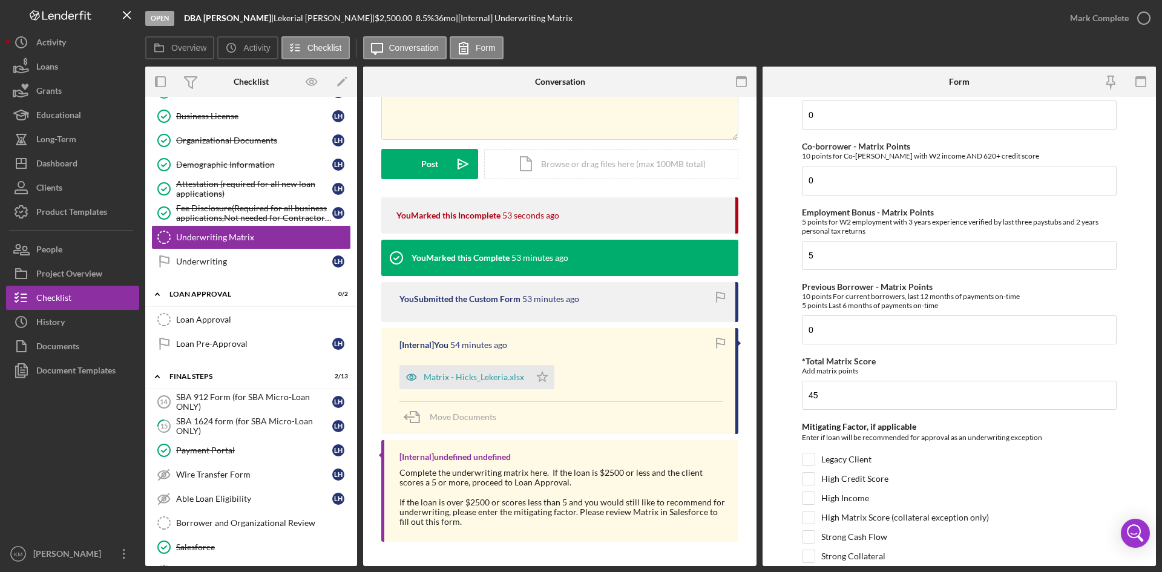
scroll to position [484, 0]
drag, startPoint x: 835, startPoint y: 396, endPoint x: 789, endPoint y: 389, distance: 46.6
click at [789, 389] on form "Credit Score - Matrix Points If the loan request is <3K, enter 10 if 580+ and -…" at bounding box center [959, 331] width 393 height 469
type input "25"
drag, startPoint x: 1102, startPoint y: 452, endPoint x: 1109, endPoint y: 468, distance: 17.6
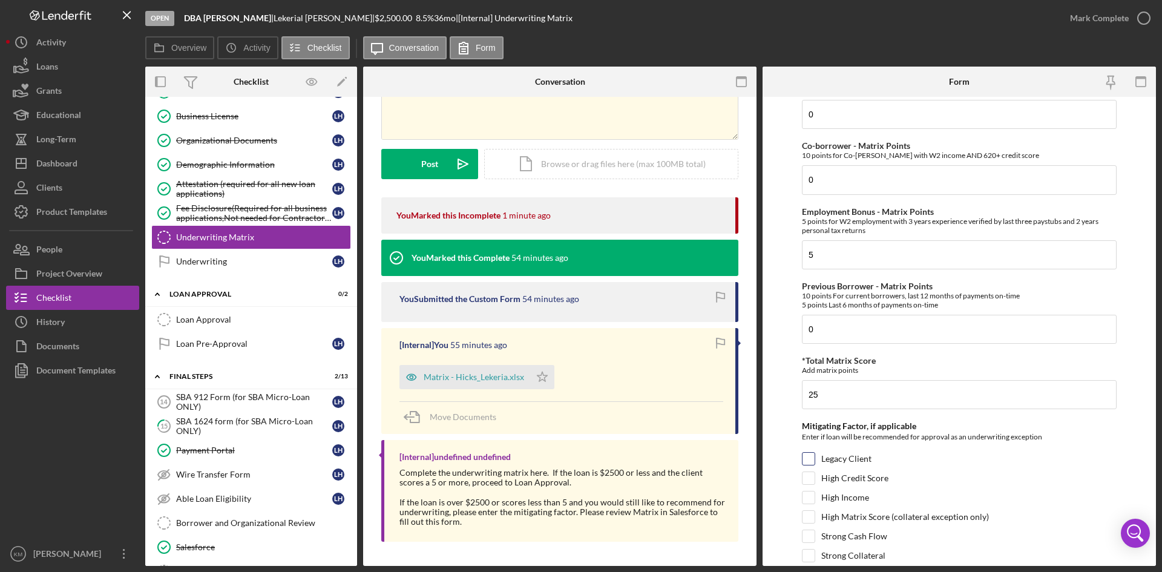
click at [1102, 452] on div "Legacy Client" at bounding box center [959, 461] width 315 height 19
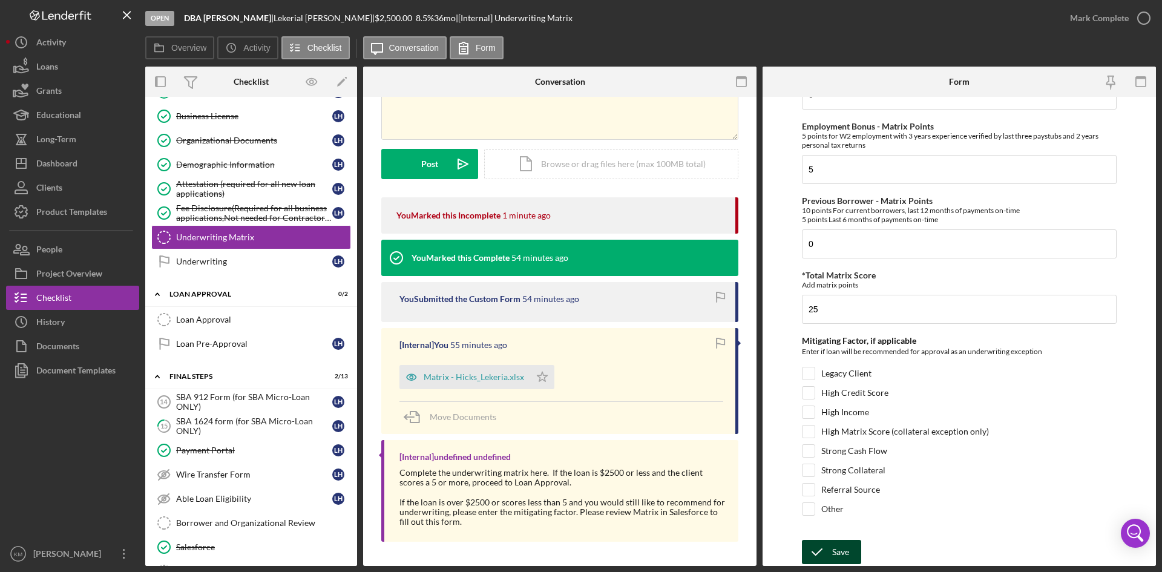
click at [850, 547] on button "Save" at bounding box center [831, 552] width 59 height 24
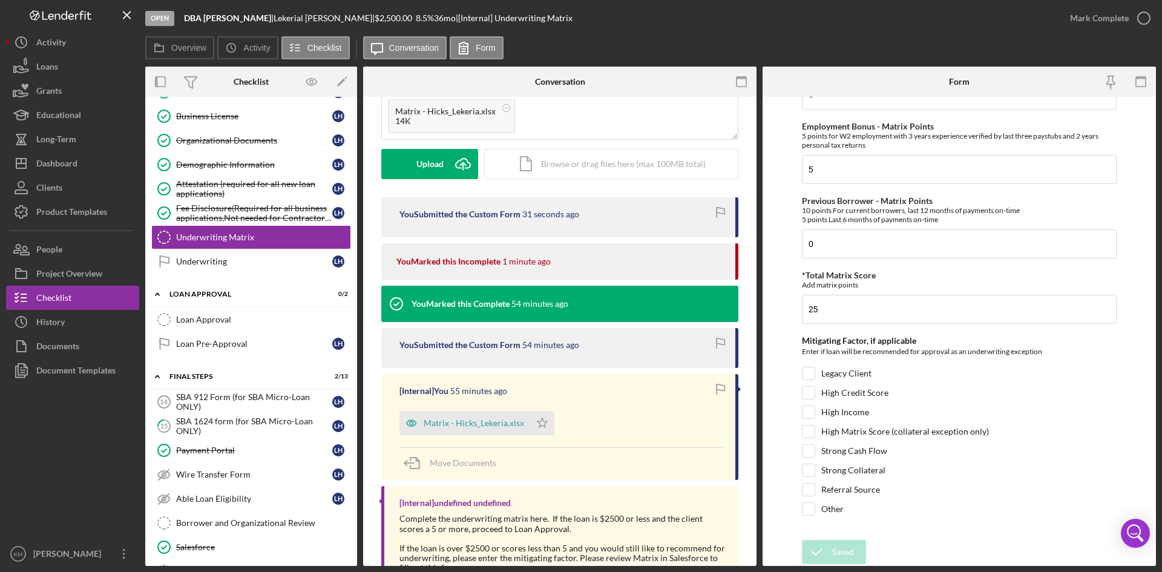
scroll to position [0, 0]
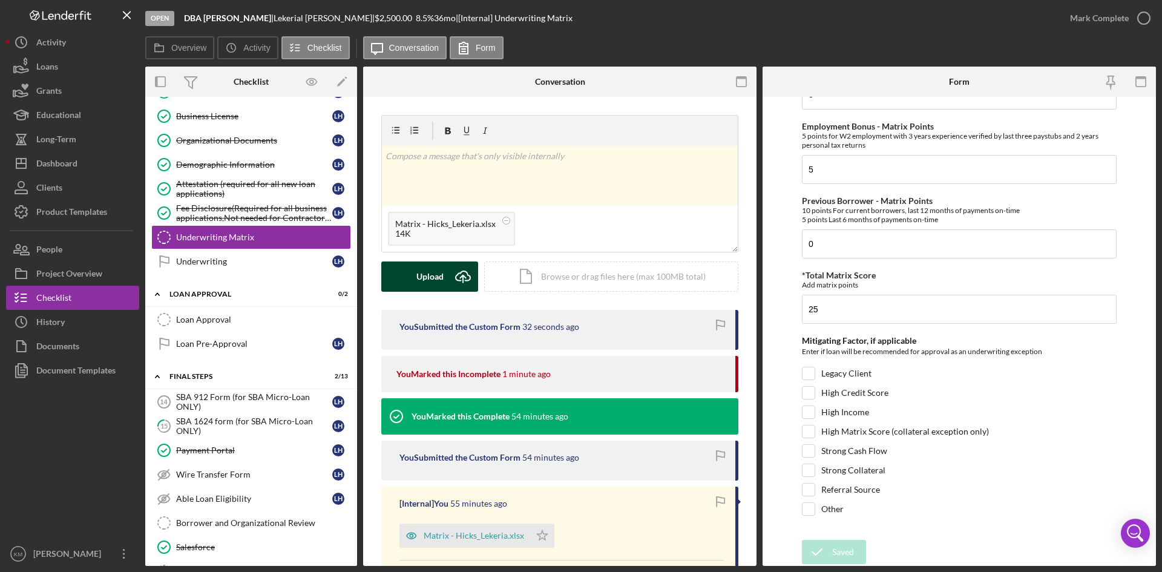
click at [455, 277] on icon "Icon/Upload" at bounding box center [463, 276] width 30 height 30
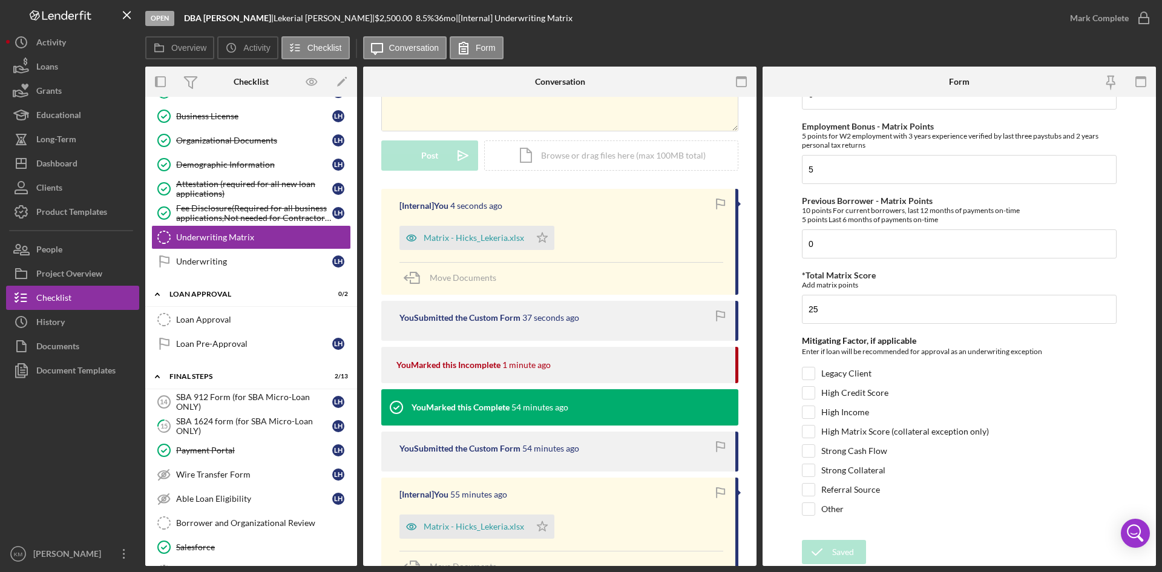
scroll to position [61, 0]
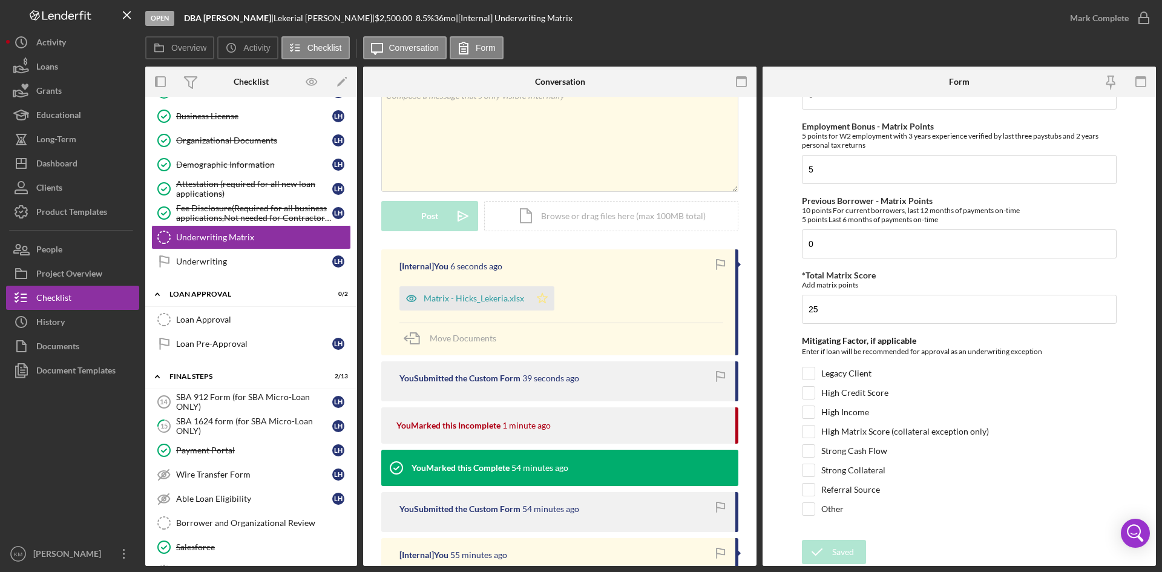
click at [536, 301] on icon "Icon/Star" at bounding box center [542, 298] width 24 height 24
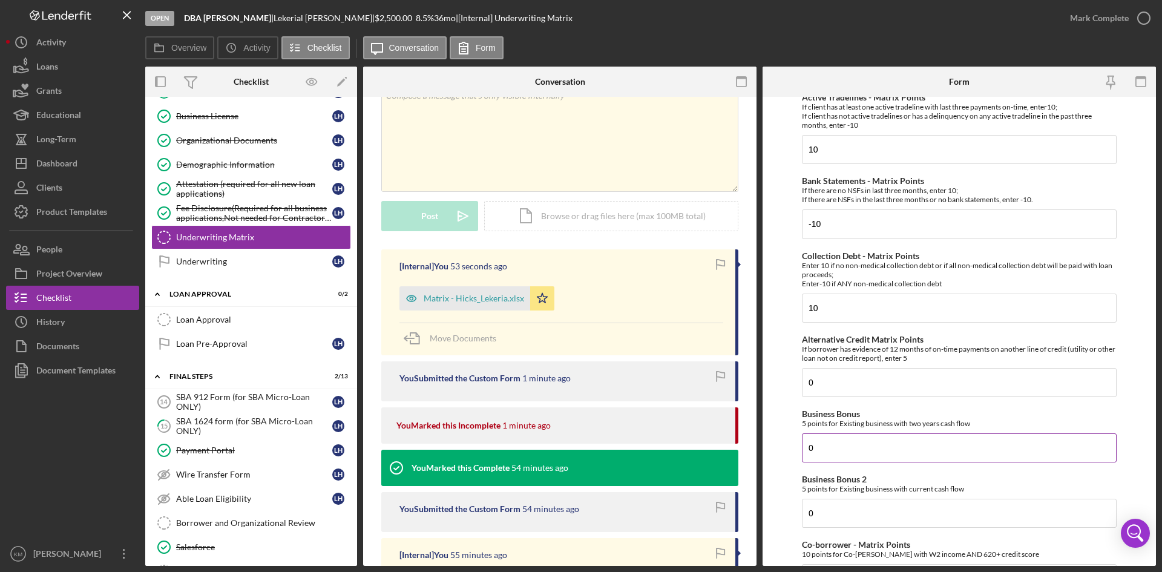
scroll to position [0, 0]
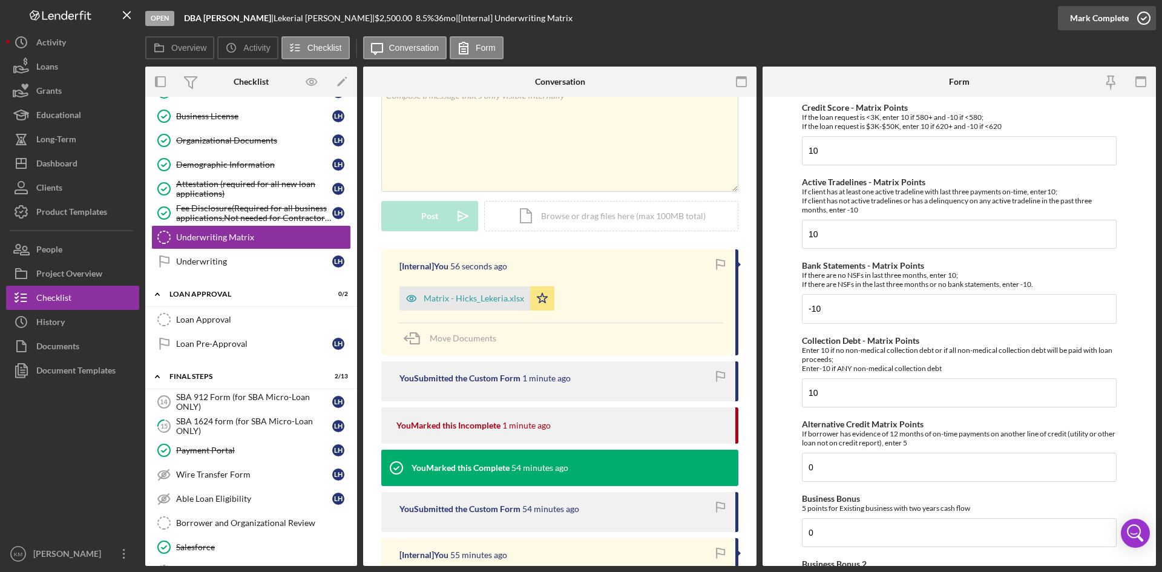
click at [1144, 19] on icon "button" at bounding box center [1144, 18] width 30 height 30
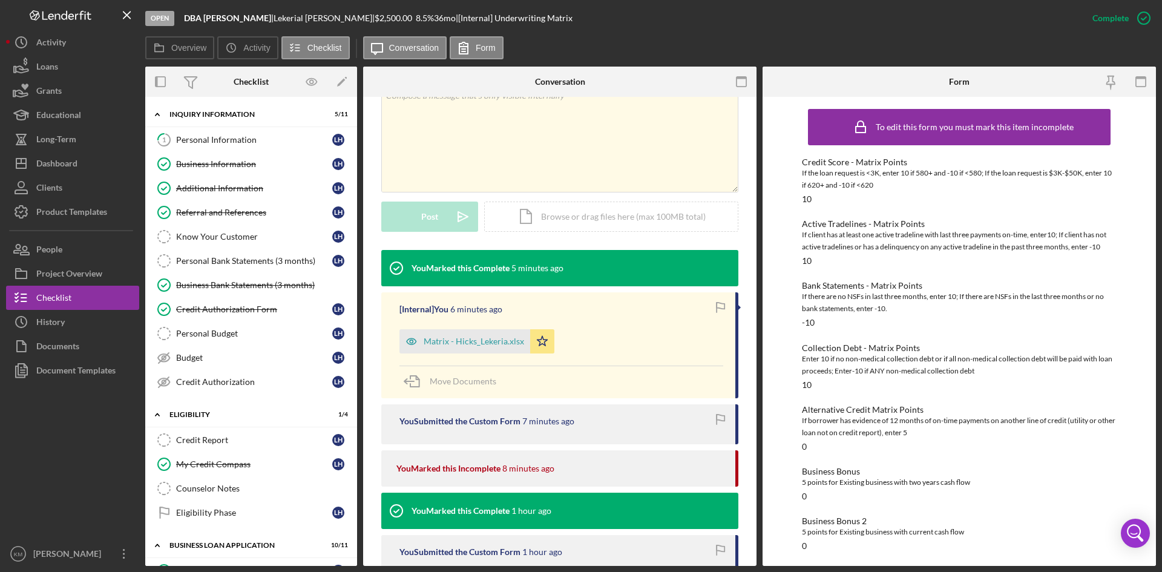
drag, startPoint x: 881, startPoint y: 15, endPoint x: 669, endPoint y: 13, distance: 211.2
click at [669, 13] on div "Open DBA Lekerial Hicks | Lekerial Hicks | $2,500.00 8.5 % 36 mo | [Internal] U…" at bounding box center [612, 18] width 935 height 36
click at [239, 254] on link "Personal Bank Statements (3 months) Personal Bank Statements (3 months) L H" at bounding box center [251, 261] width 200 height 24
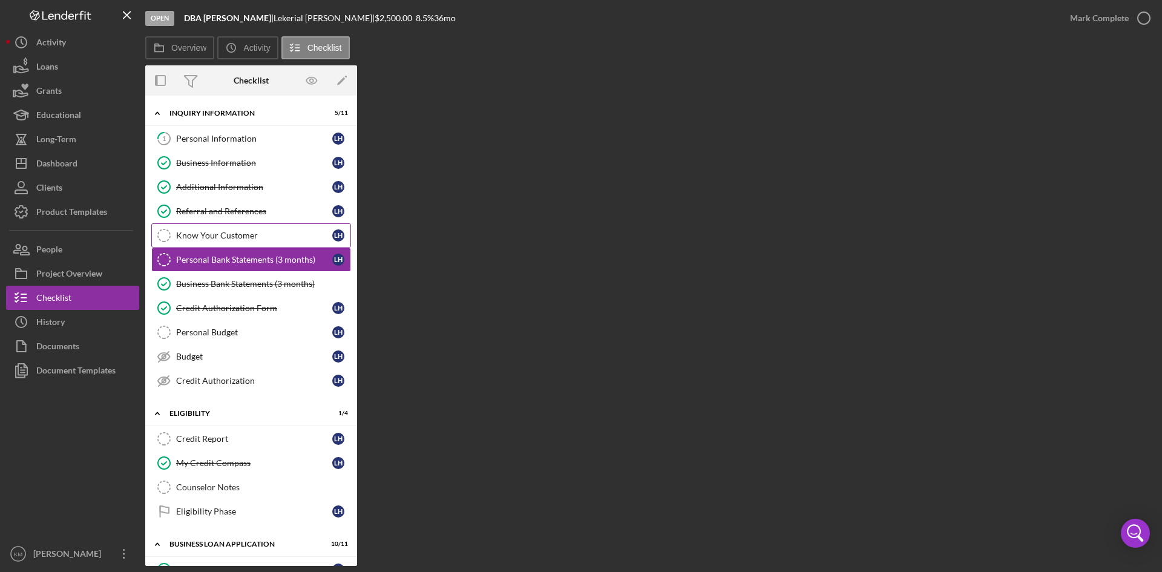
click at [231, 240] on div "Know Your Customer" at bounding box center [254, 236] width 156 height 10
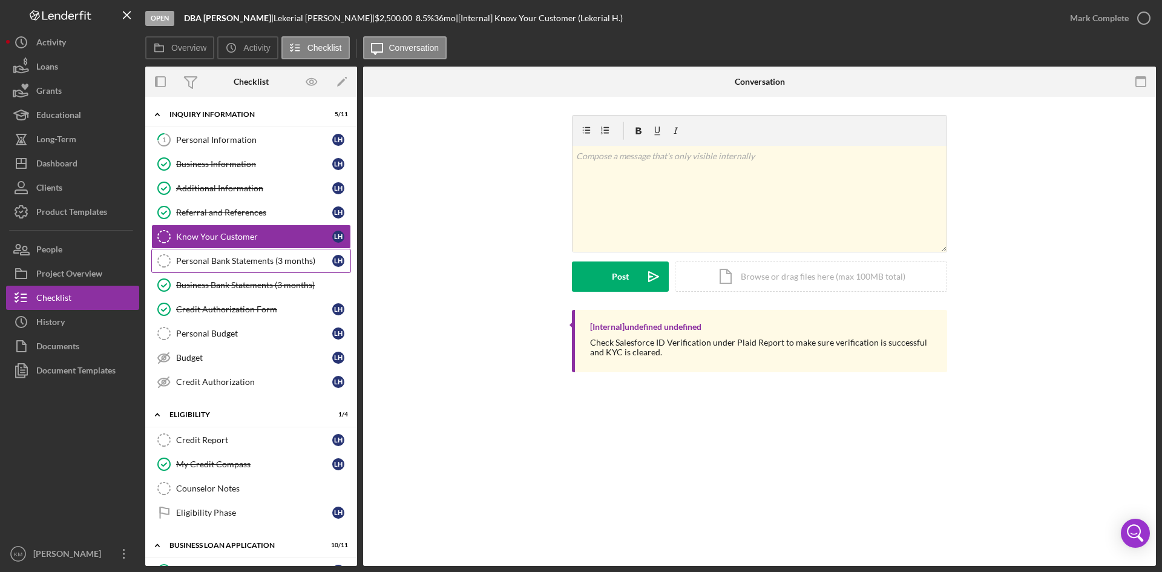
click at [235, 261] on div "Personal Bank Statements (3 months)" at bounding box center [254, 261] width 156 height 10
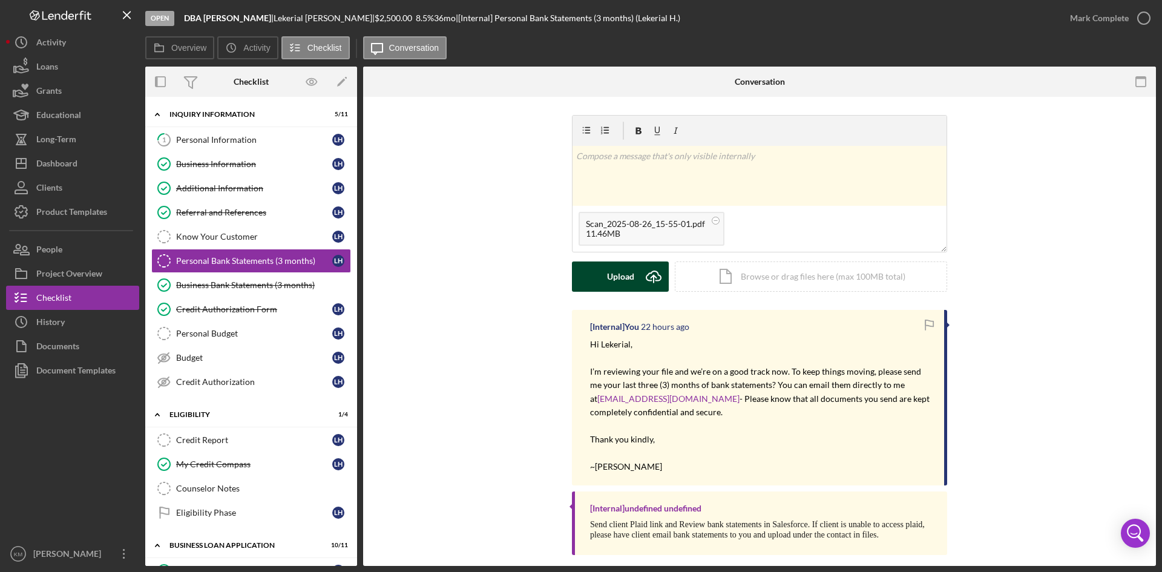
click at [650, 274] on icon "Icon/Upload" at bounding box center [653, 276] width 30 height 30
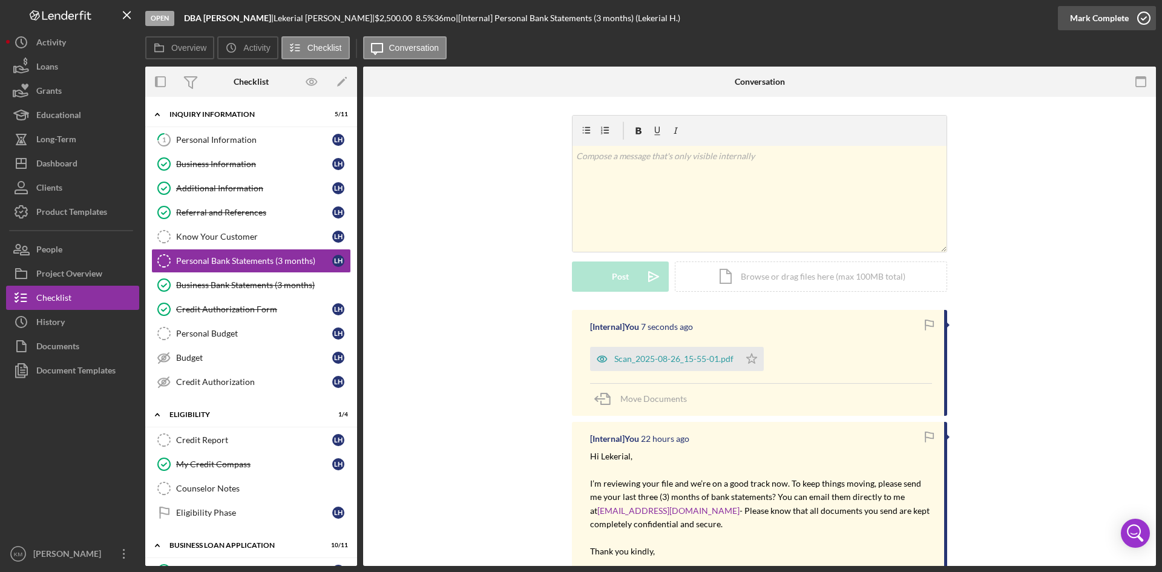
click at [1144, 13] on icon "button" at bounding box center [1144, 18] width 30 height 30
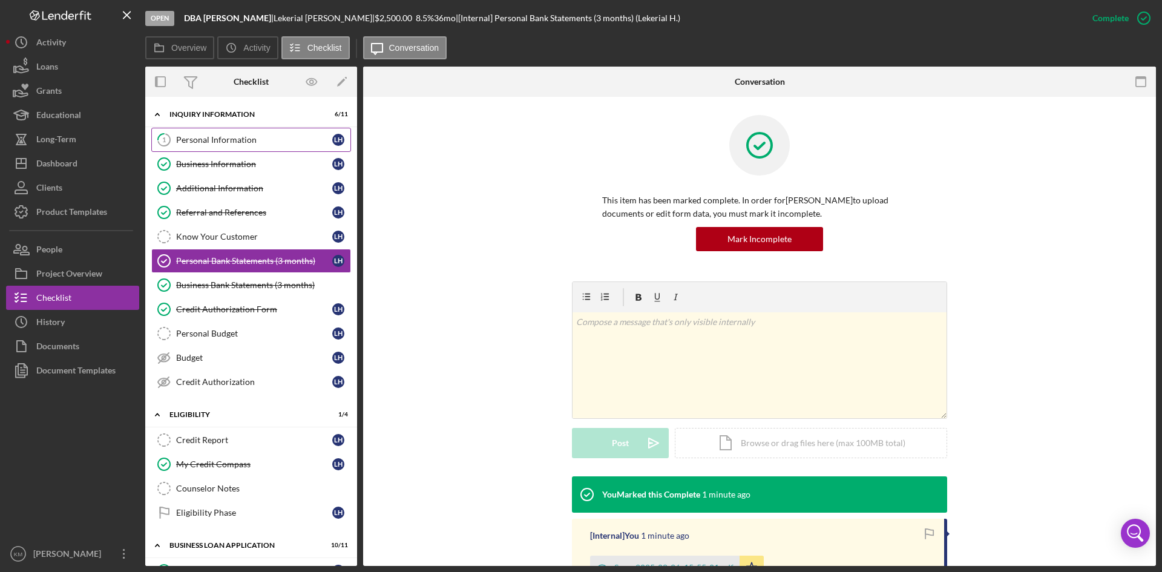
click at [209, 143] on div "Personal Information" at bounding box center [254, 140] width 156 height 10
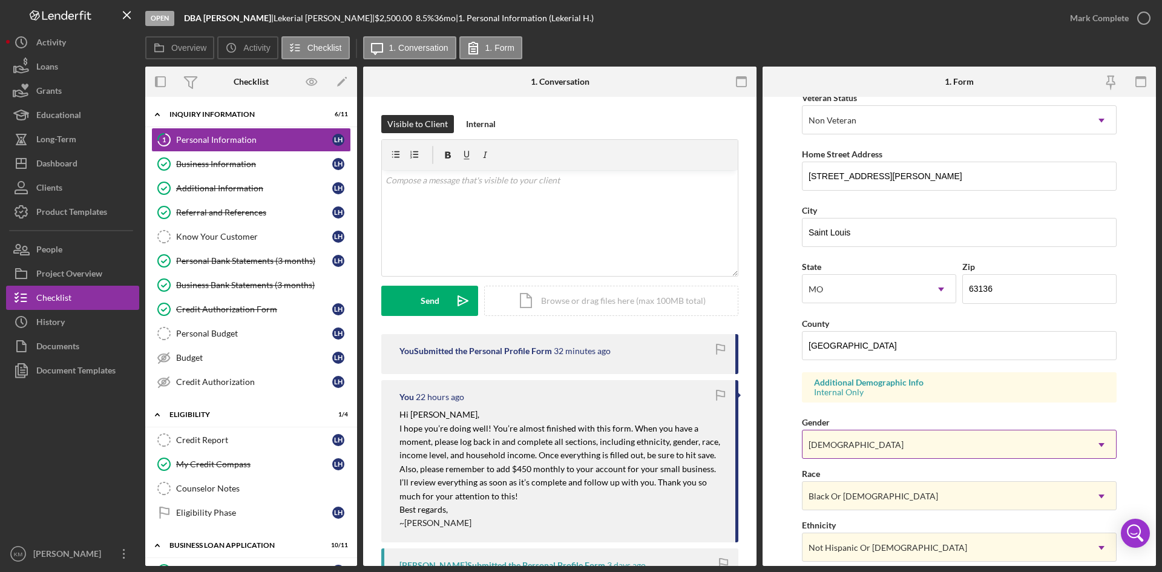
scroll to position [339, 0]
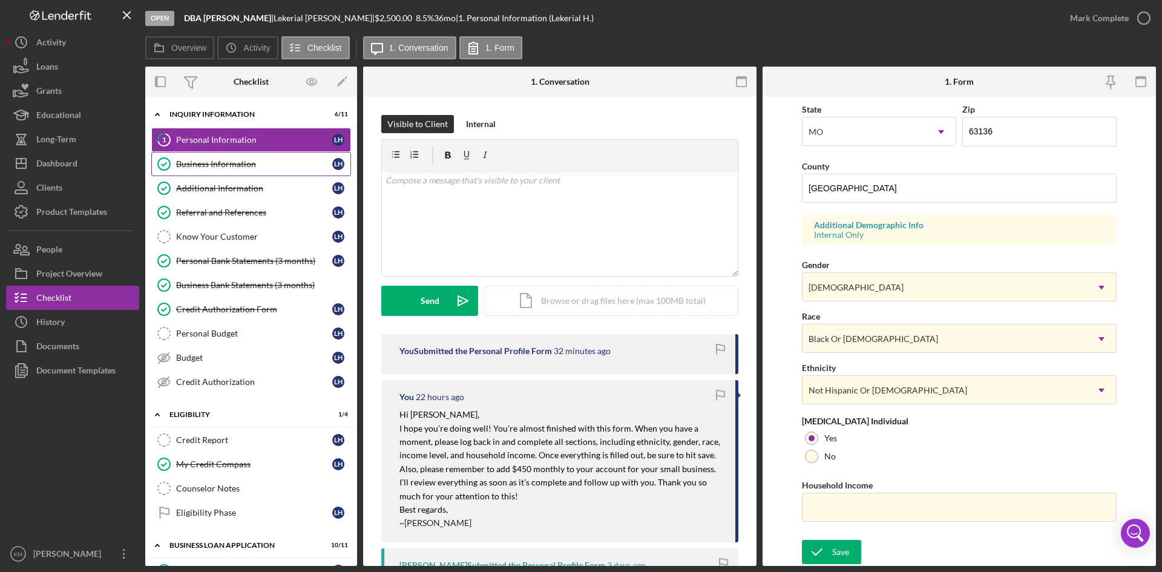
click at [229, 165] on div "Business Information" at bounding box center [254, 164] width 156 height 10
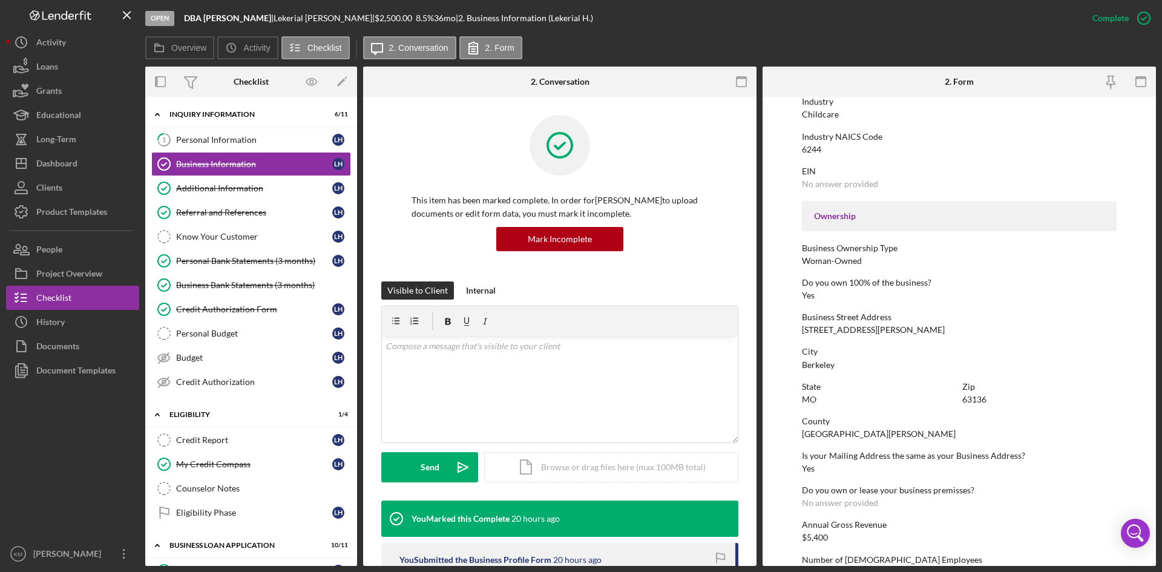
scroll to position [444, 0]
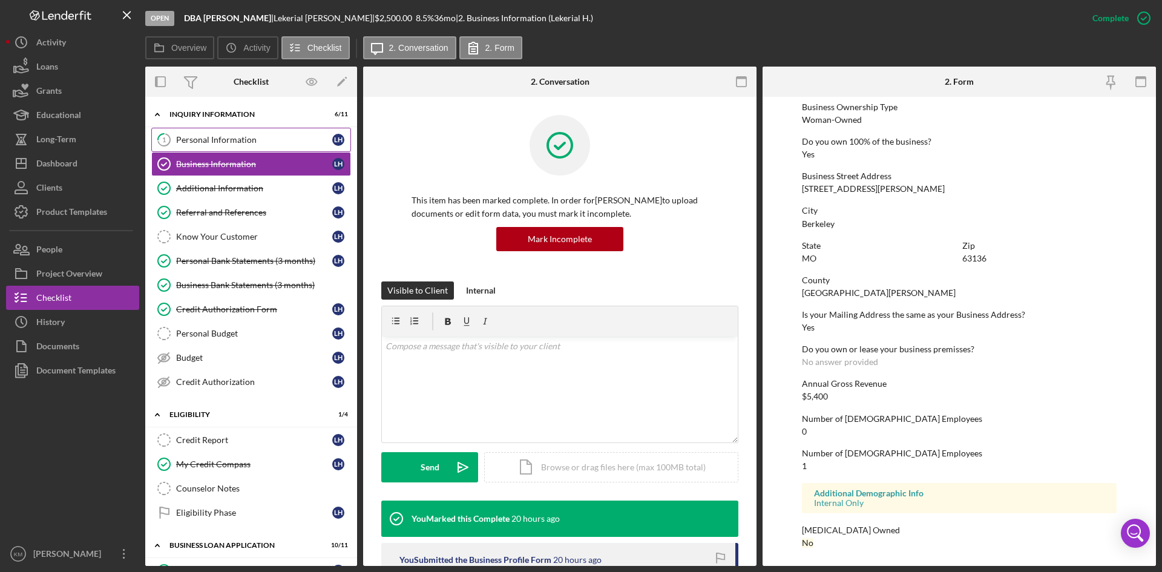
drag, startPoint x: 235, startPoint y: 140, endPoint x: 248, endPoint y: 140, distance: 12.7
click at [235, 140] on div "Personal Information" at bounding box center [254, 140] width 156 height 10
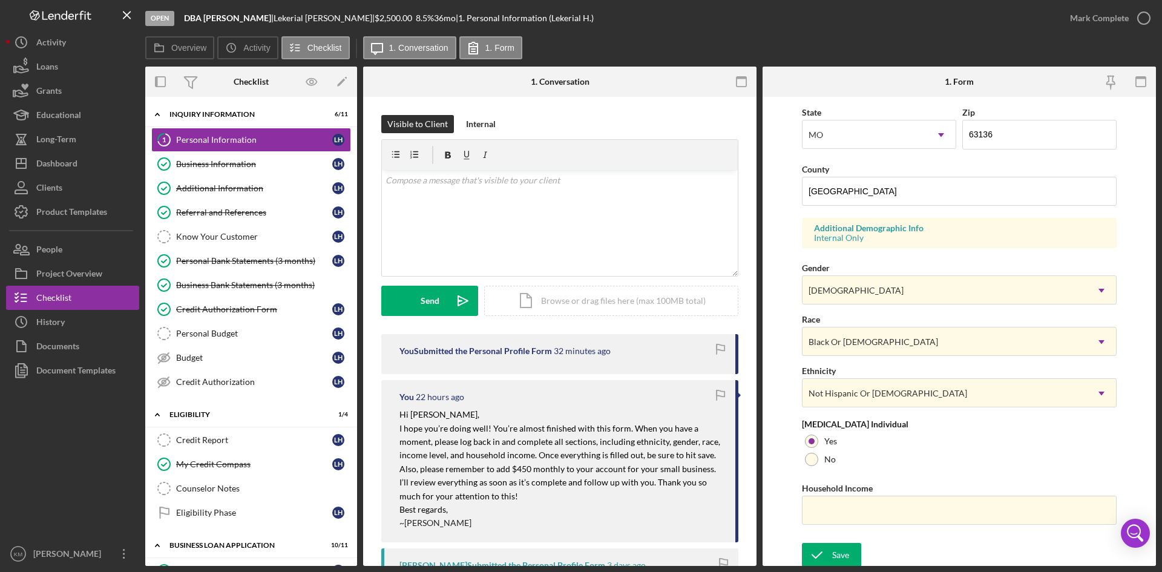
scroll to position [339, 0]
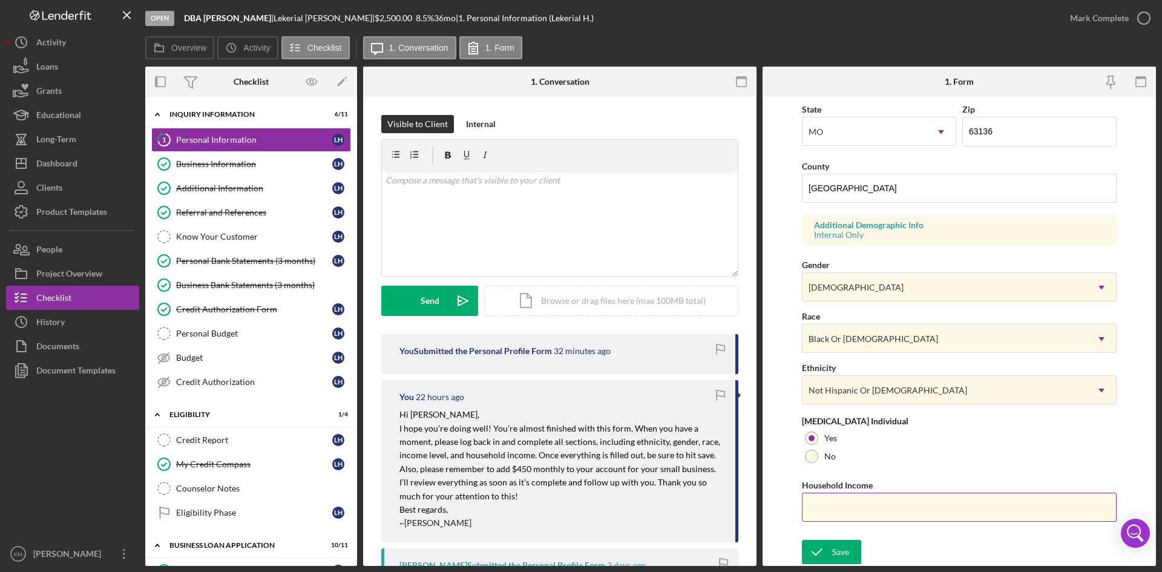
click at [852, 510] on input "Household Income" at bounding box center [959, 507] width 315 height 29
type input "$4,250"
click at [972, 549] on div "Save Save" at bounding box center [959, 553] width 315 height 26
click at [850, 550] on button "Save" at bounding box center [831, 552] width 59 height 24
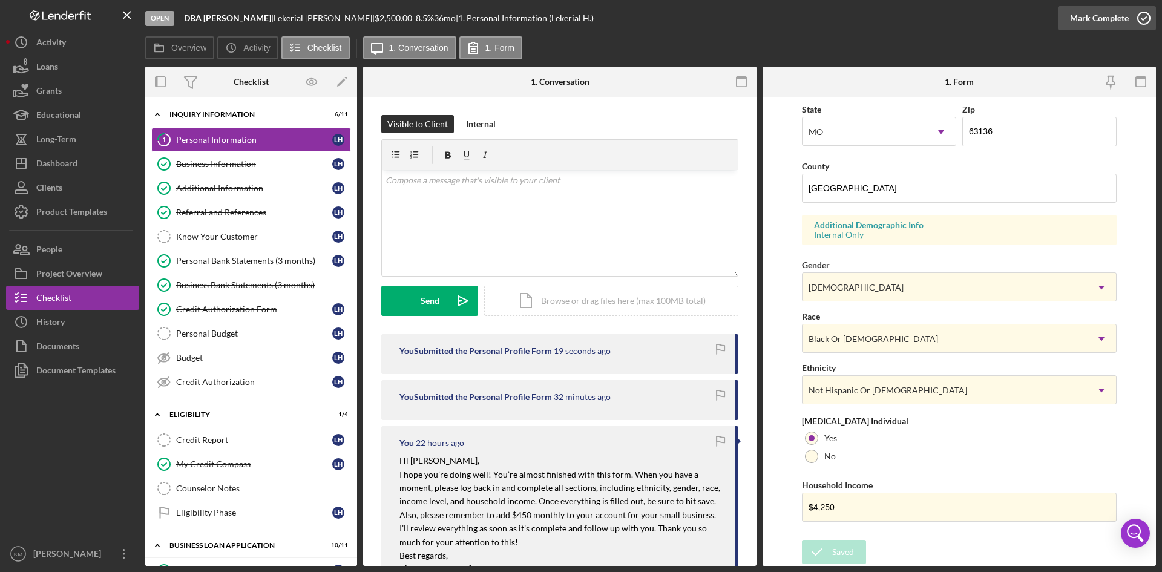
click at [1146, 21] on icon "button" at bounding box center [1144, 18] width 30 height 30
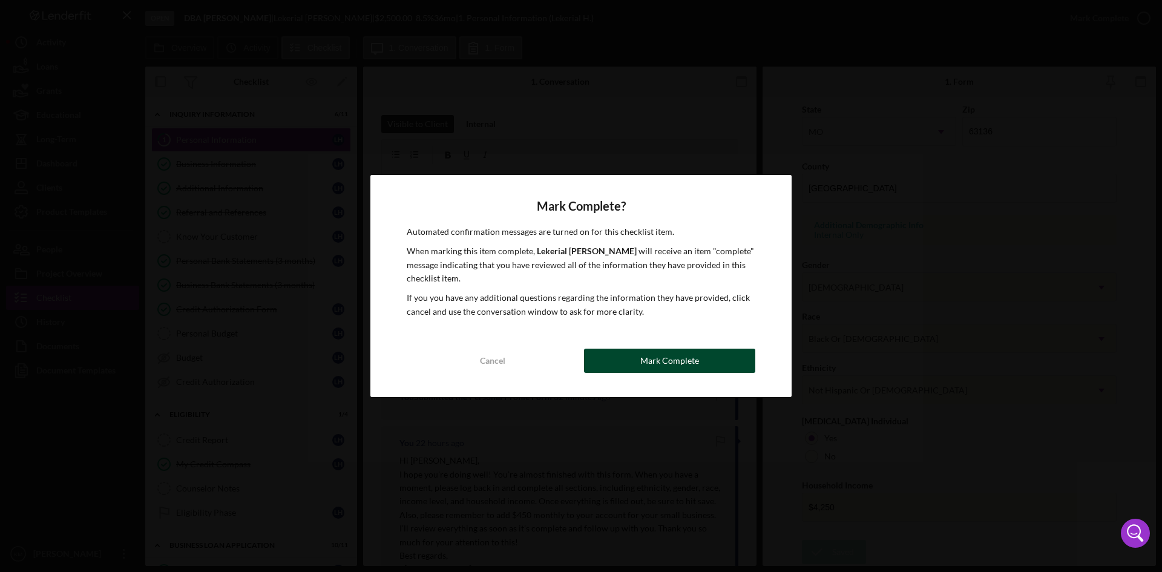
click at [669, 361] on div "Mark Complete" at bounding box center [669, 361] width 59 height 24
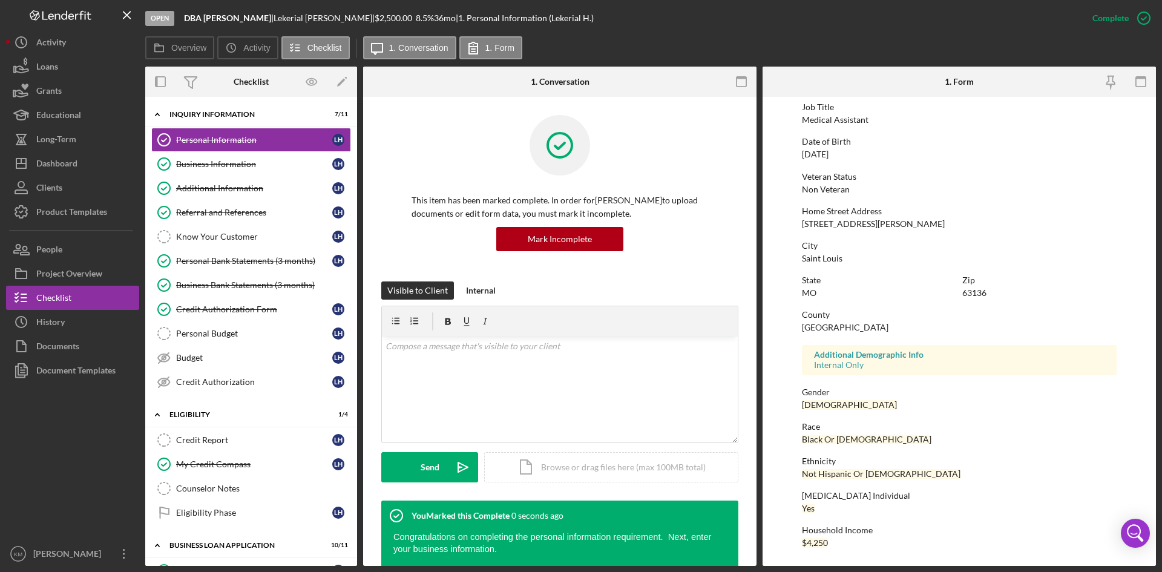
scroll to position [96, 0]
drag, startPoint x: 218, startPoint y: 330, endPoint x: 234, endPoint y: 327, distance: 16.6
click at [218, 330] on div "Personal Budget" at bounding box center [254, 334] width 156 height 10
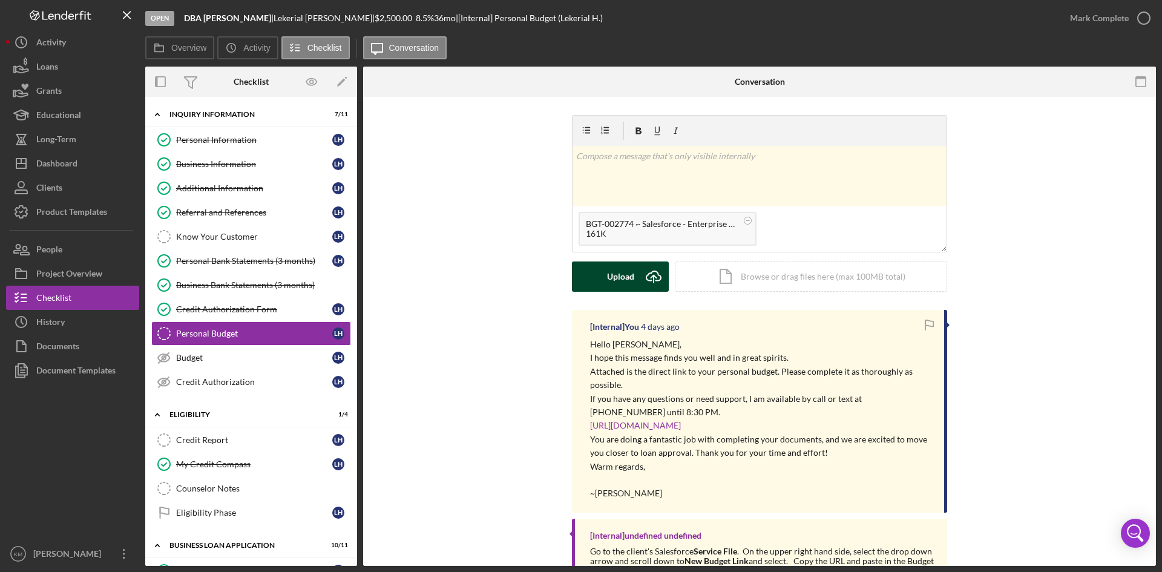
click at [651, 273] on icon "Icon/Upload" at bounding box center [653, 276] width 30 height 30
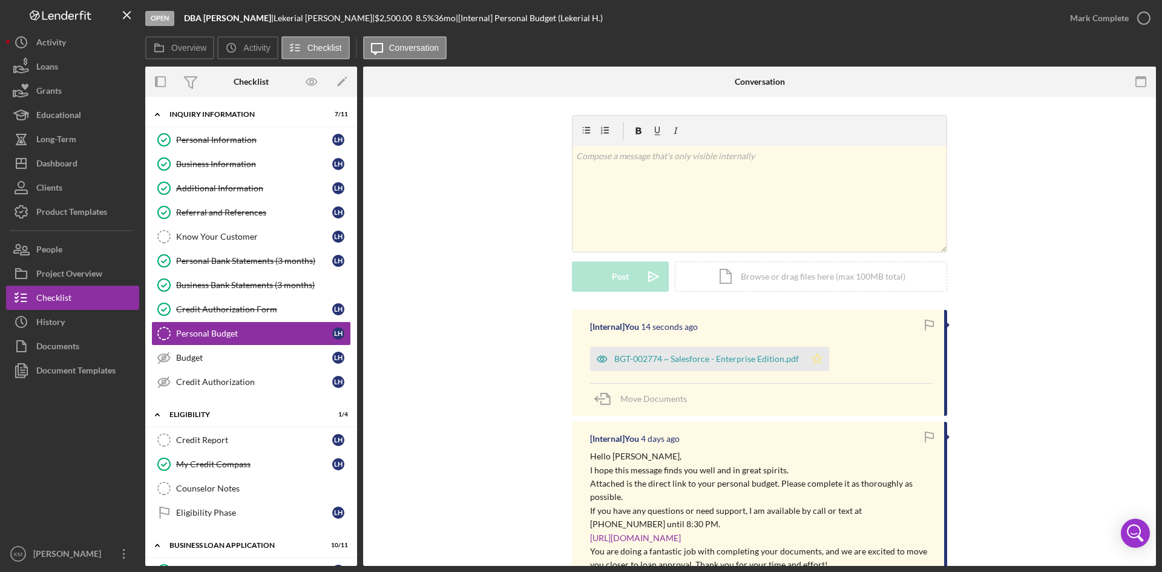
click at [816, 359] on polygon "button" at bounding box center [817, 358] width 10 height 10
click at [1143, 15] on icon "button" at bounding box center [1144, 18] width 30 height 30
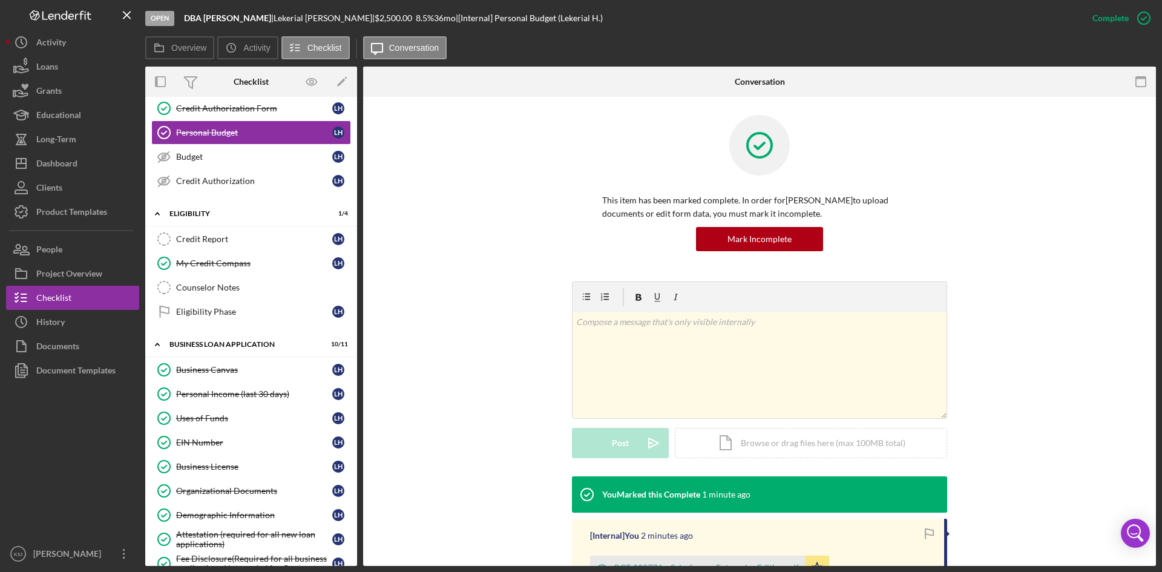
scroll to position [231, 0]
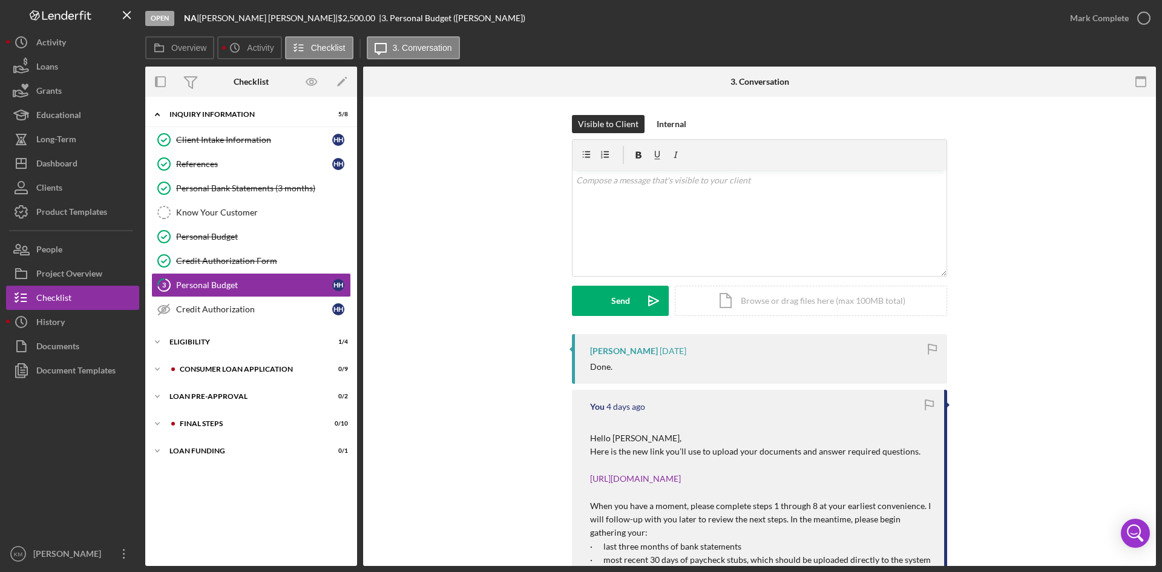
drag, startPoint x: 859, startPoint y: 479, endPoint x: 586, endPoint y: 477, distance: 273.6
click at [586, 477] on div "You 4 days ago Hello Ms. Hudman, Here is the new link you’ll use to upload your…" at bounding box center [759, 518] width 375 height 257
copy link "[URL][DOMAIN_NAME]"
click at [625, 226] on div "v Color teal Color pink Remove color Add row above Add row below Add column bef…" at bounding box center [760, 223] width 374 height 106
drag, startPoint x: 1152, startPoint y: 302, endPoint x: 1128, endPoint y: 369, distance: 71.2
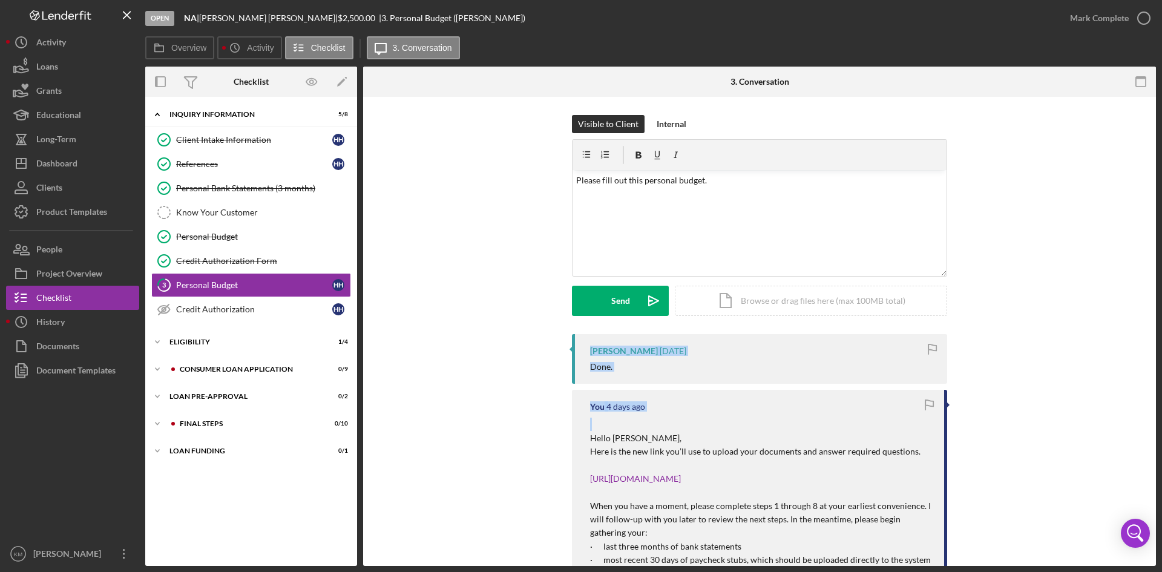
click at [1154, 424] on div "3 Personal Budget Visible to Client Internal v Color teal Color pink Remove col…" at bounding box center [759, 331] width 793 height 469
click at [1053, 365] on div "Haley Hudman 1 day ago Done. You 4 days ago Hello Ms. Hudman, Here is the new l…" at bounding box center [759, 560] width 757 height 453
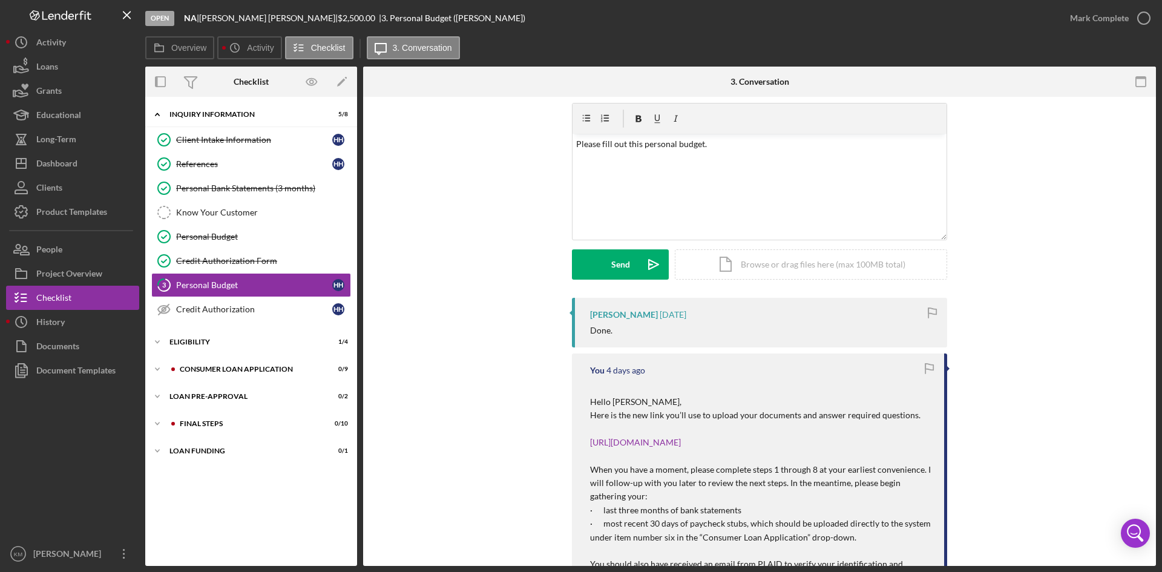
scroll to position [35, 0]
click at [714, 146] on p "Please fill out this personal budget." at bounding box center [759, 145] width 367 height 13
click at [646, 260] on icon "Icon/icon-invite-send" at bounding box center [653, 266] width 30 height 30
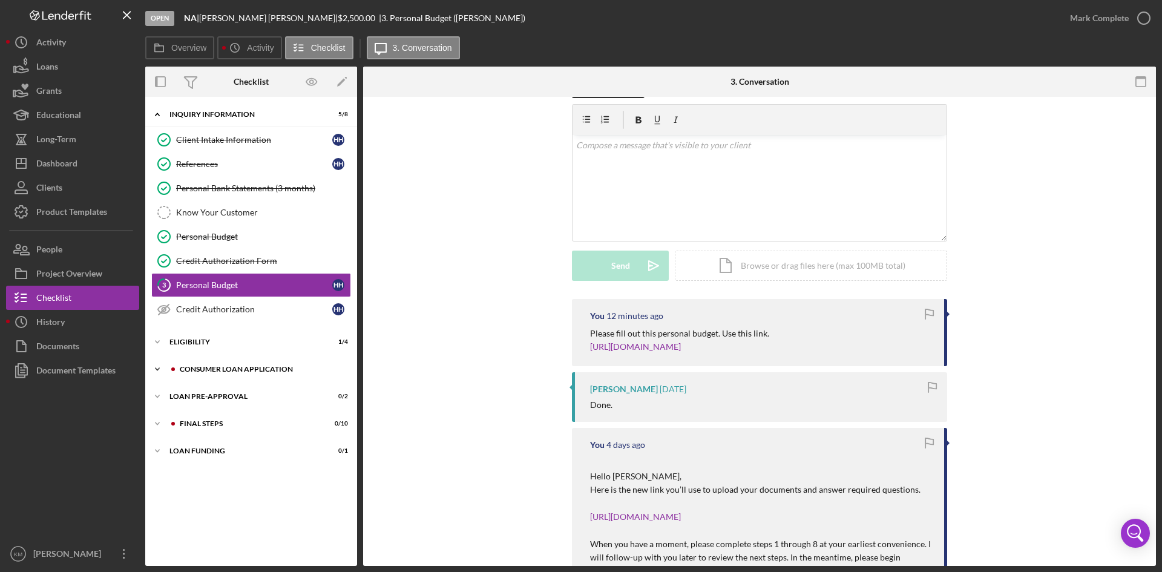
click at [161, 372] on icon "Icon/Expander" at bounding box center [157, 369] width 24 height 24
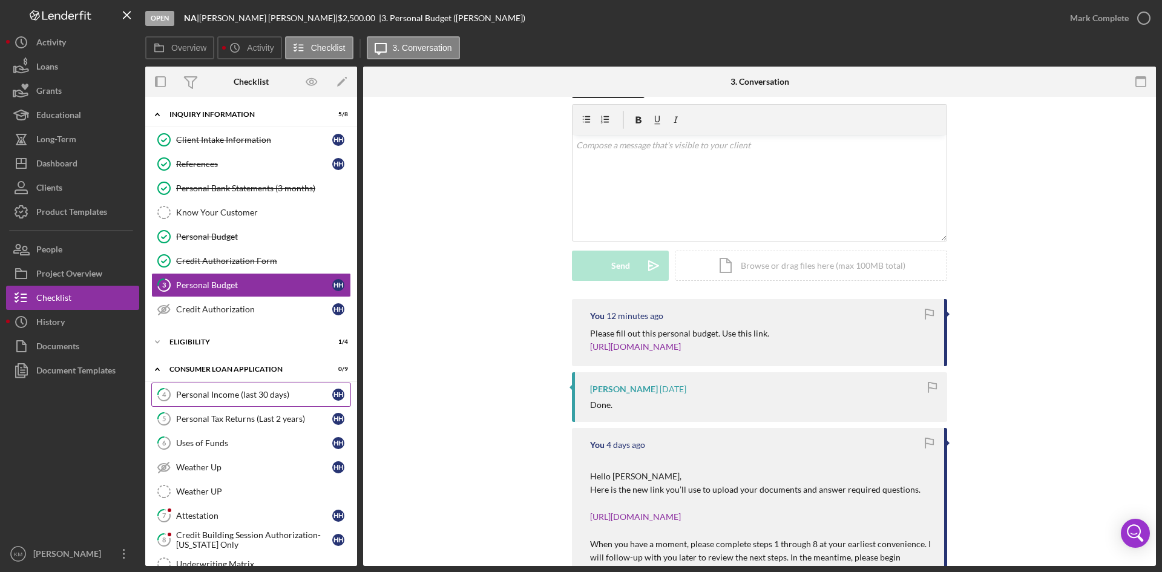
click at [211, 395] on div "Personal Income (last 30 days)" at bounding box center [254, 395] width 156 height 10
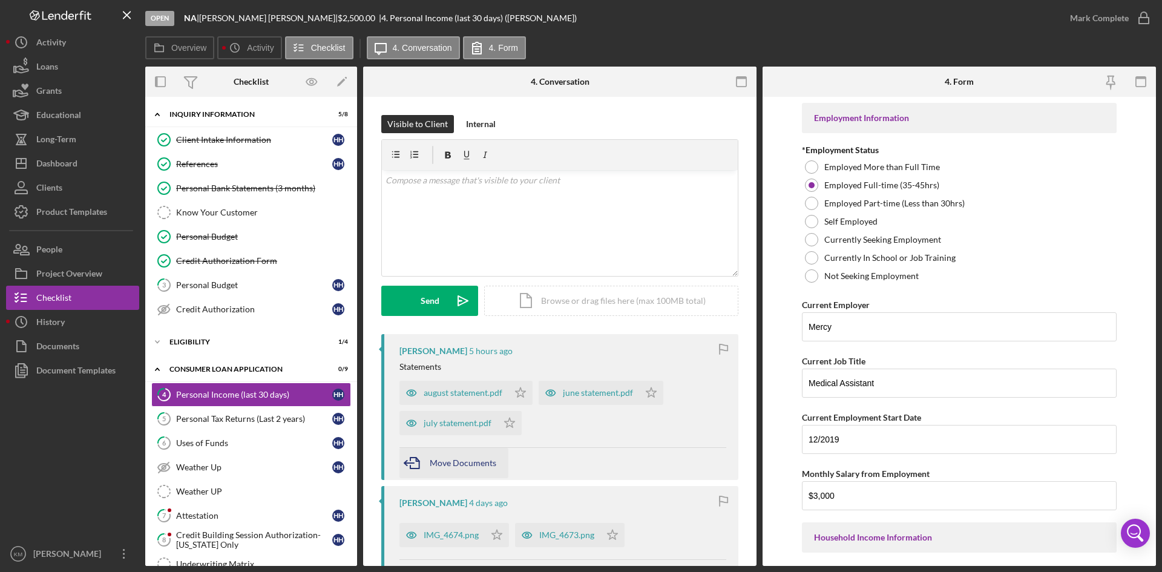
click at [465, 461] on span "Move Documents" at bounding box center [463, 463] width 67 height 10
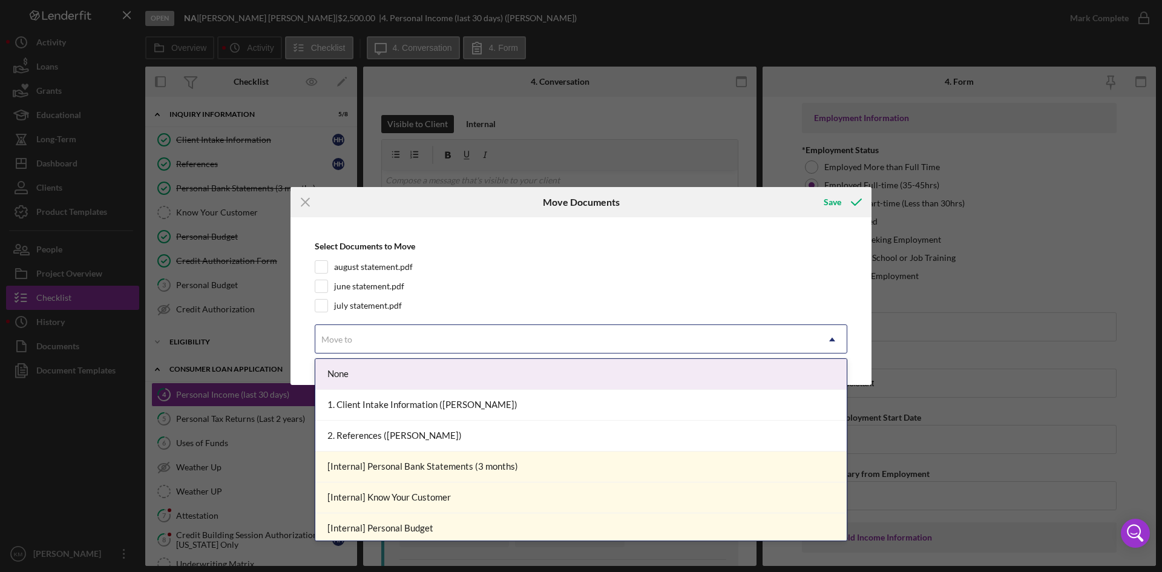
click at [840, 345] on icon "Icon/Dropdown Arrow" at bounding box center [832, 339] width 29 height 29
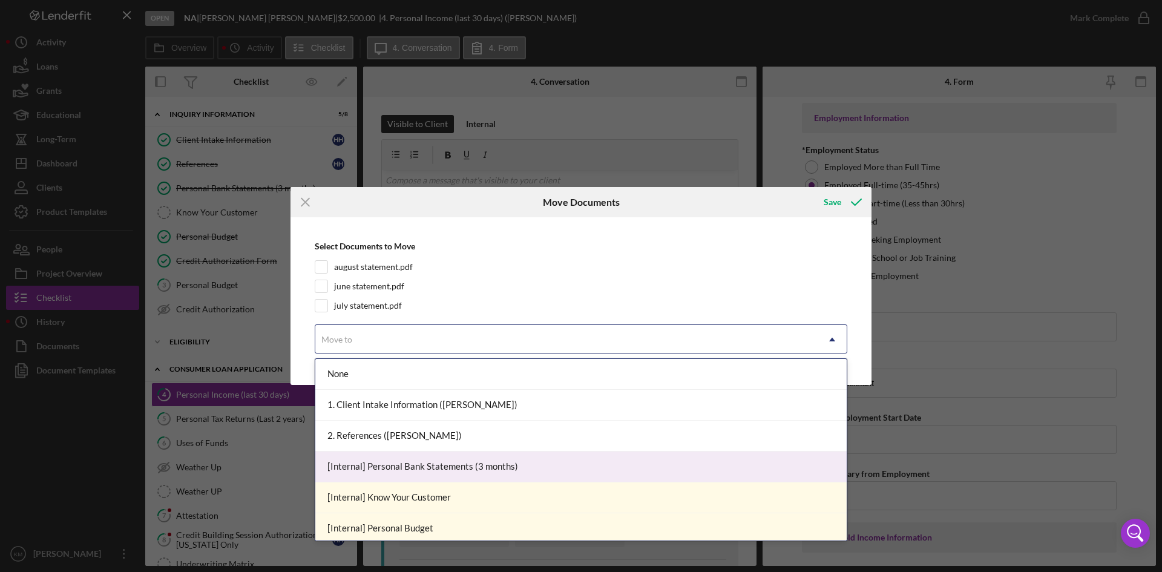
click at [635, 466] on div "[Internal] Personal Bank Statements (3 months)" at bounding box center [580, 466] width 531 height 31
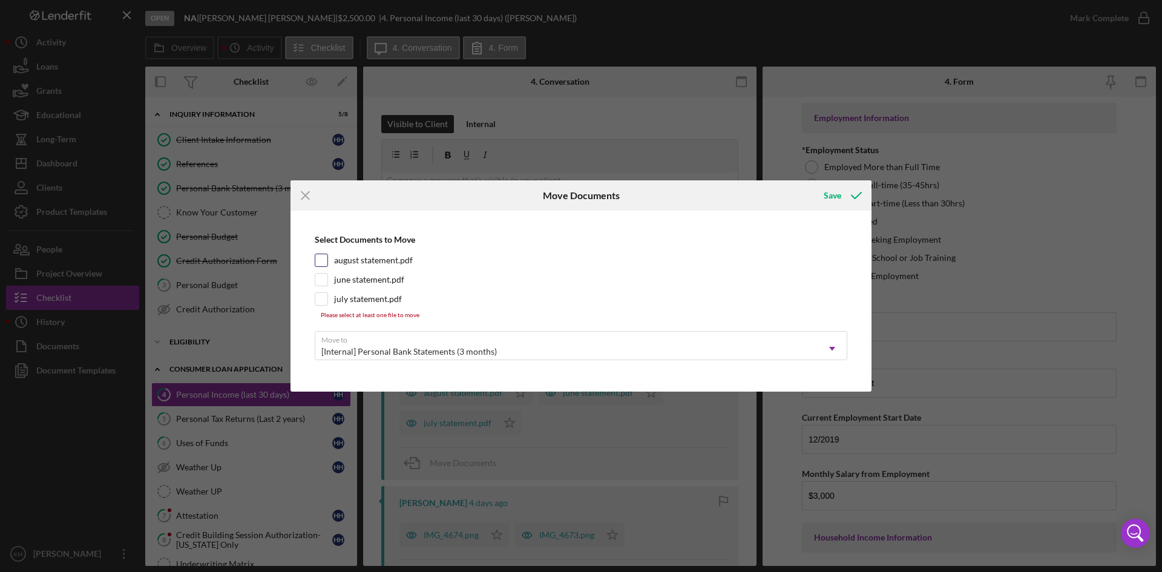
click at [323, 262] on input "august statement.pdf" at bounding box center [321, 260] width 12 height 12
checkbox input "true"
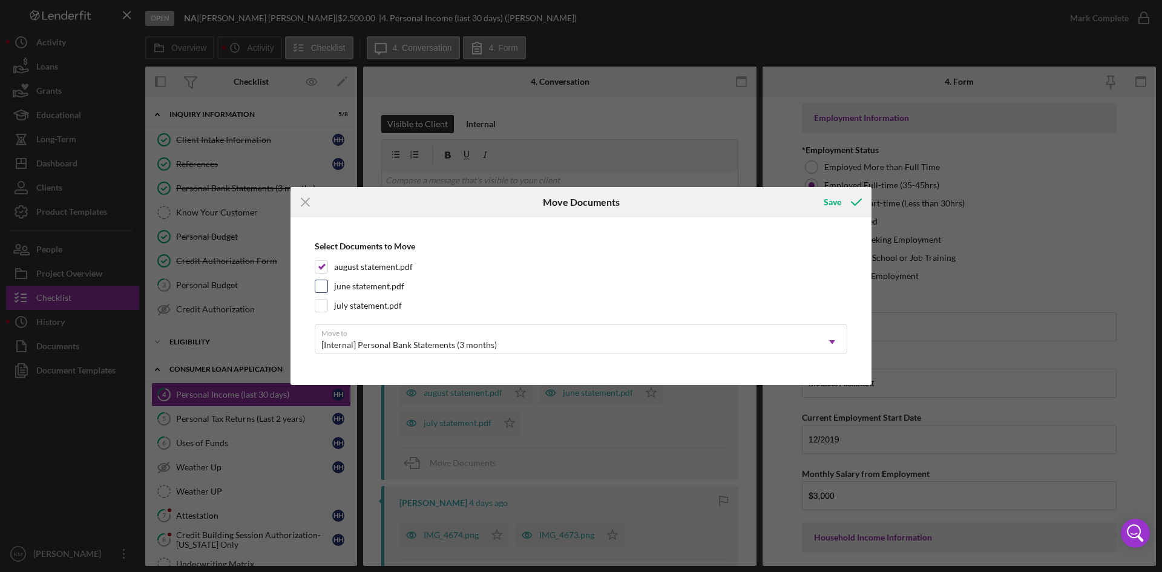
click at [322, 282] on input "june statement.pdf" at bounding box center [321, 286] width 12 height 12
checkbox input "true"
click at [323, 302] on input "july statement.pdf" at bounding box center [321, 306] width 12 height 12
checkbox input "true"
click at [844, 203] on icon "submit" at bounding box center [856, 202] width 30 height 30
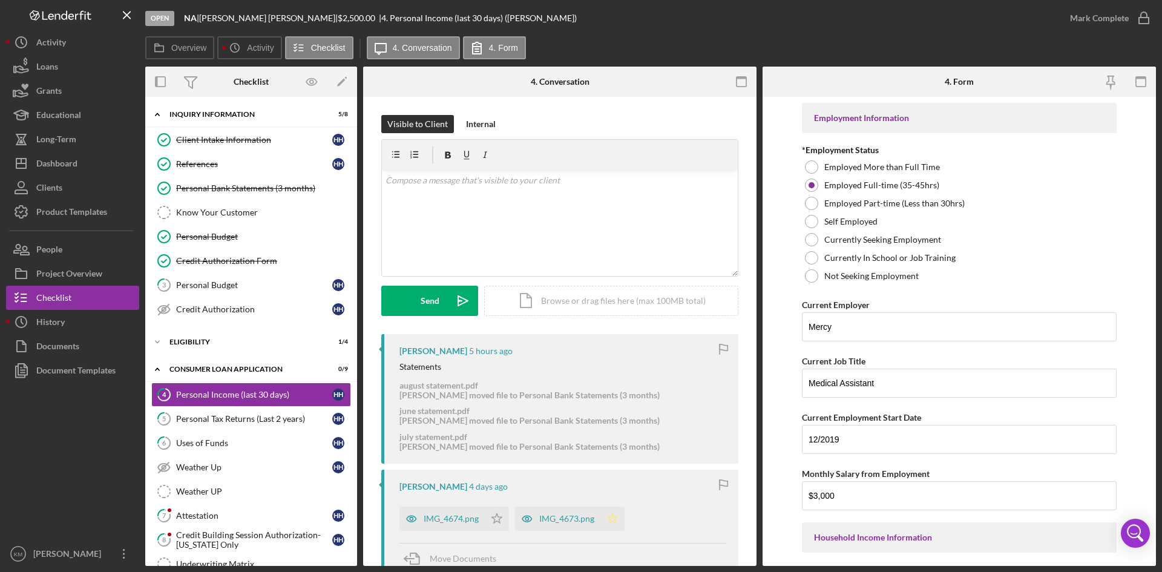
click at [613, 520] on icon "Icon/Star" at bounding box center [612, 519] width 24 height 24
click at [494, 522] on polygon "button" at bounding box center [497, 518] width 10 height 10
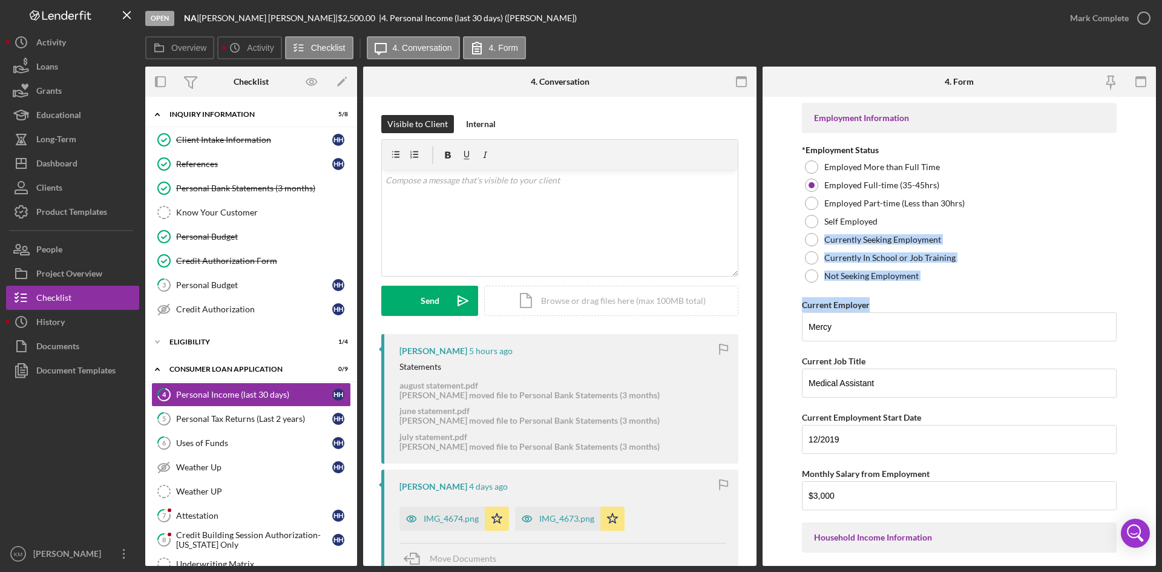
drag, startPoint x: 1151, startPoint y: 214, endPoint x: 1149, endPoint y: 280, distance: 66.0
click at [1147, 287] on form "Employment Information *Employment Status Employed More than Full Time Employed…" at bounding box center [959, 331] width 393 height 469
click at [1116, 249] on form "Employment Information *Employment Status Employed More than Full Time Employed…" at bounding box center [959, 331] width 393 height 469
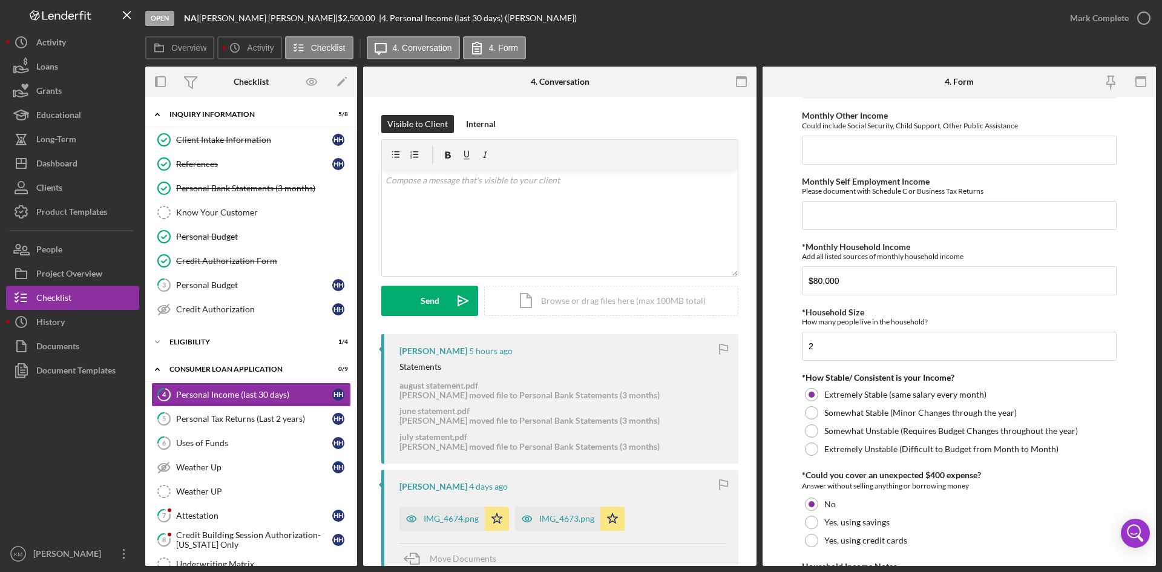
scroll to position [426, 0]
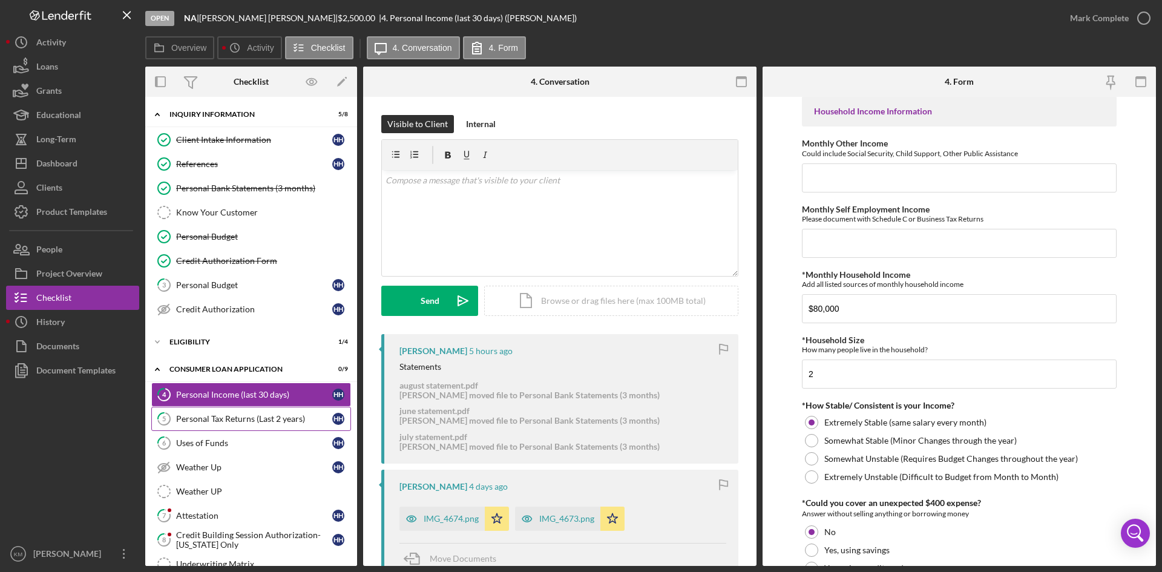
click at [226, 422] on div "Personal Tax Returns (Last 2 years)" at bounding box center [254, 419] width 156 height 10
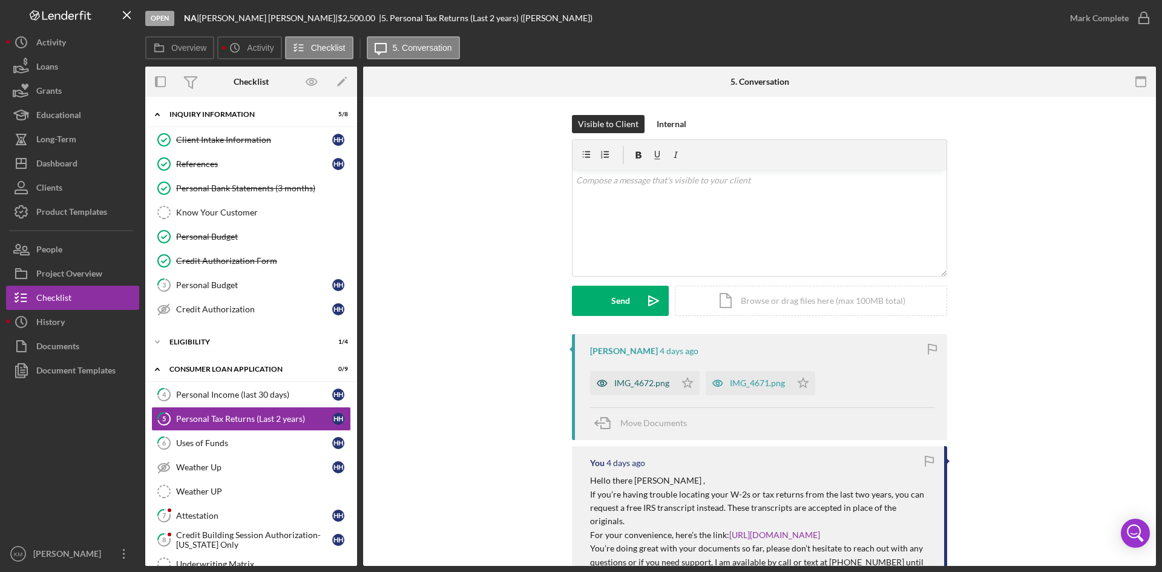
click at [614, 381] on div "IMG_4672.png" at bounding box center [641, 383] width 55 height 10
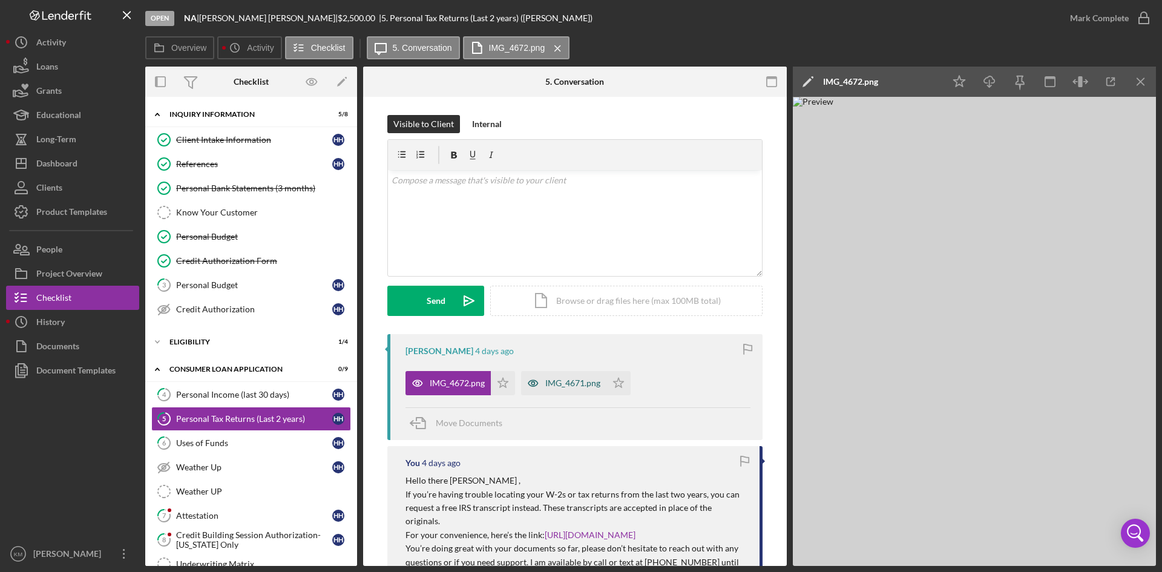
click at [566, 377] on div "IMG_4671.png" at bounding box center [563, 383] width 85 height 24
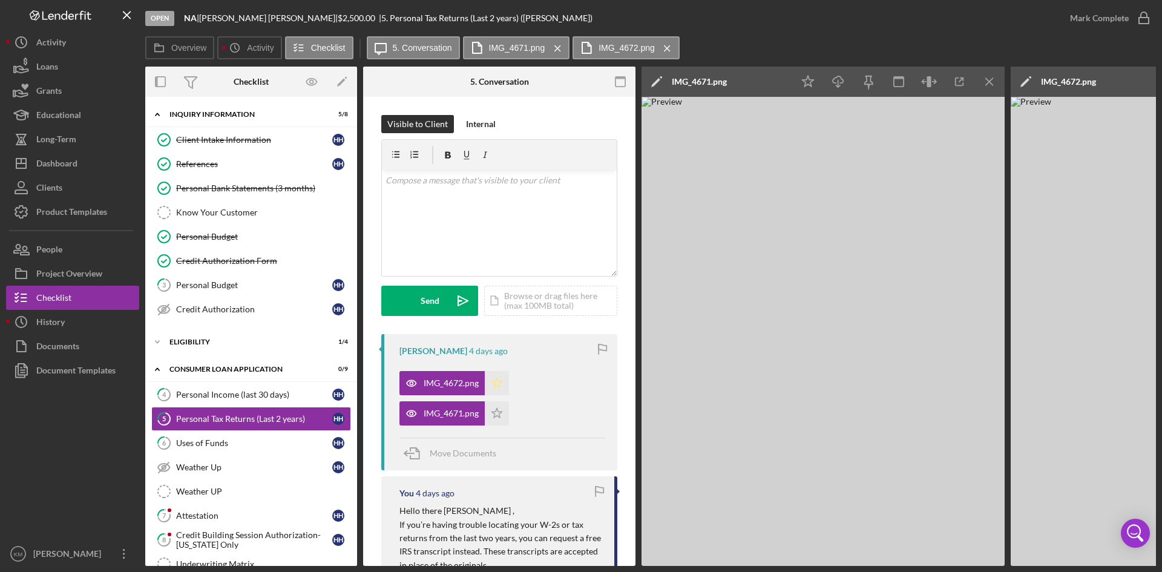
click at [496, 382] on icon "Icon/Star" at bounding box center [497, 383] width 24 height 24
click at [498, 415] on icon "Icon/Star" at bounding box center [497, 413] width 24 height 24
click at [1146, 16] on icon "button" at bounding box center [1144, 18] width 30 height 30
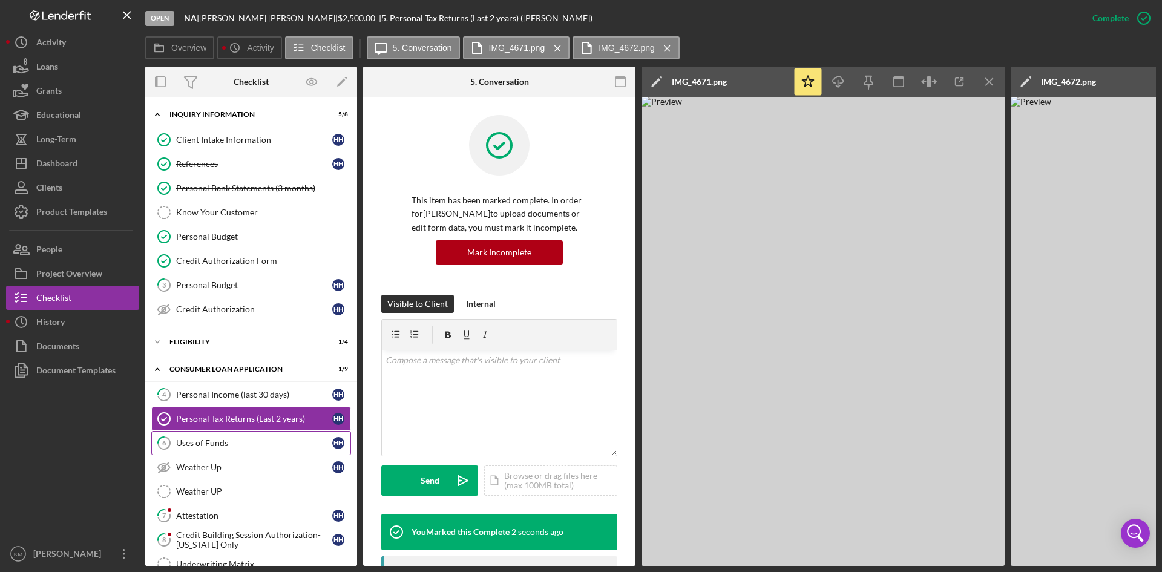
click at [225, 441] on div "Uses of Funds" at bounding box center [254, 443] width 156 height 10
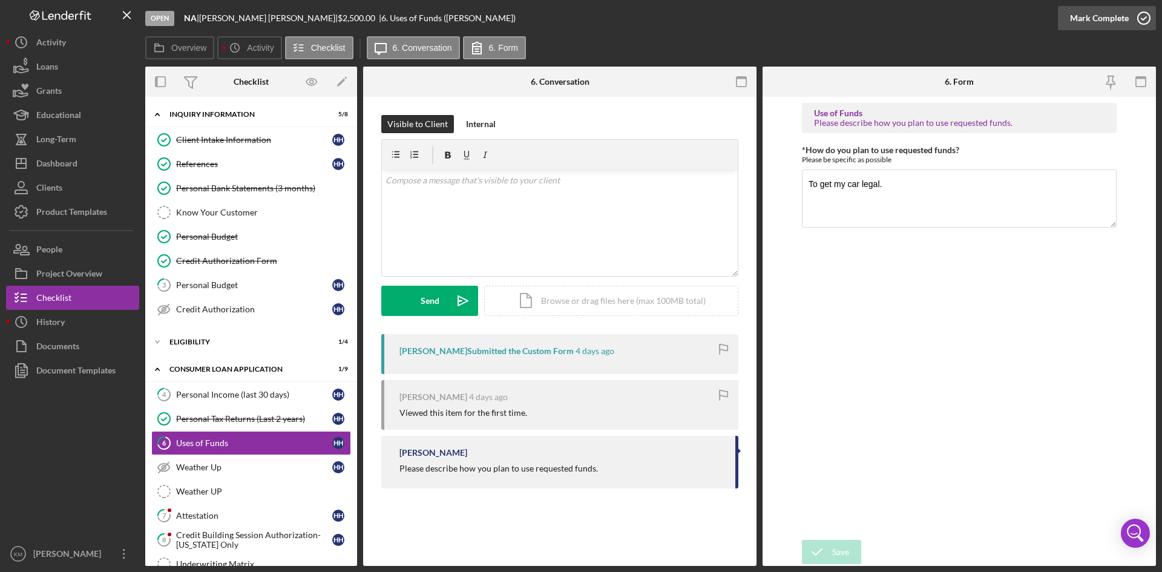
click at [1145, 18] on icon "button" at bounding box center [1144, 18] width 30 height 30
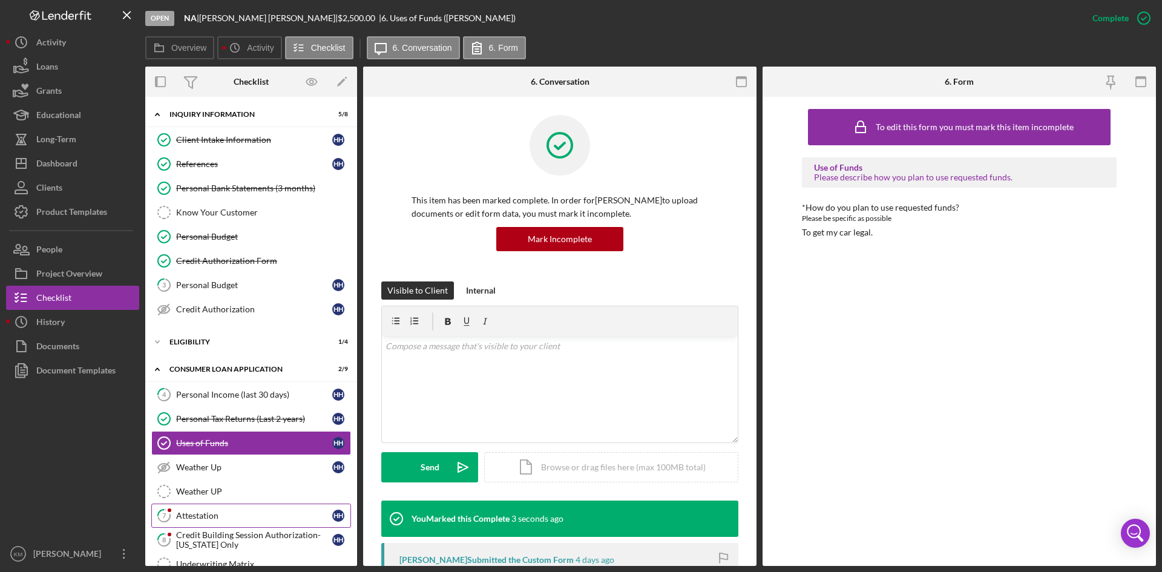
click at [206, 512] on div "Attestation" at bounding box center [254, 516] width 156 height 10
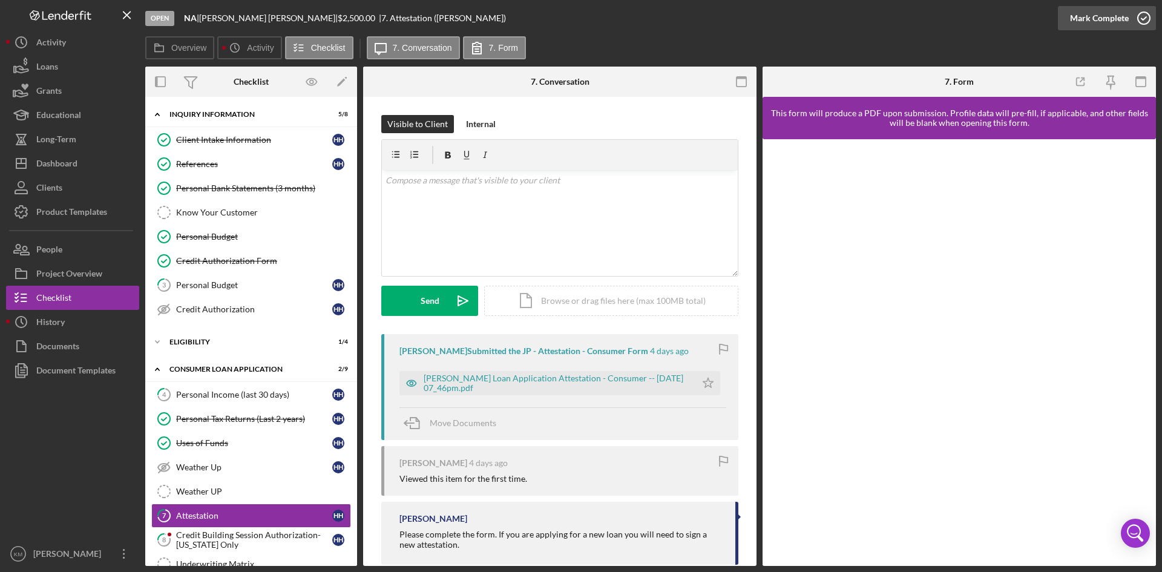
click at [1147, 18] on icon "button" at bounding box center [1144, 18] width 30 height 30
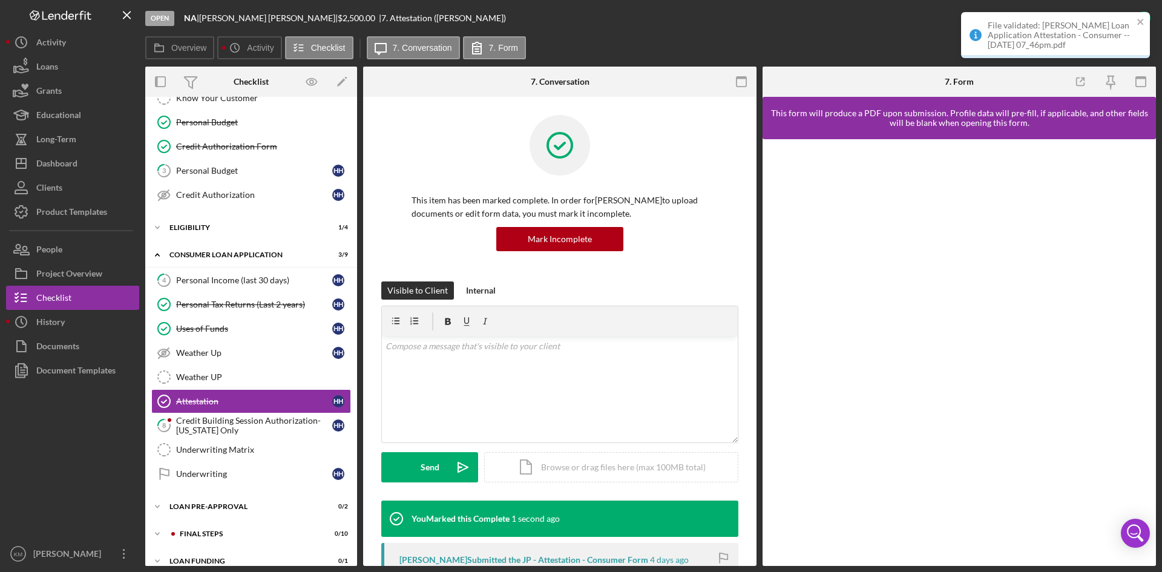
scroll to position [128, 0]
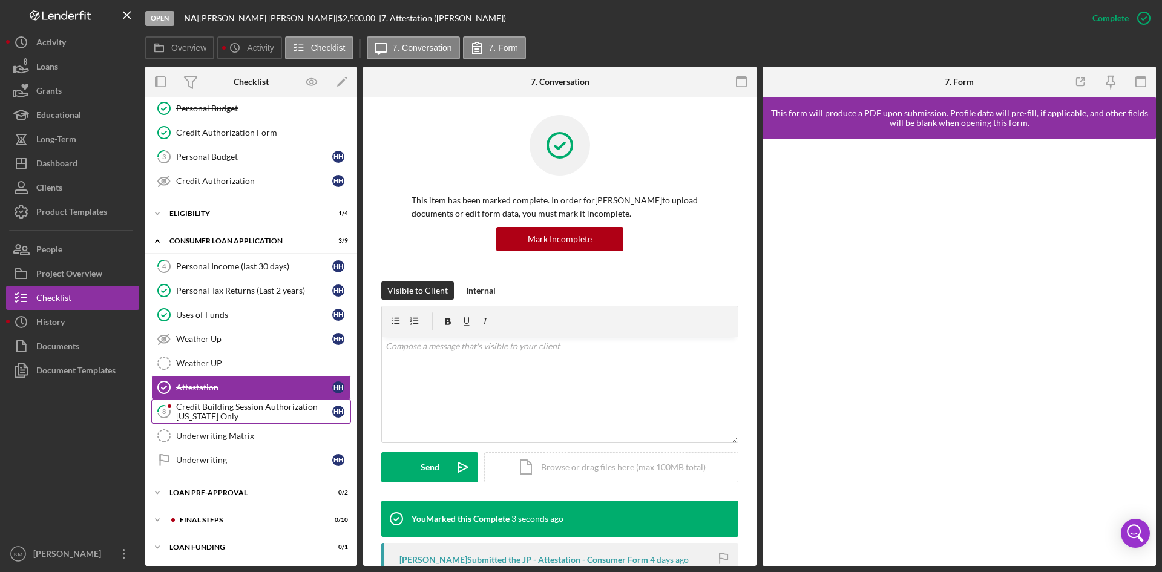
click at [214, 408] on div "Credit Building Session Authorization- [US_STATE] Only" at bounding box center [254, 411] width 156 height 19
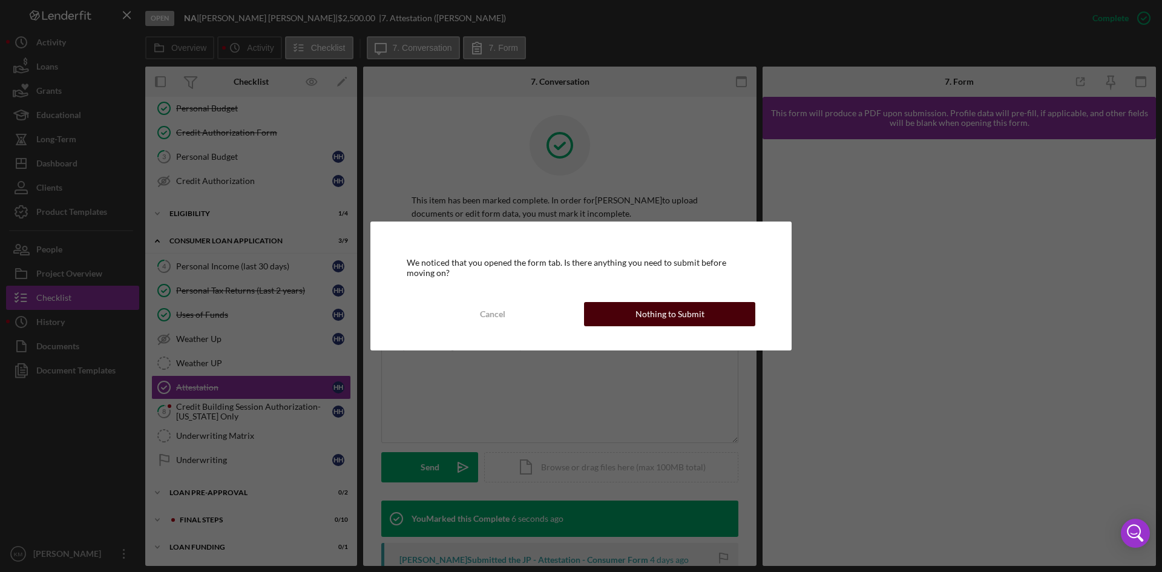
click at [673, 315] on div "Nothing to Submit" at bounding box center [669, 314] width 69 height 24
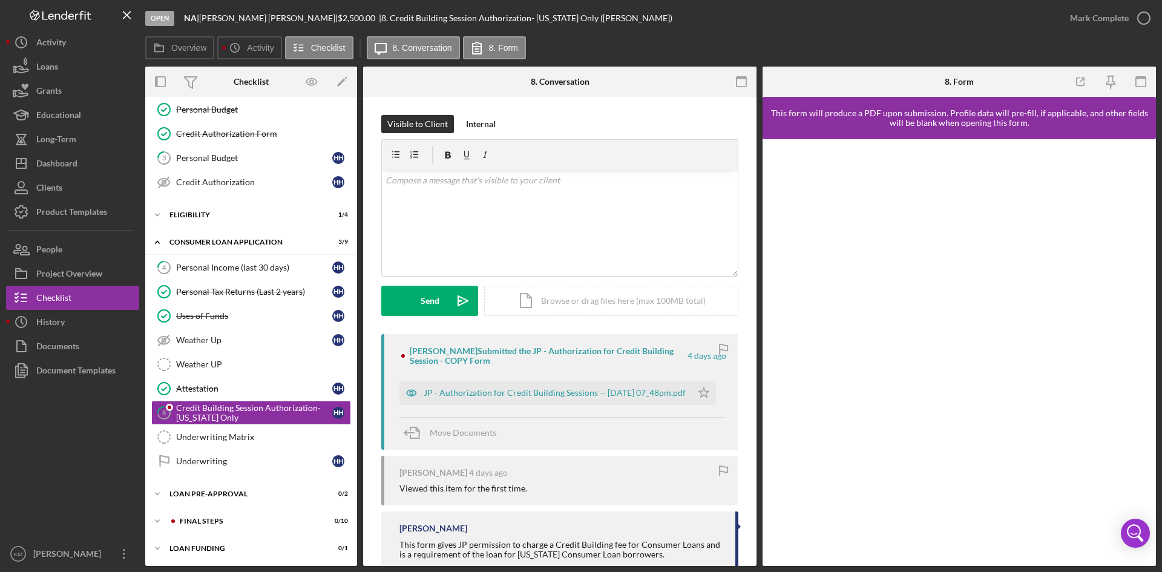
scroll to position [128, 0]
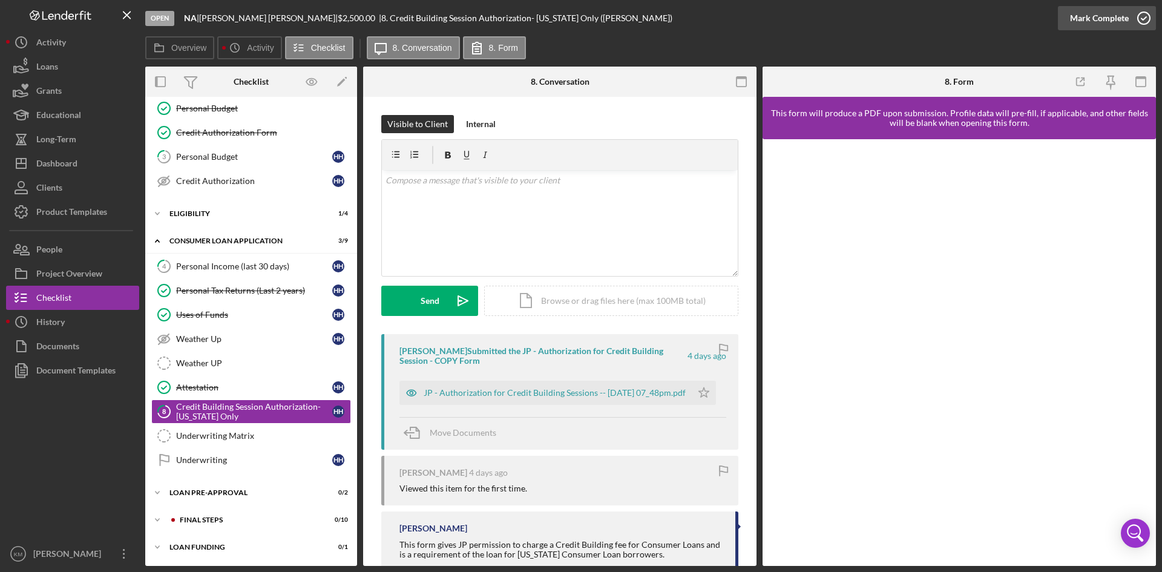
click at [1143, 18] on icon "button" at bounding box center [1144, 18] width 30 height 30
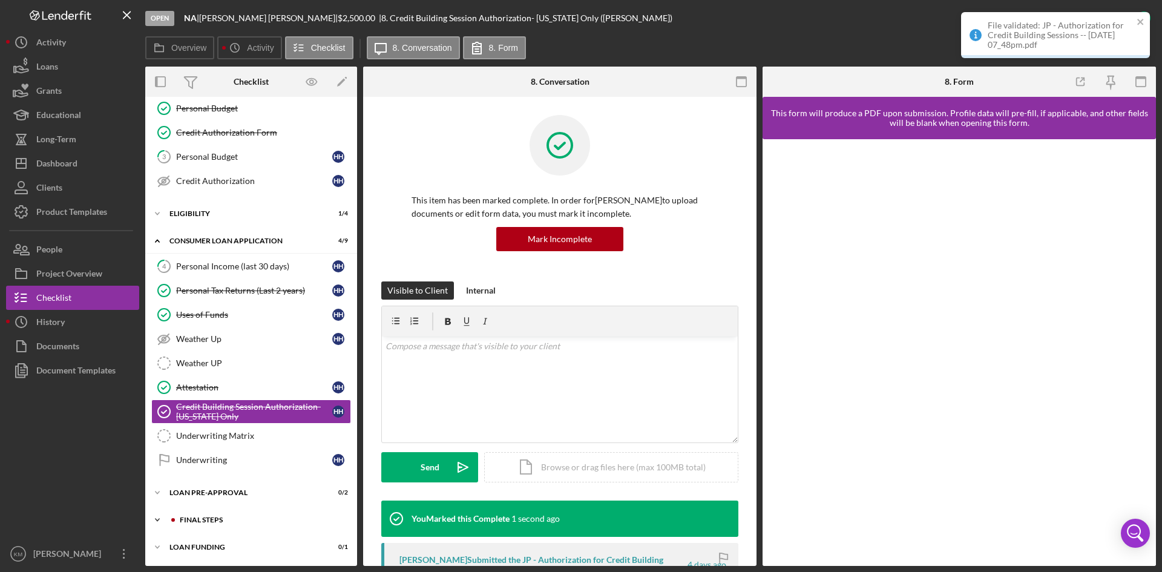
click at [156, 520] on icon "Icon/Expander" at bounding box center [157, 520] width 24 height 24
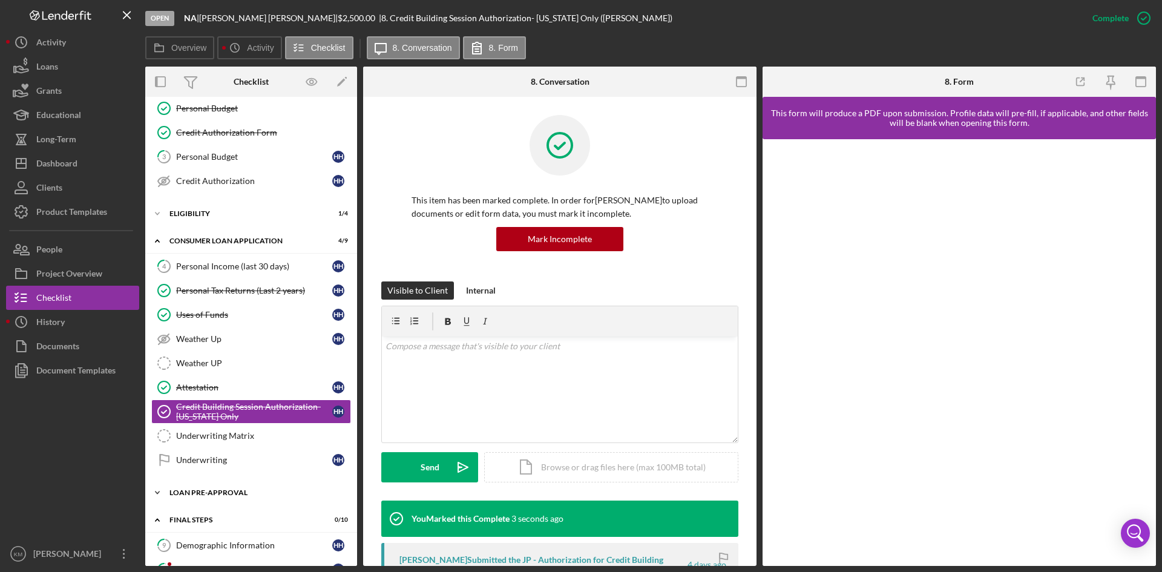
scroll to position [249, 0]
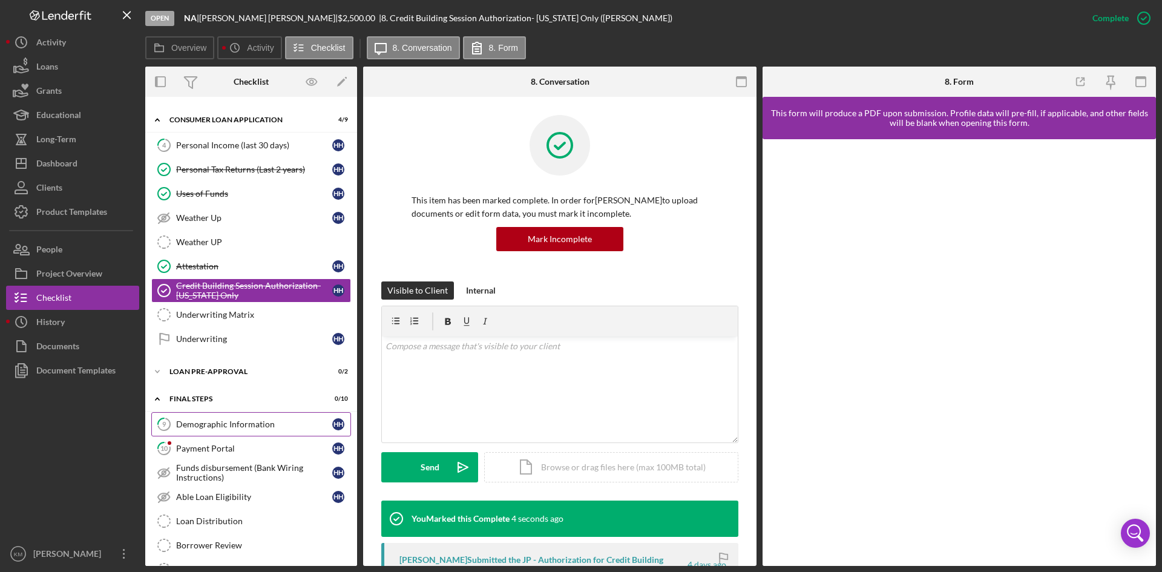
click at [232, 421] on div "Demographic Information" at bounding box center [254, 424] width 156 height 10
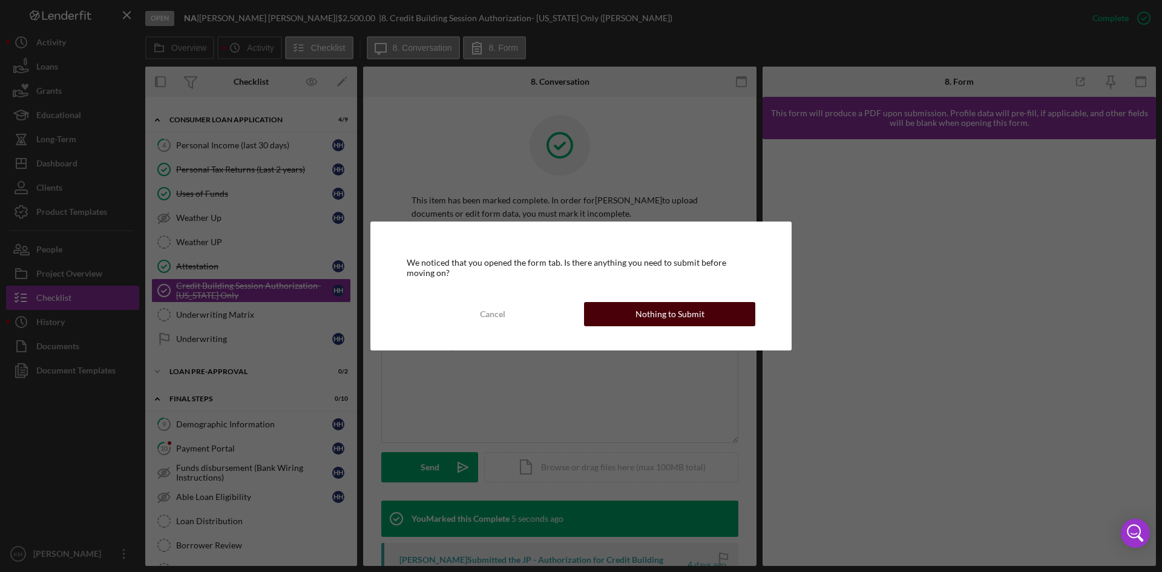
click at [688, 317] on div "Nothing to Submit" at bounding box center [669, 314] width 69 height 24
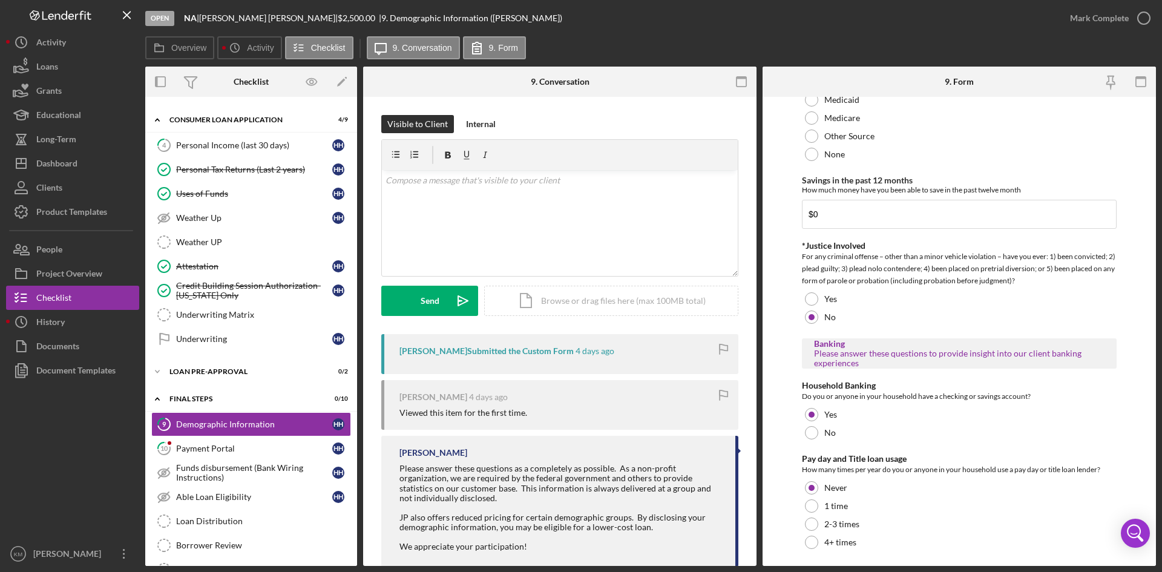
scroll to position [2217, 0]
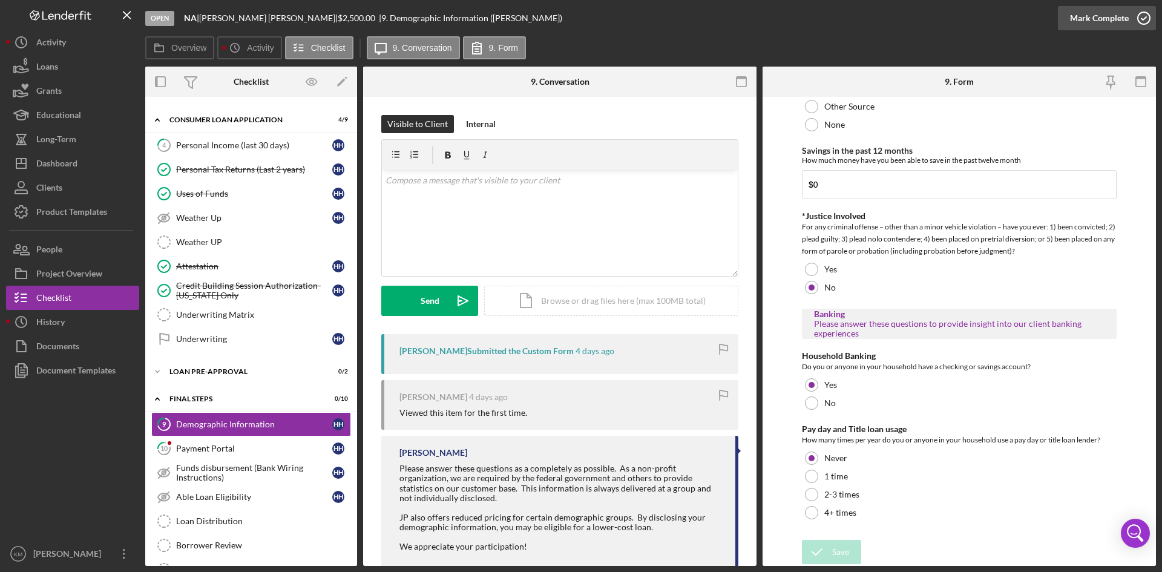
click at [1141, 16] on icon "button" at bounding box center [1144, 18] width 30 height 30
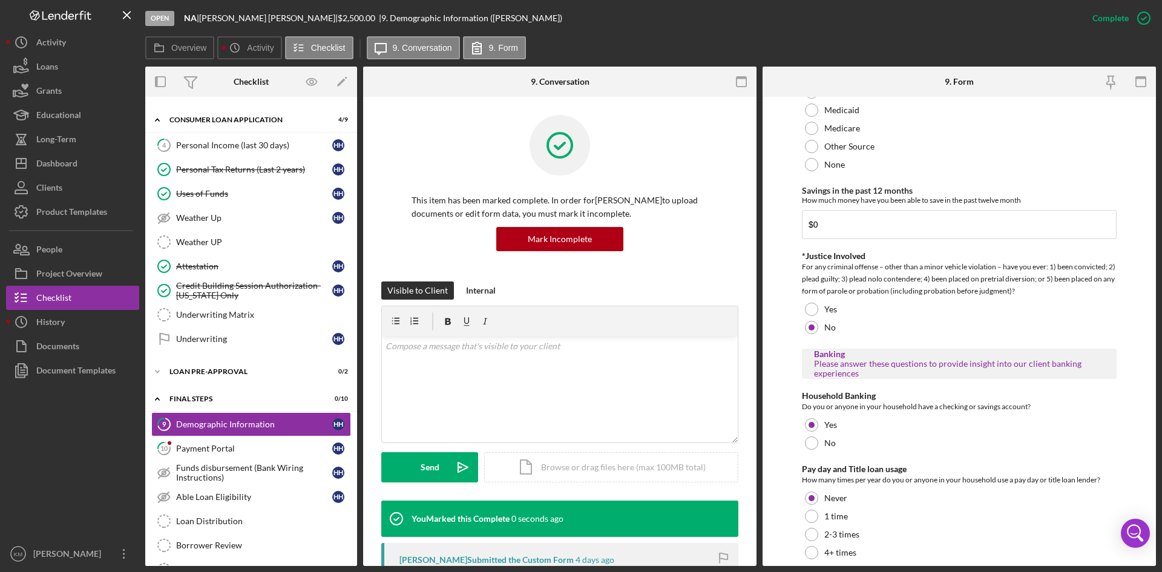
scroll to position [2265, 0]
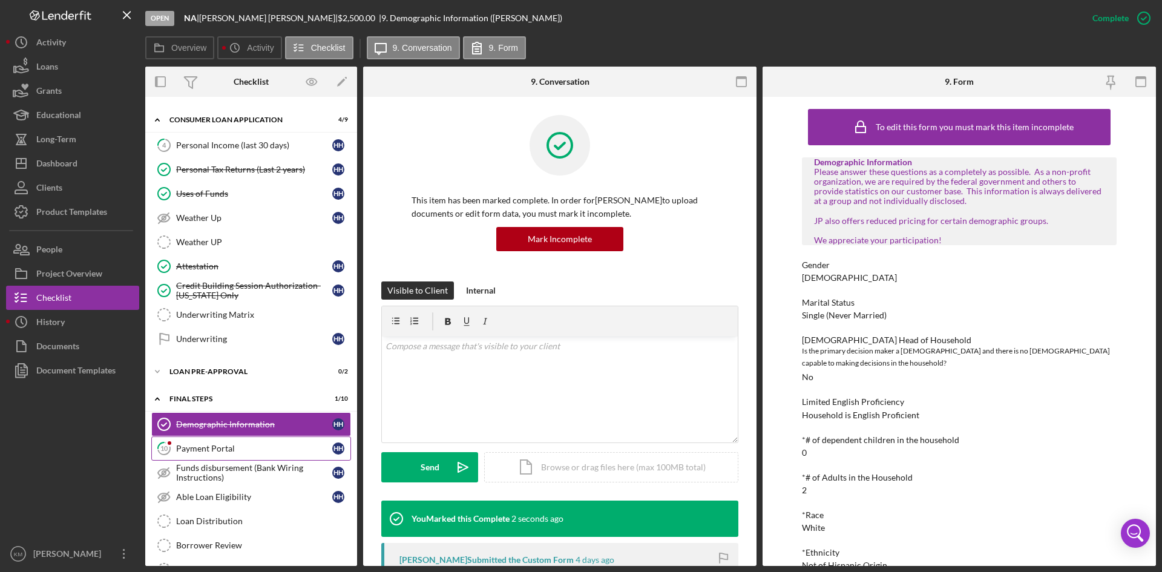
click at [229, 448] on div "Payment Portal" at bounding box center [254, 449] width 156 height 10
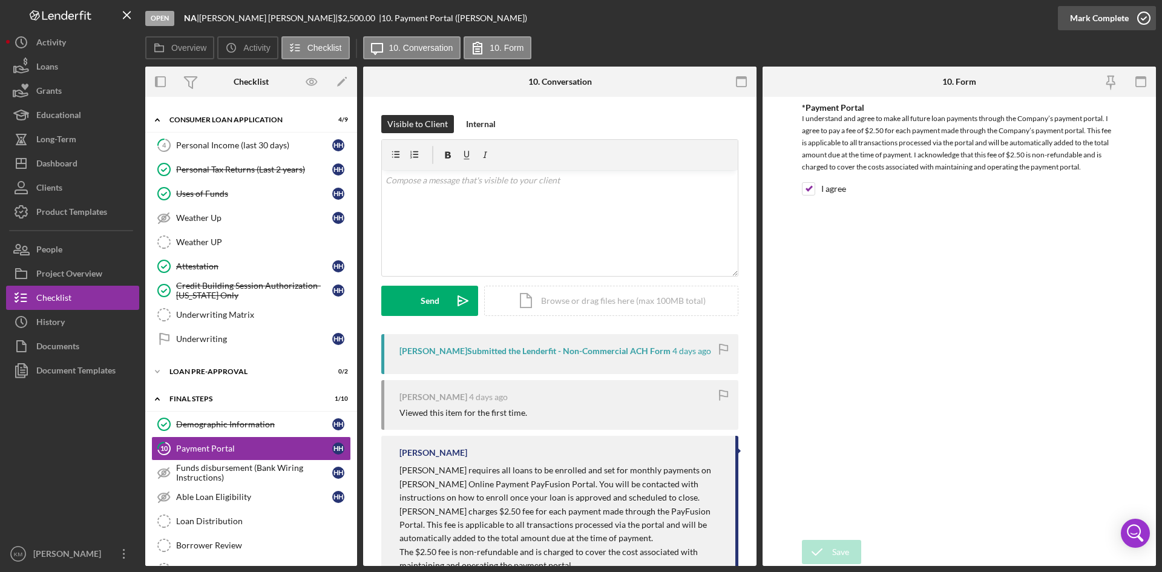
click at [1137, 21] on icon "button" at bounding box center [1144, 18] width 30 height 30
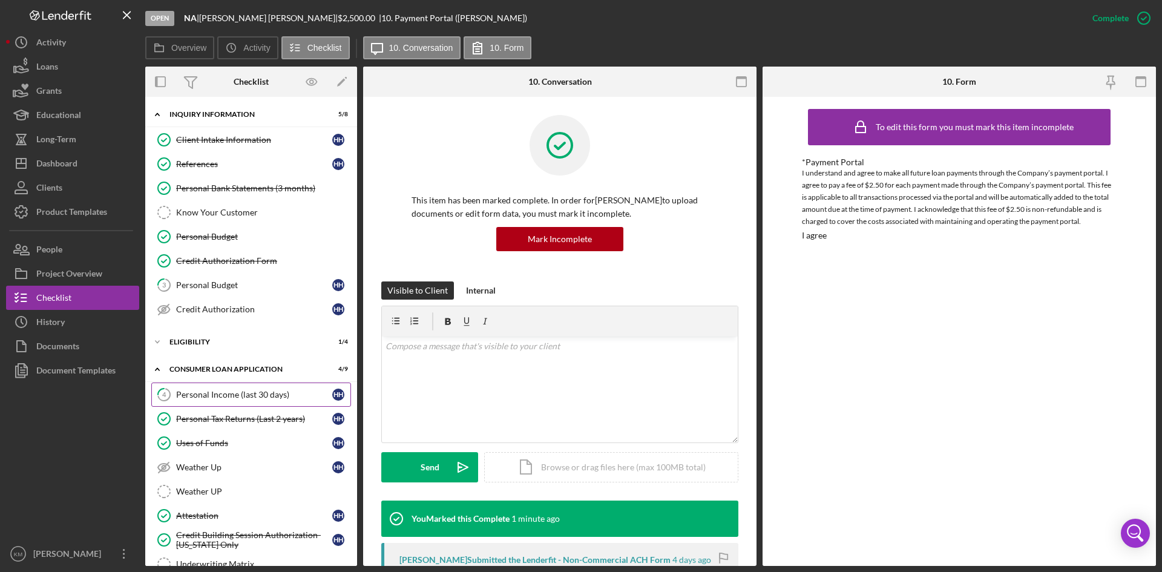
click at [217, 396] on div "Personal Income (last 30 days)" at bounding box center [254, 395] width 156 height 10
